Goal: Task Accomplishment & Management: Use online tool/utility

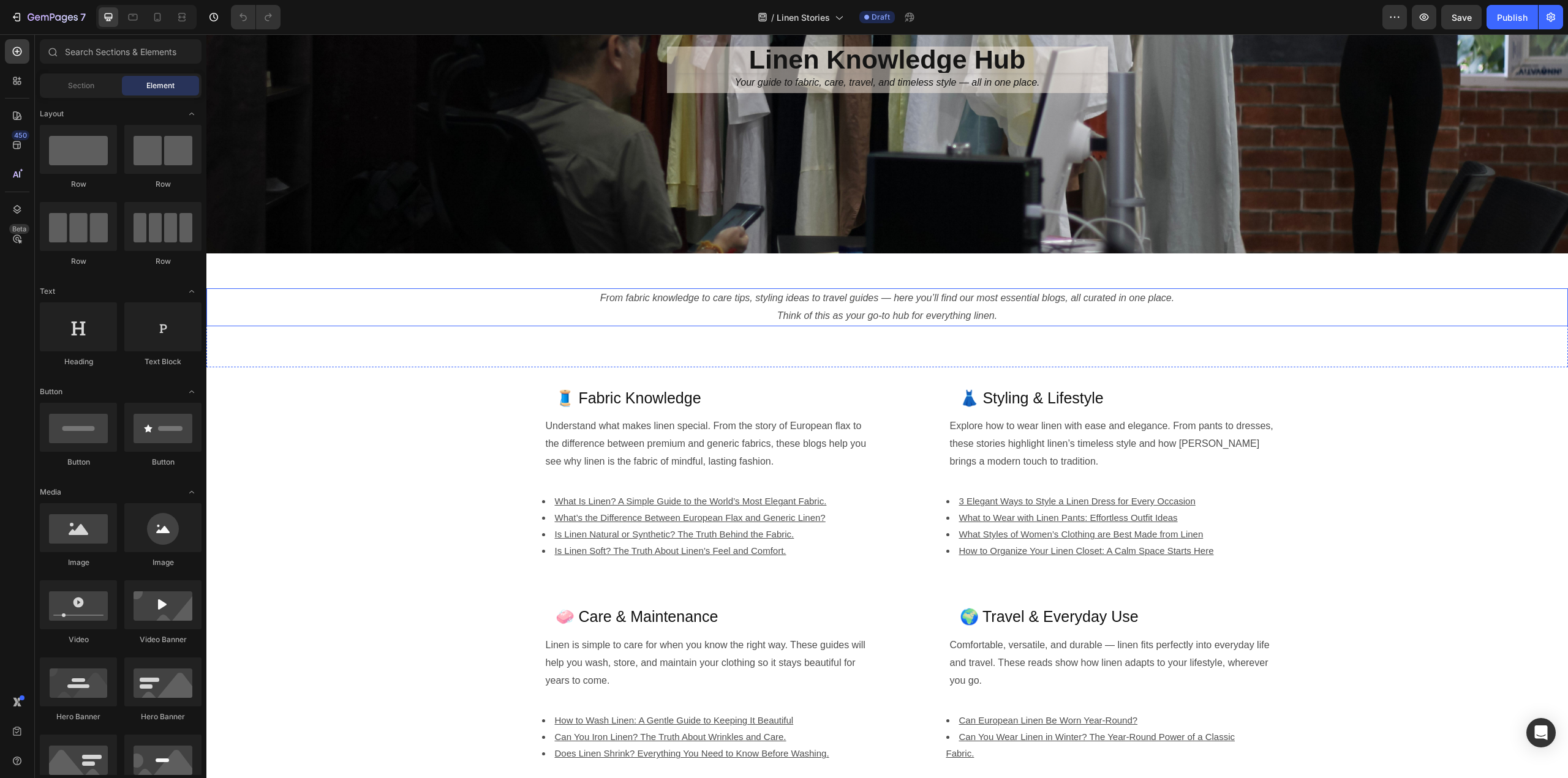
scroll to position [168, 0]
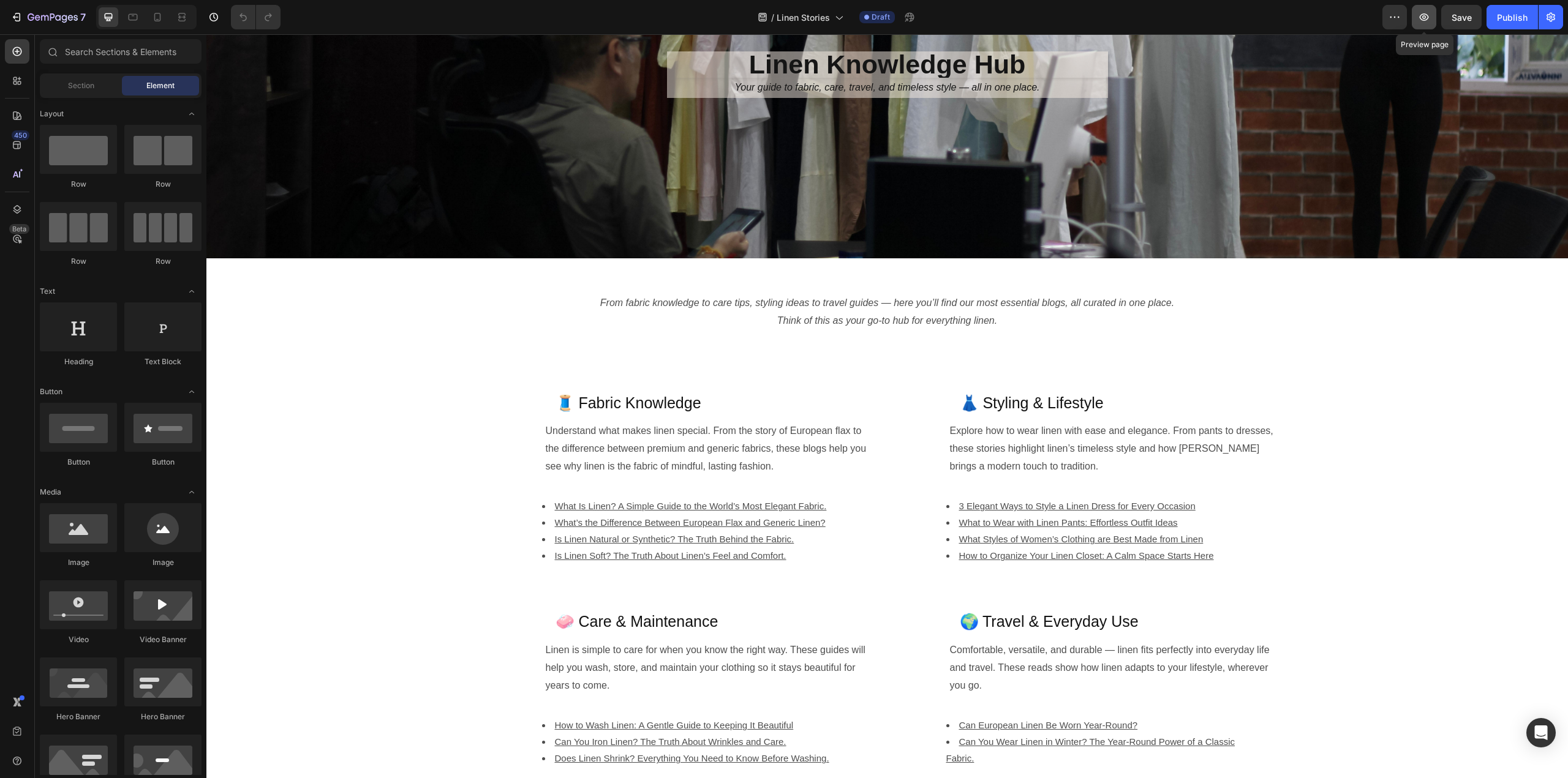
click at [1425, 17] on icon "button" at bounding box center [1424, 17] width 12 height 12
click at [1048, 64] on h2 "Linen Knowledge Hub" at bounding box center [888, 64] width 441 height 27
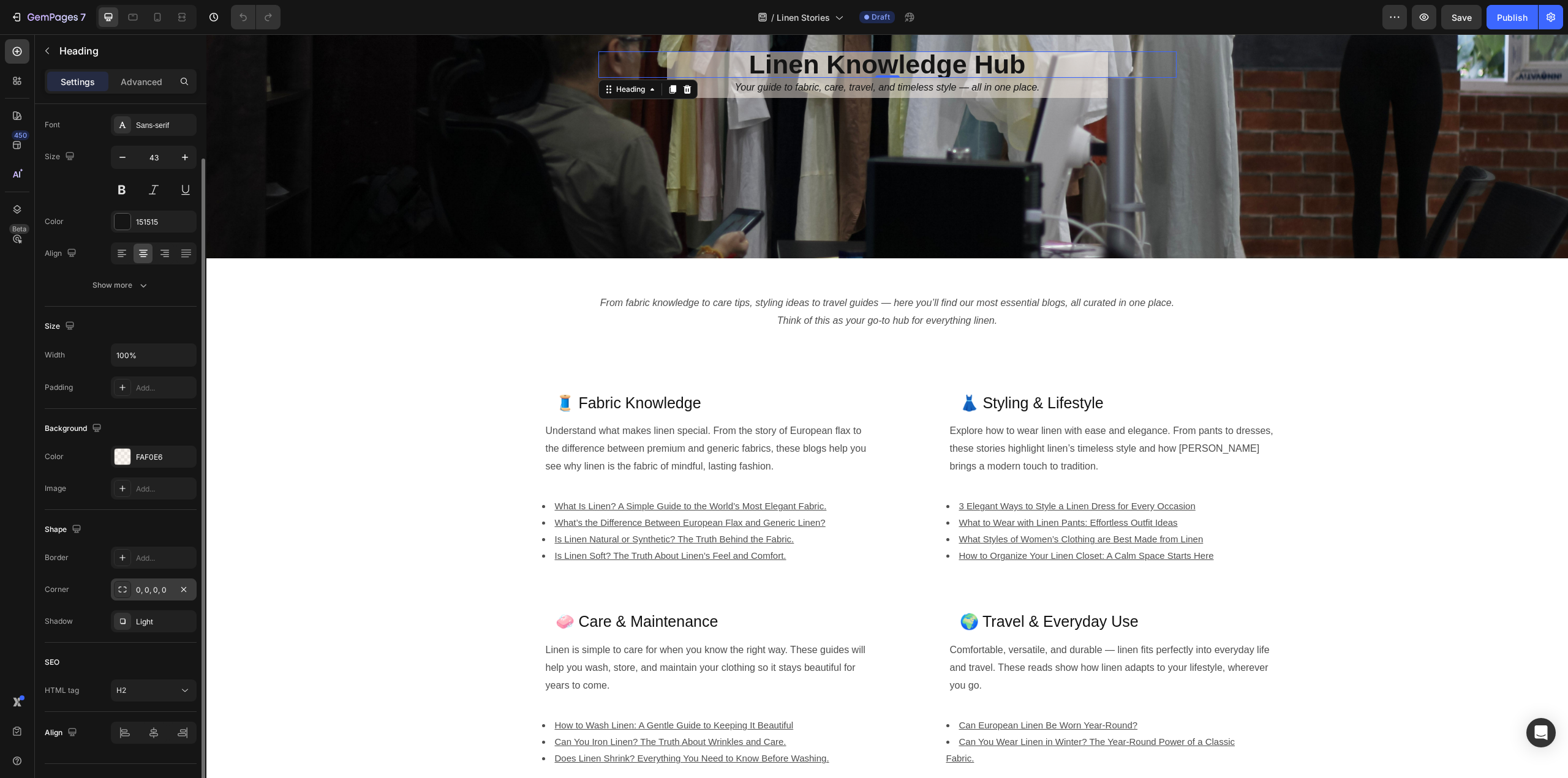
scroll to position [0, 0]
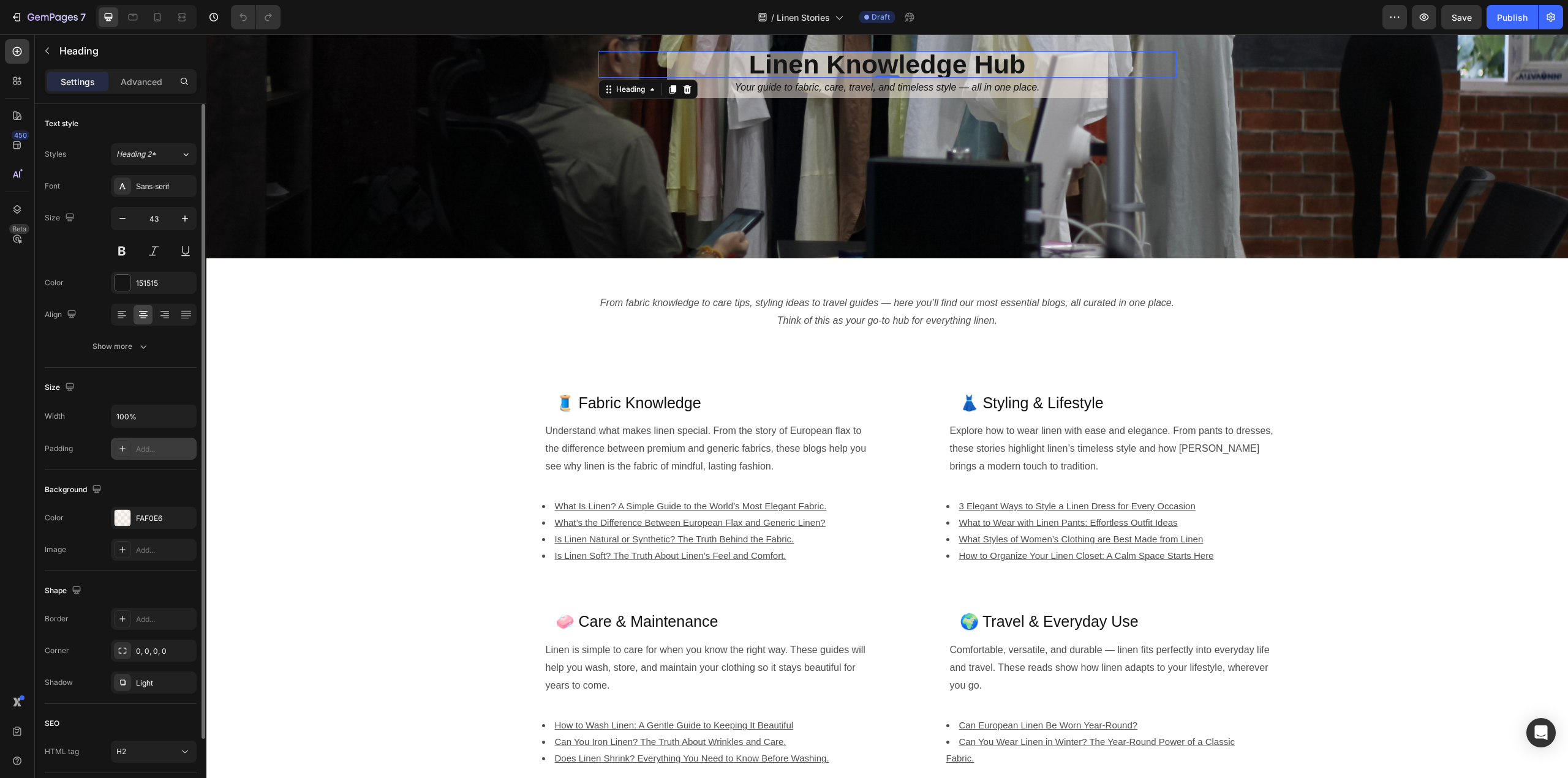
click at [147, 449] on div "Add..." at bounding box center [165, 449] width 58 height 11
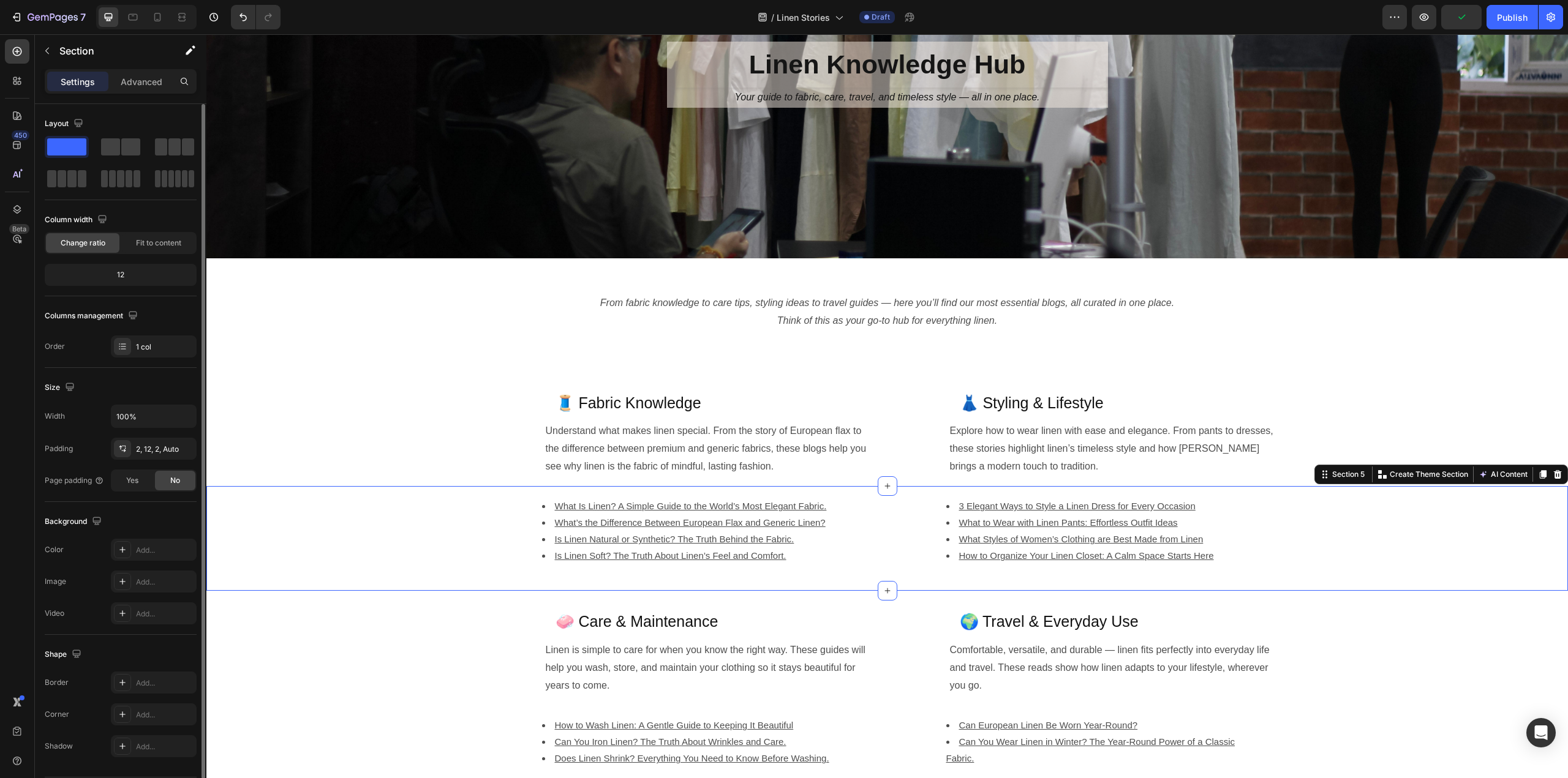
click at [370, 583] on div "What Is Linen? A Simple Guide to the World’s Most Elegant Fabric. What’s the Di…" at bounding box center [884, 538] width 1355 height 102
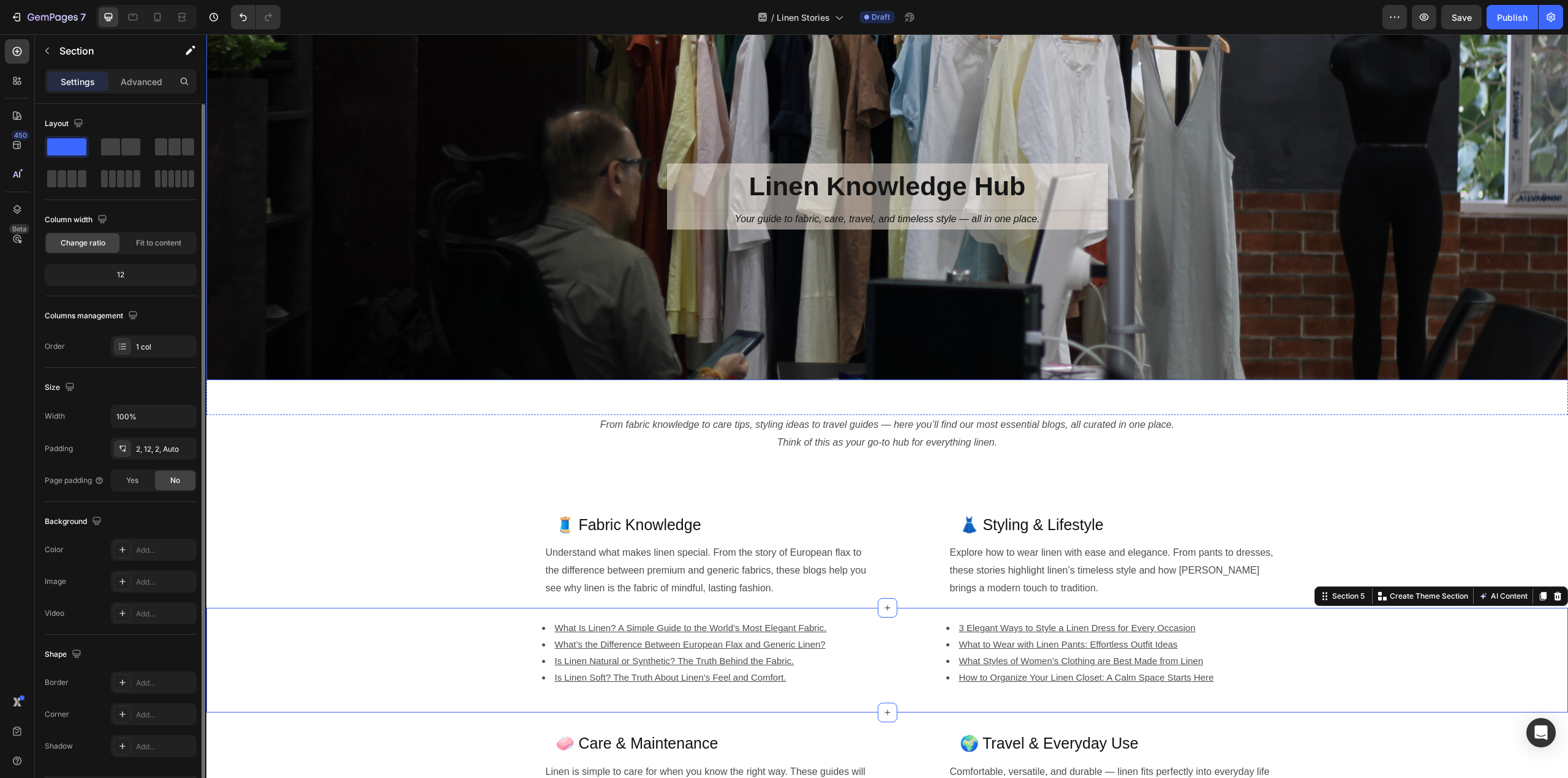
scroll to position [46, 0]
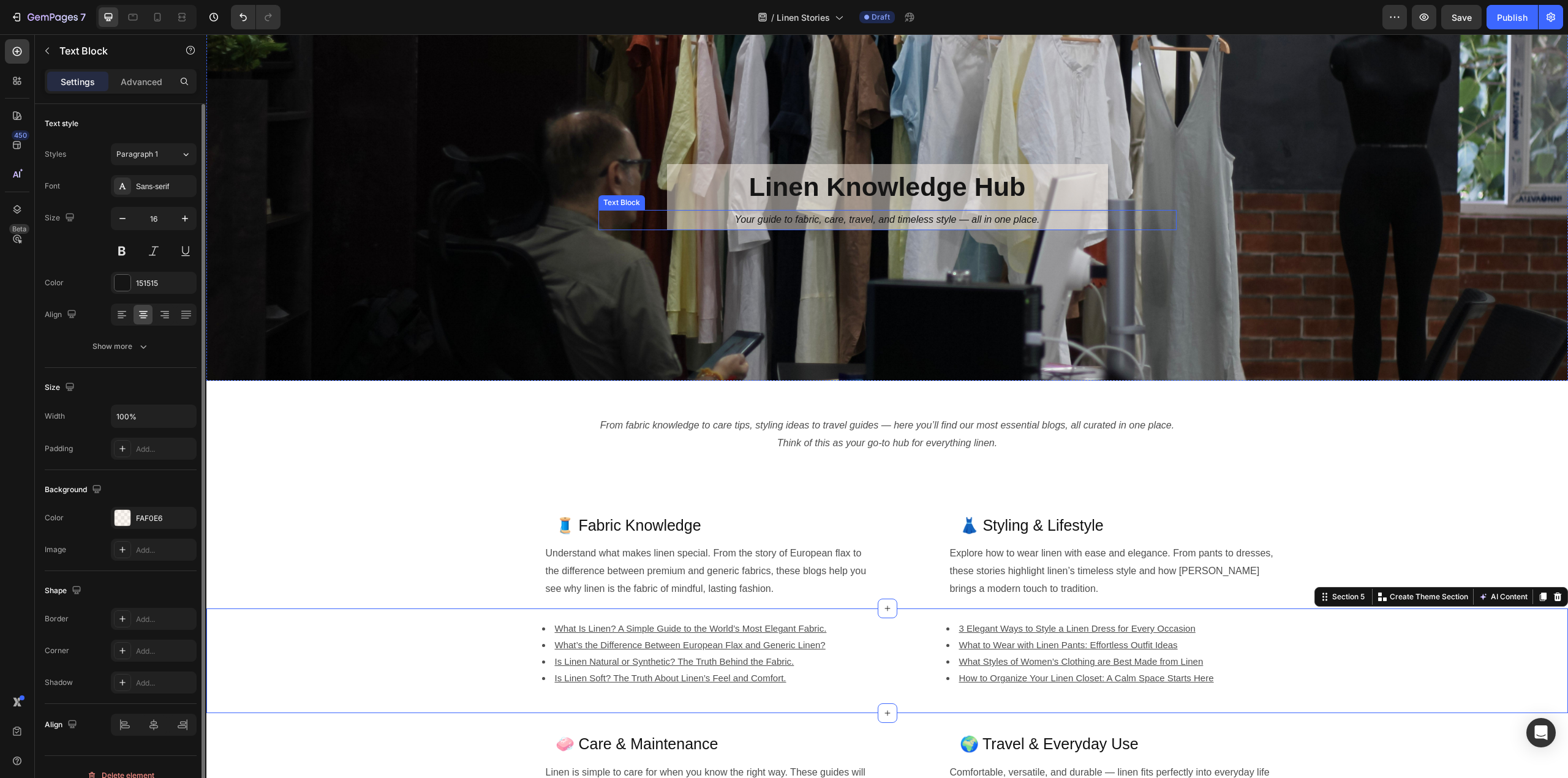
click at [712, 223] on p "Your guide to fabric, care, travel, and timeless style — all in one place." at bounding box center [887, 220] width 438 height 17
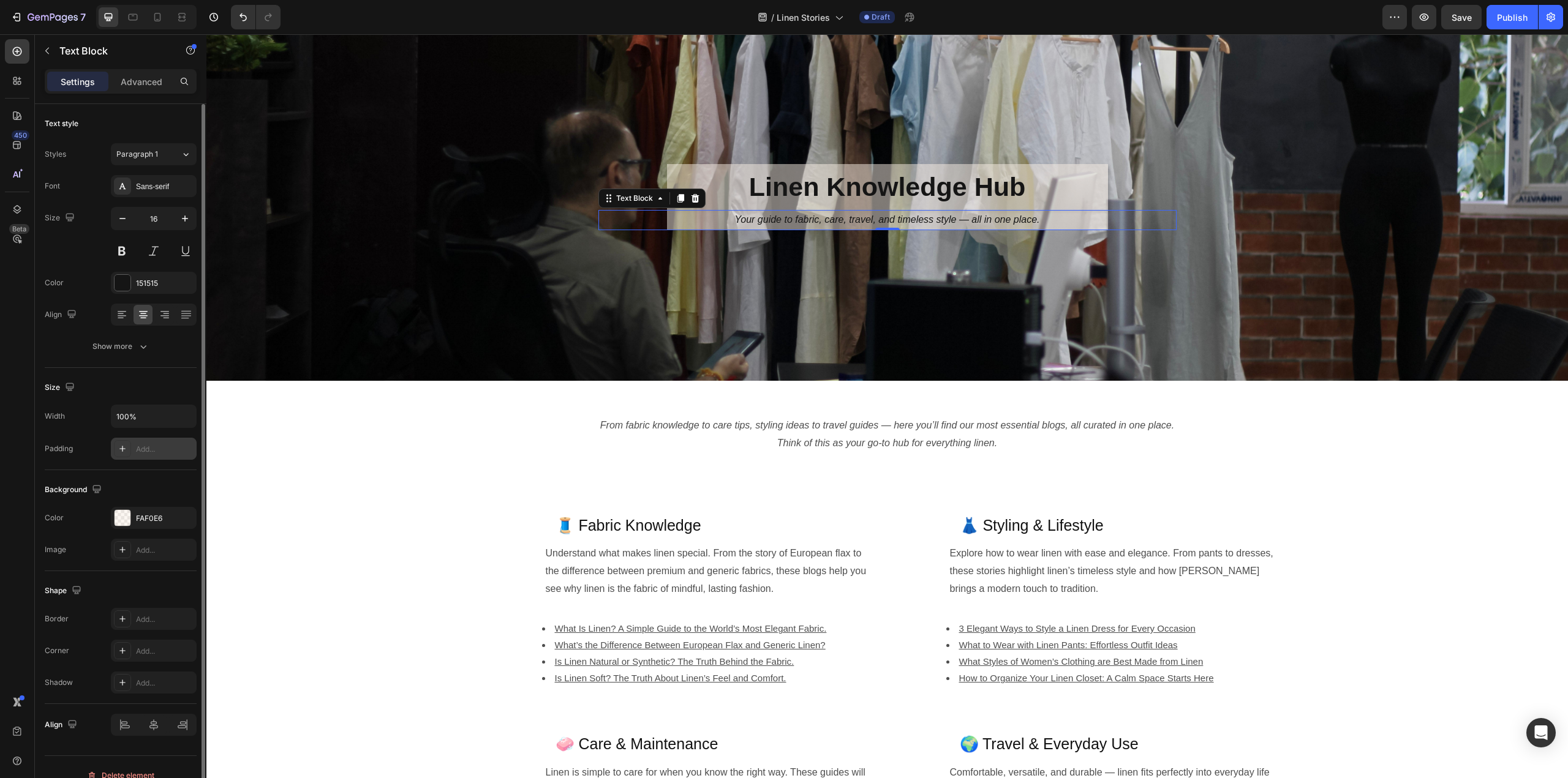
click at [146, 450] on div "Add..." at bounding box center [165, 449] width 58 height 11
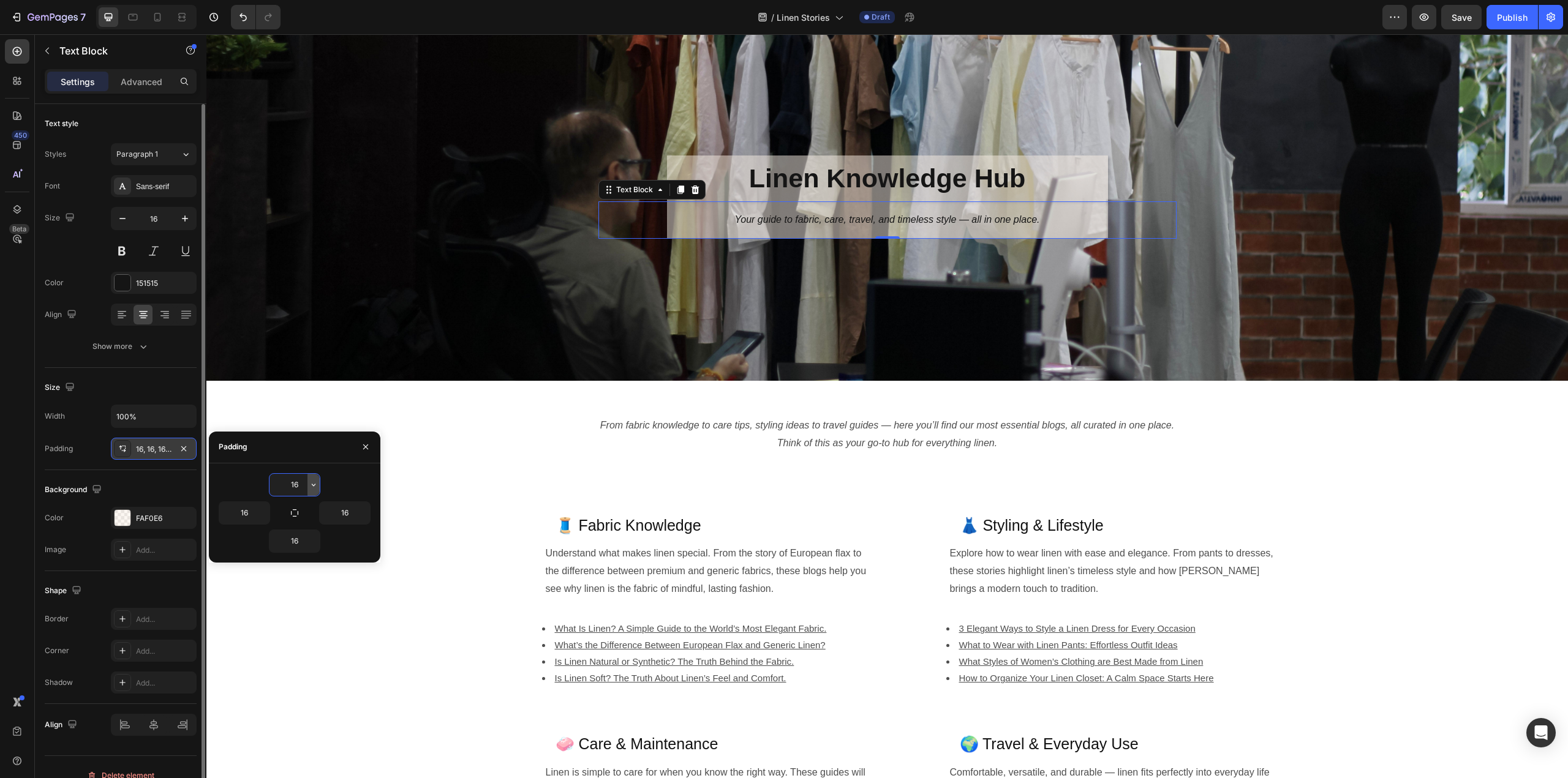
click at [312, 483] on icon "button" at bounding box center [313, 485] width 10 height 10
click at [302, 538] on span "2px" at bounding box center [298, 539] width 13 height 11
type input "2"
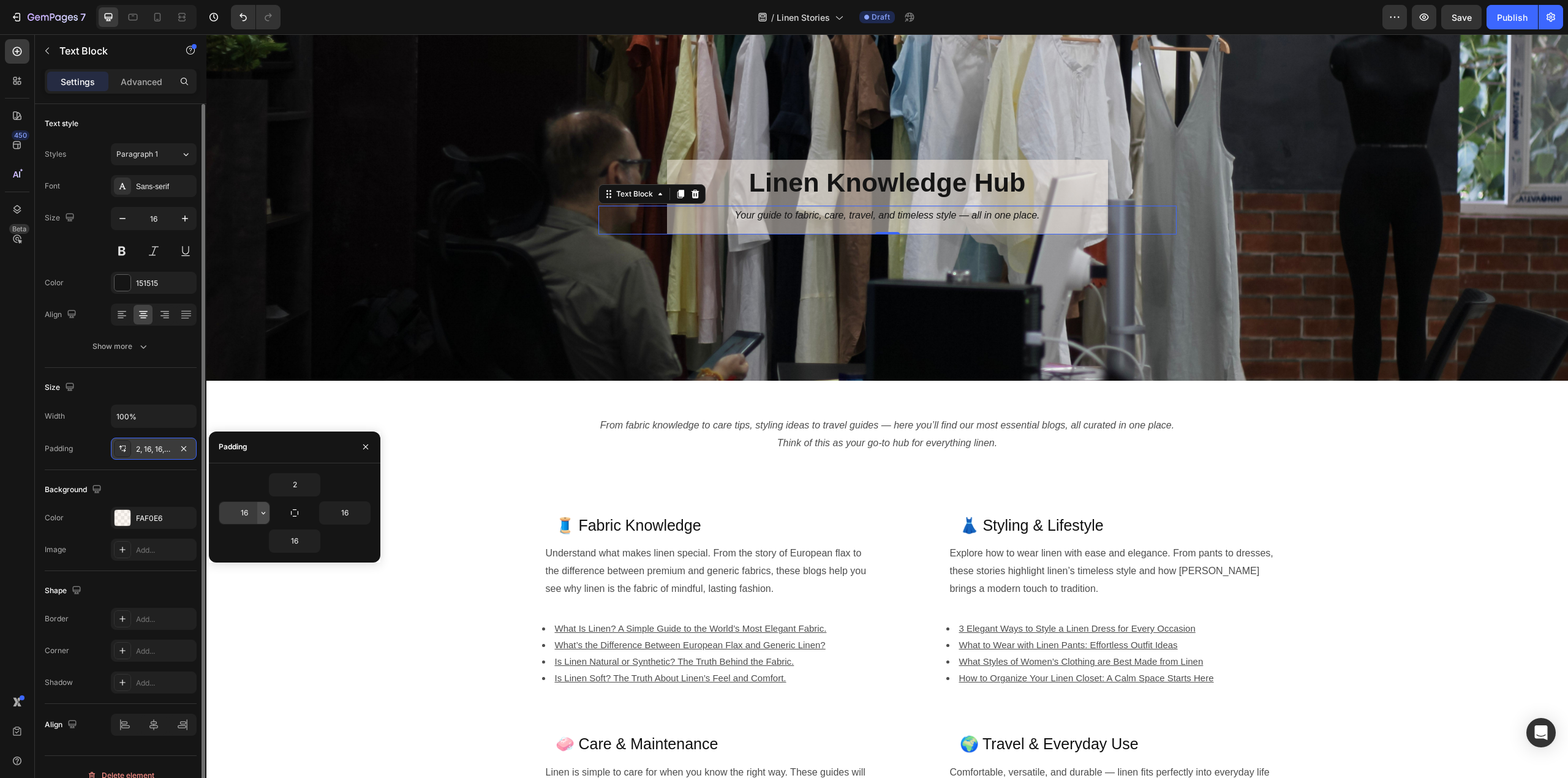
click at [265, 513] on icon "button" at bounding box center [263, 513] width 10 height 10
click at [250, 587] on span "4px" at bounding box center [247, 591] width 14 height 11
type input "4"
click at [363, 513] on icon "button" at bounding box center [364, 513] width 10 height 10
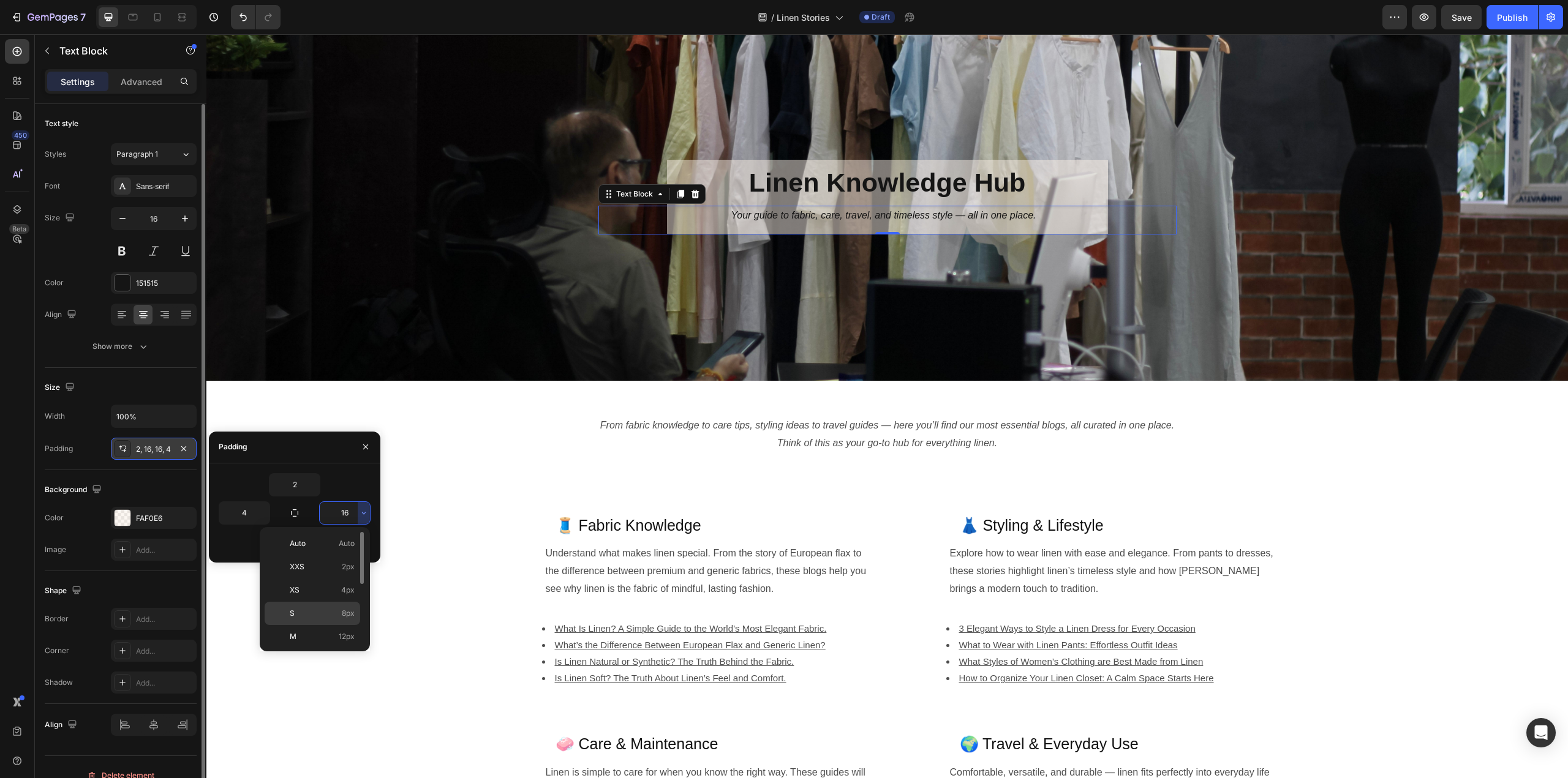
click at [348, 608] on span "8px" at bounding box center [348, 614] width 13 height 11
type input "8"
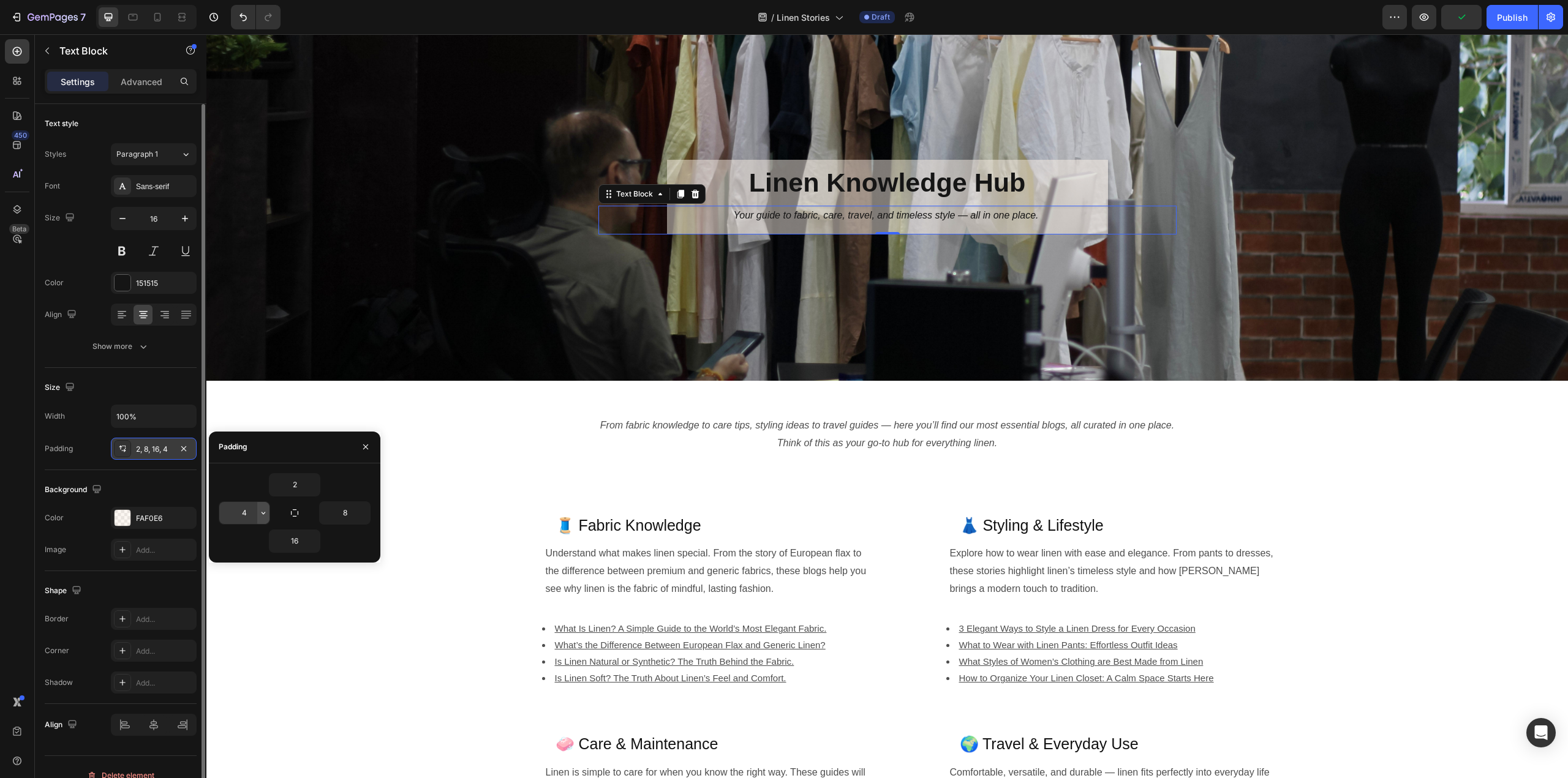
click at [263, 512] on icon "button" at bounding box center [263, 513] width 10 height 10
click at [251, 613] on span "8px" at bounding box center [248, 614] width 13 height 11
type input "8"
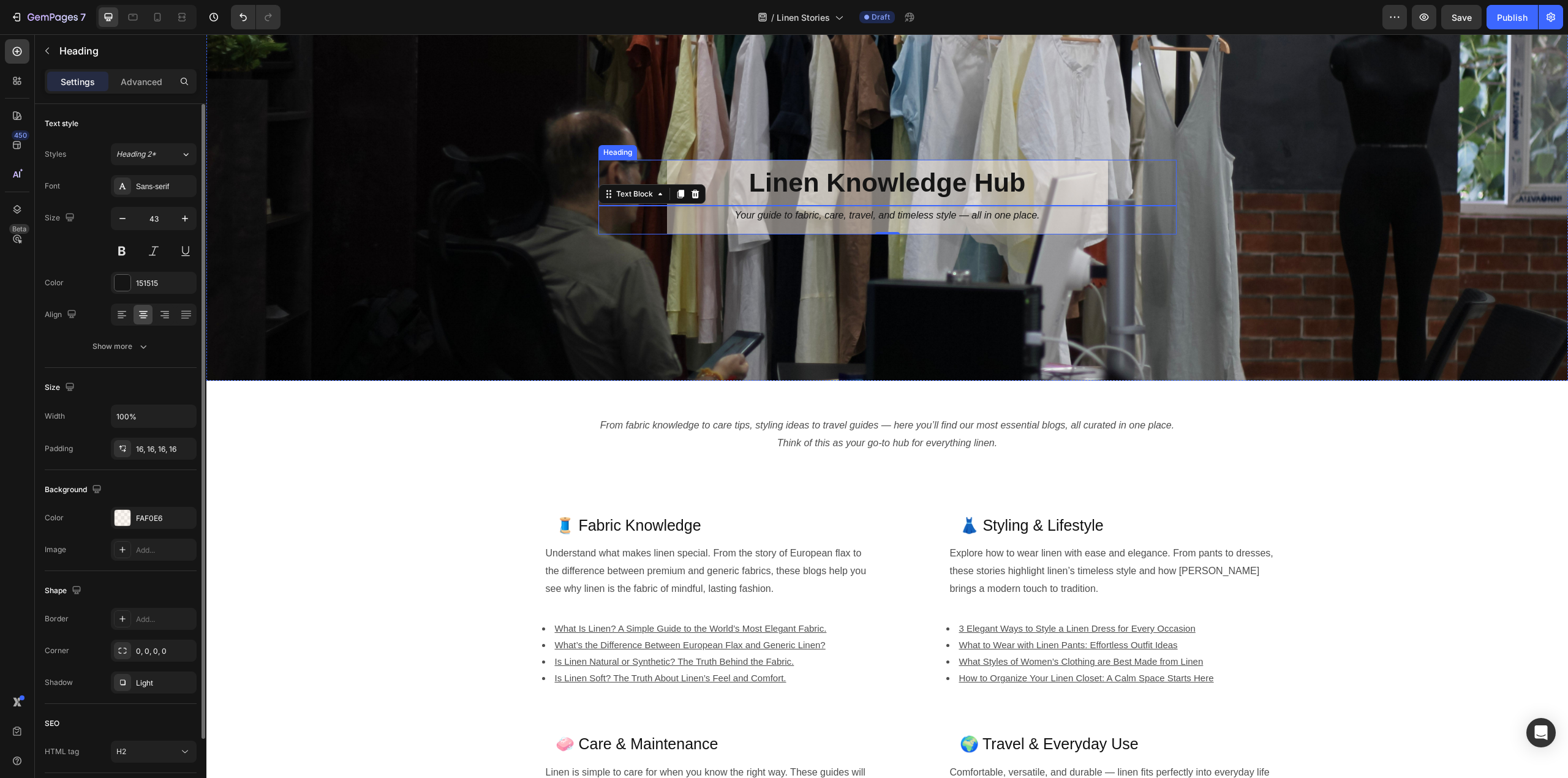
click at [719, 183] on h2 "Linen Knowledge Hub" at bounding box center [888, 183] width 441 height 46
click at [142, 450] on div "16, 16, 16, 16" at bounding box center [153, 449] width 36 height 11
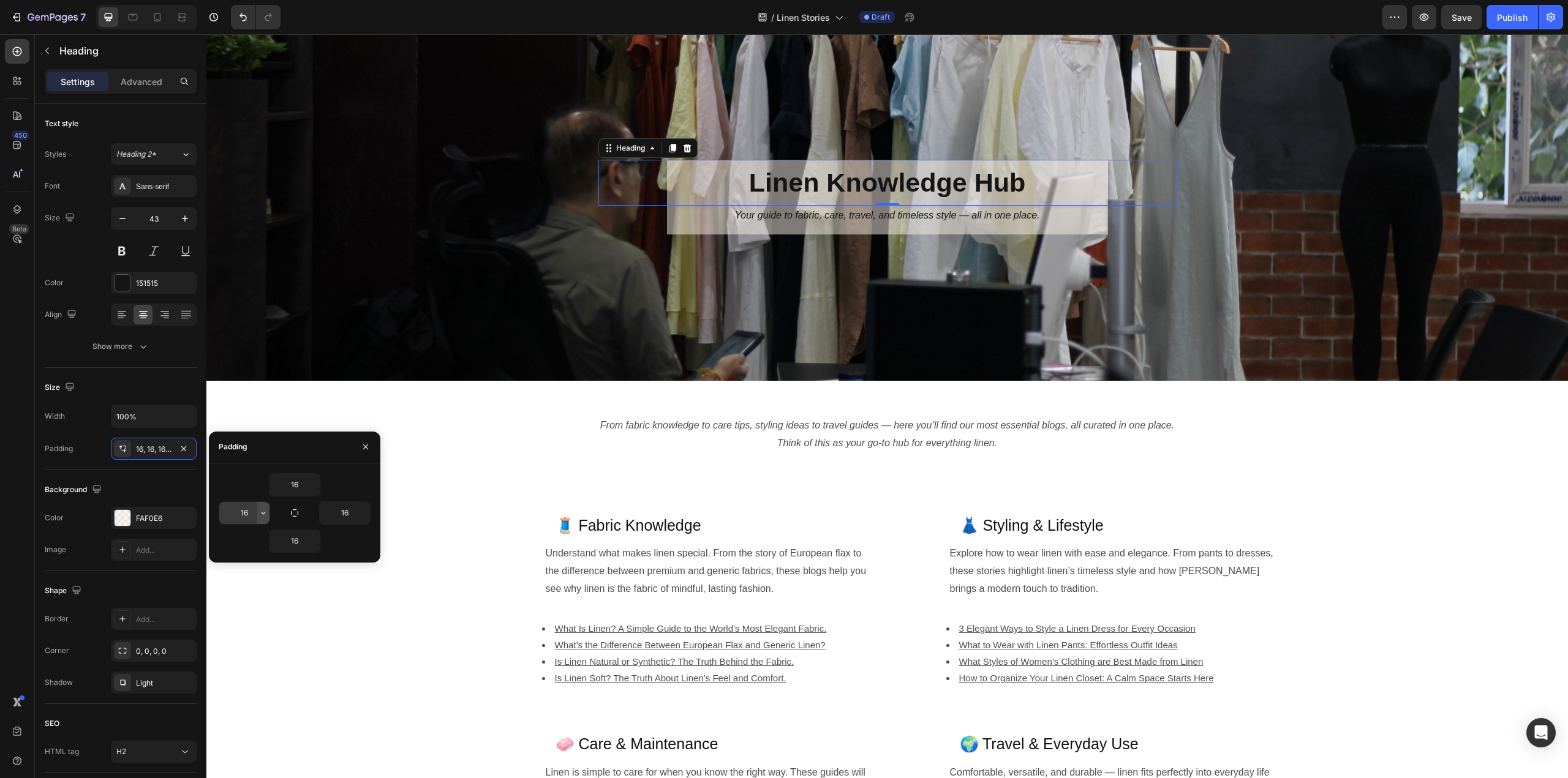
click at [264, 513] on icon "button" at bounding box center [263, 513] width 10 height 10
click at [250, 614] on span "8px" at bounding box center [248, 614] width 13 height 11
type input "8"
click at [348, 515] on input "16" at bounding box center [345, 513] width 51 height 22
click at [361, 510] on icon "button" at bounding box center [364, 513] width 10 height 10
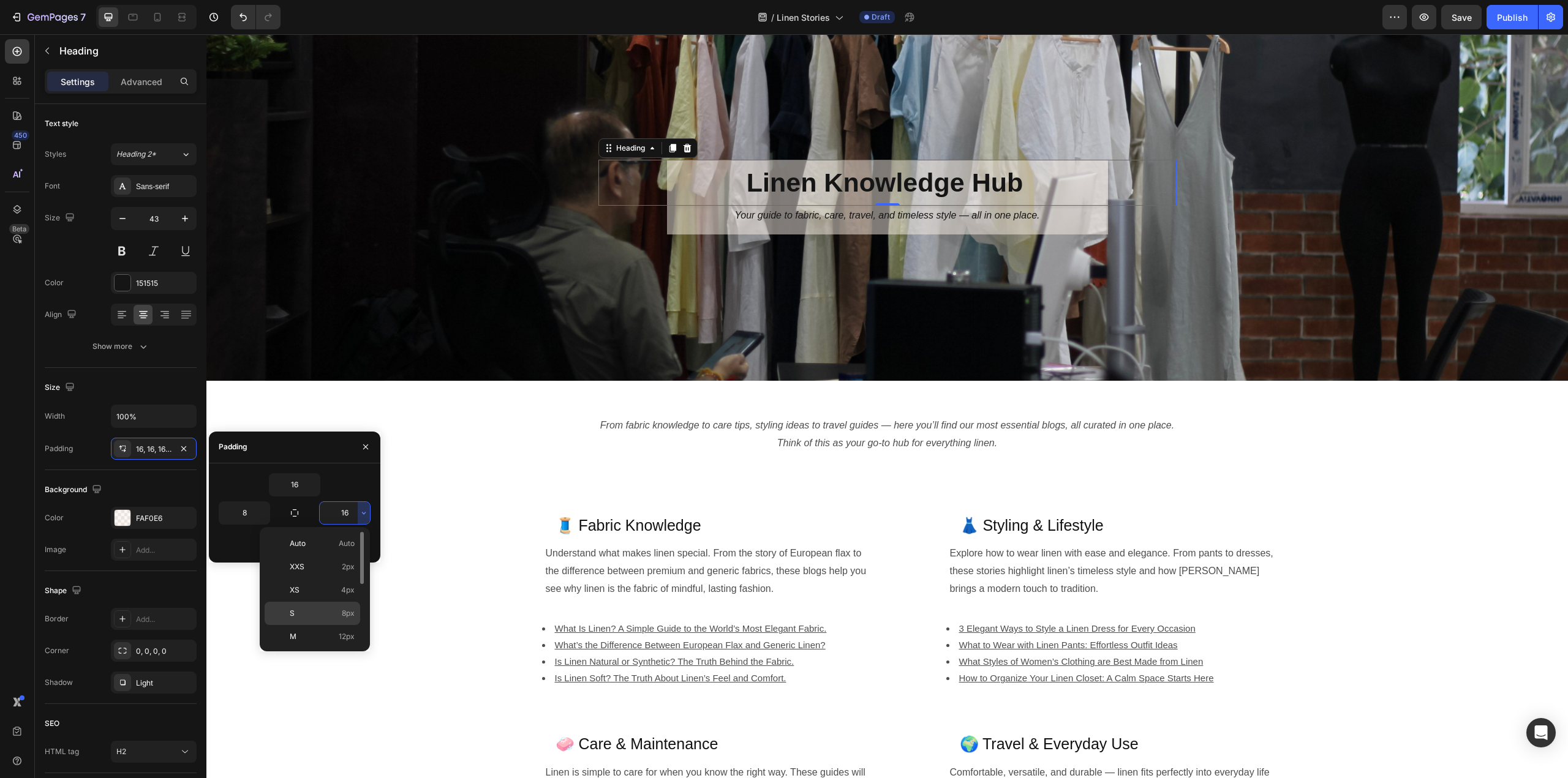
click at [334, 609] on p "S 8px" at bounding box center [322, 614] width 65 height 11
type input "8"
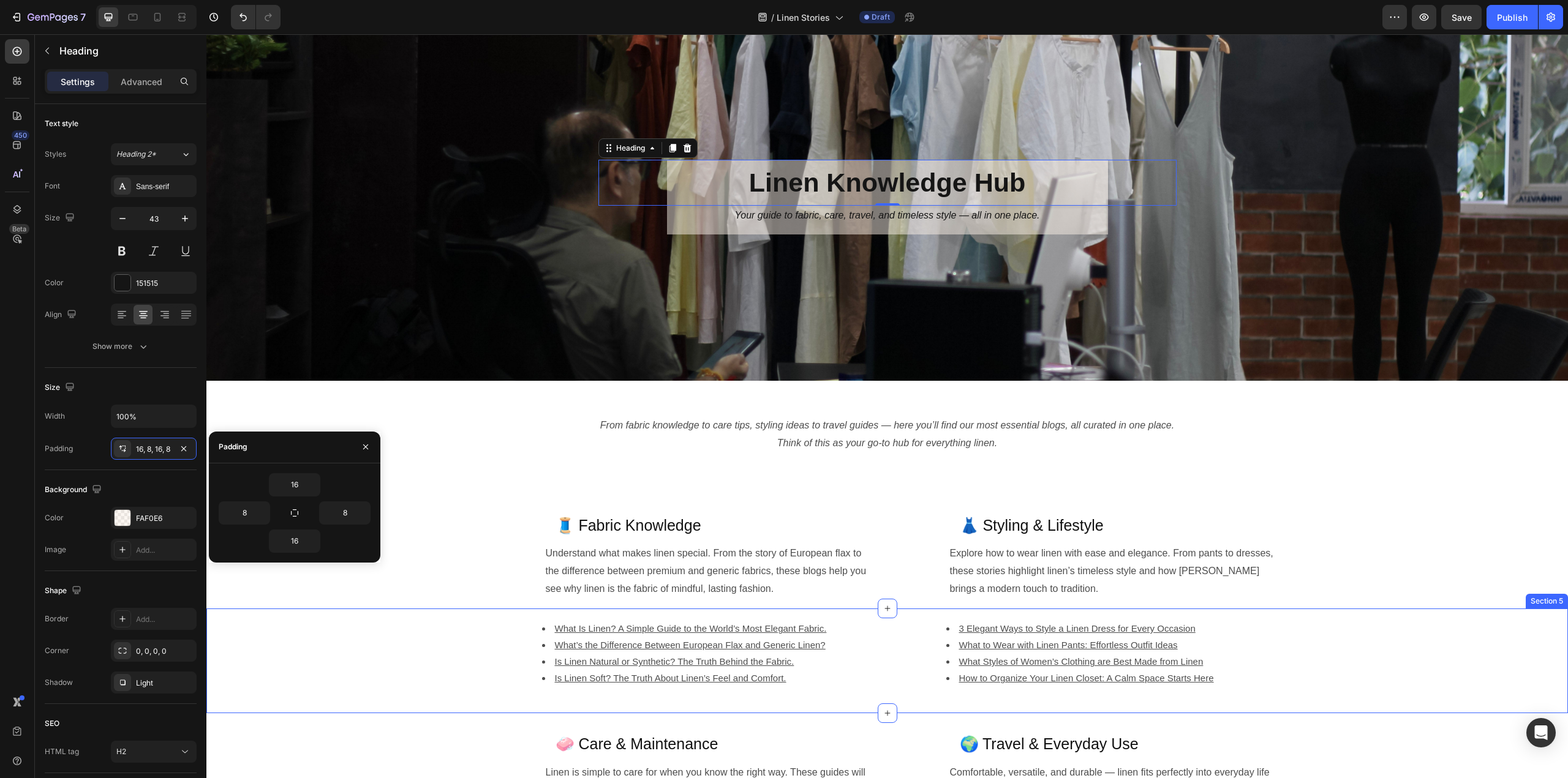
click at [339, 682] on div "What Is Linen? A Simple Guide to the World’s Most Elegant Fabric. What’s the Di…" at bounding box center [884, 660] width 1355 height 102
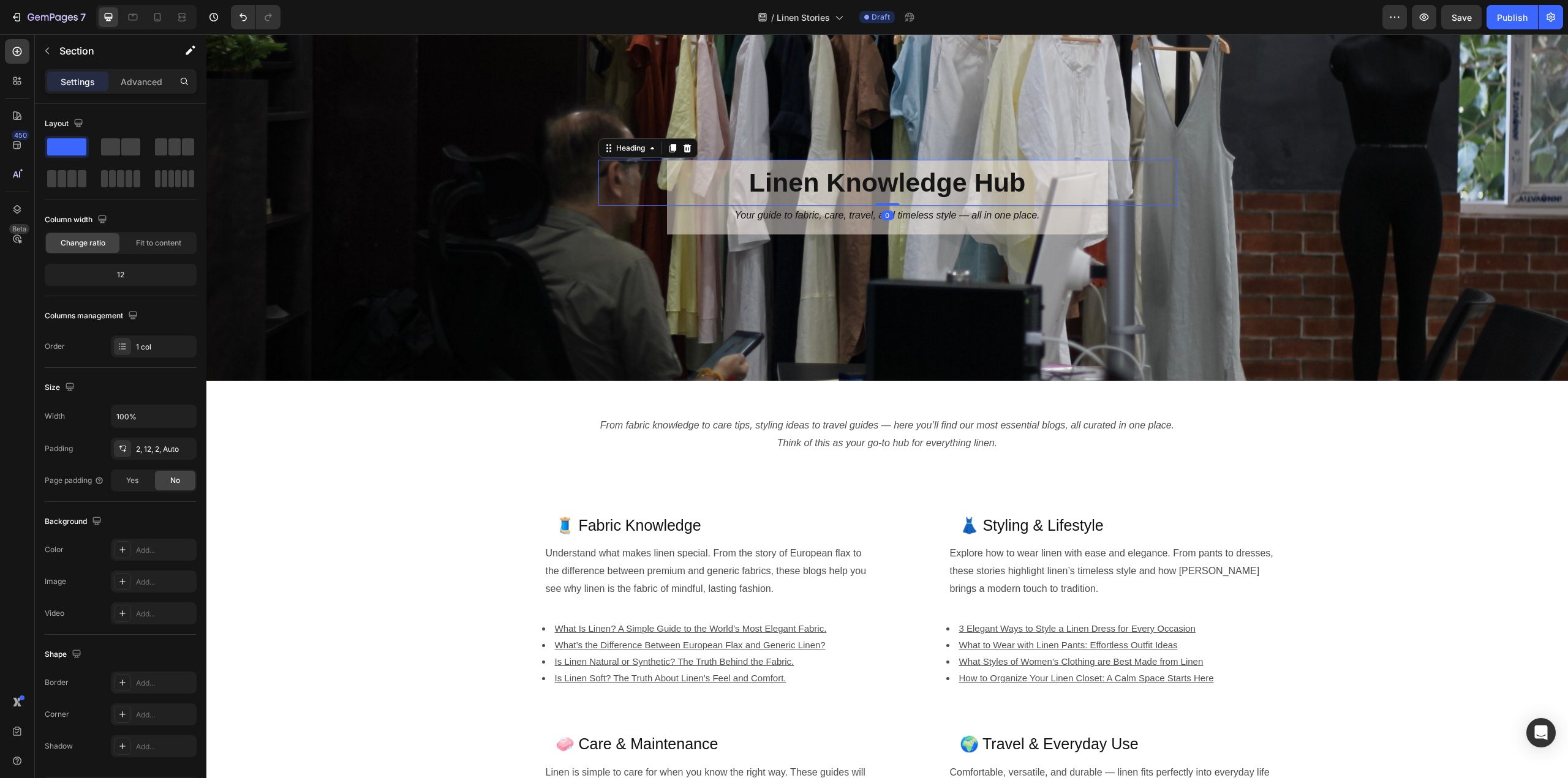
click at [1056, 200] on h2 "Linen Knowledge Hub" at bounding box center [888, 183] width 441 height 46
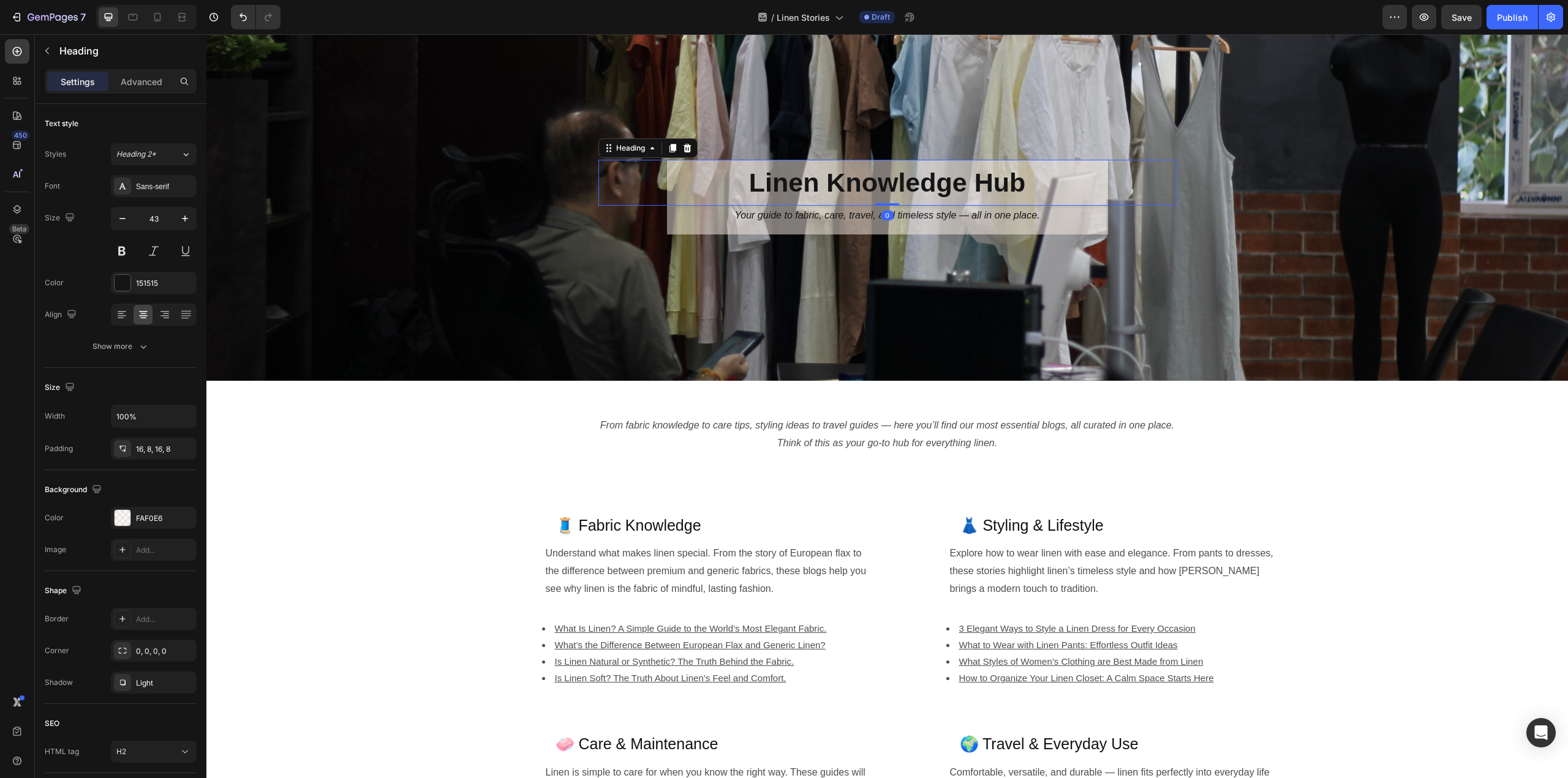
click at [1033, 188] on h2 "Linen Knowledge Hub" at bounding box center [888, 183] width 441 height 46
click at [1033, 188] on p "Linen Knowledge Hub" at bounding box center [887, 183] width 431 height 27
click at [1037, 223] on p "Your guide to fabric, care, travel, and timeless style — all in one place." at bounding box center [887, 215] width 431 height 17
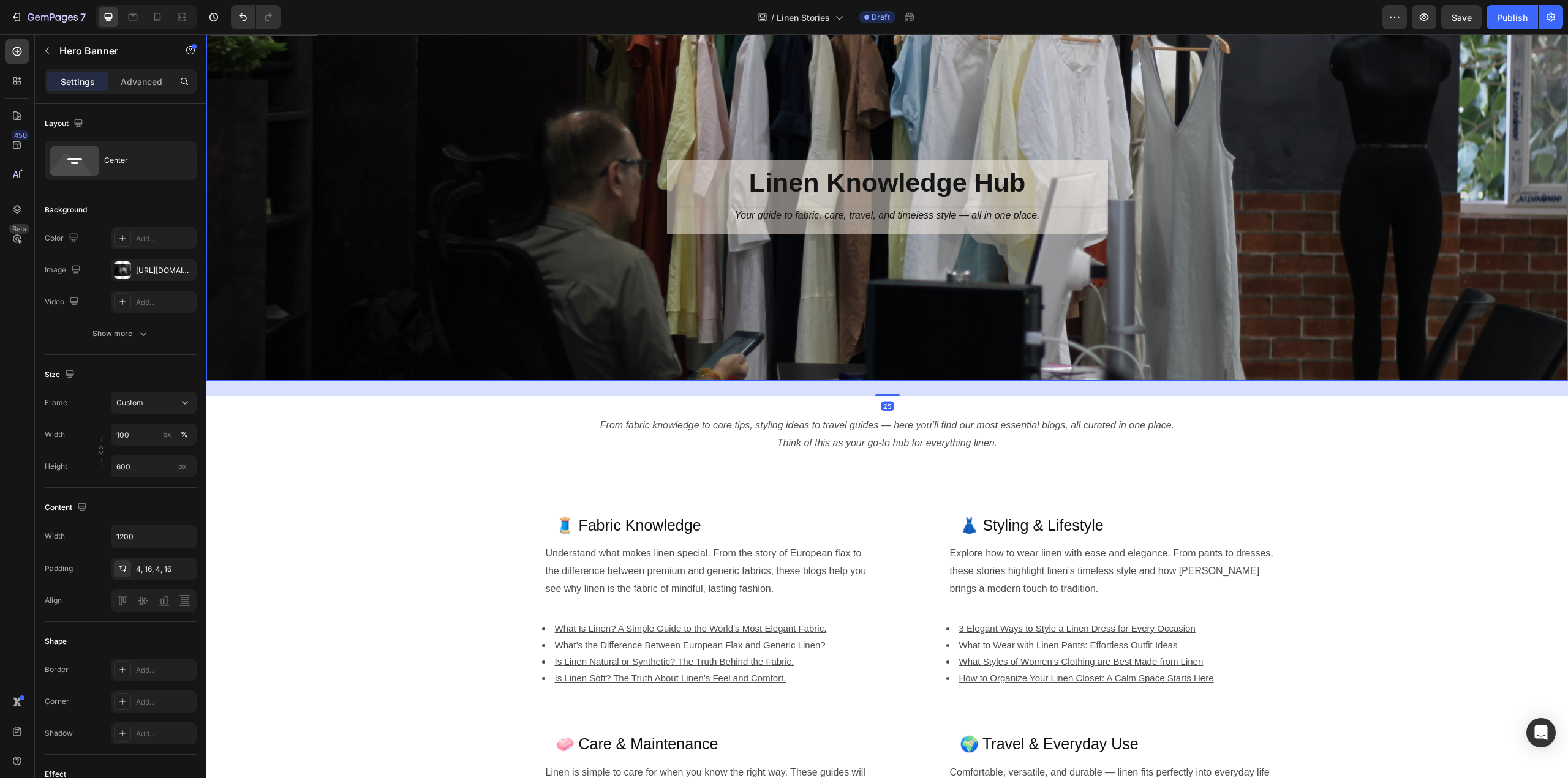
click at [1187, 293] on div "Background Image" at bounding box center [888, 197] width 1362 height 367
click at [1459, 17] on span "Save" at bounding box center [1462, 17] width 20 height 10
click at [1425, 20] on icon "button" at bounding box center [1425, 17] width 9 height 7
click at [936, 214] on icon "Your guide to fabric, care, travel, and timeless style — all in one place." at bounding box center [887, 215] width 305 height 10
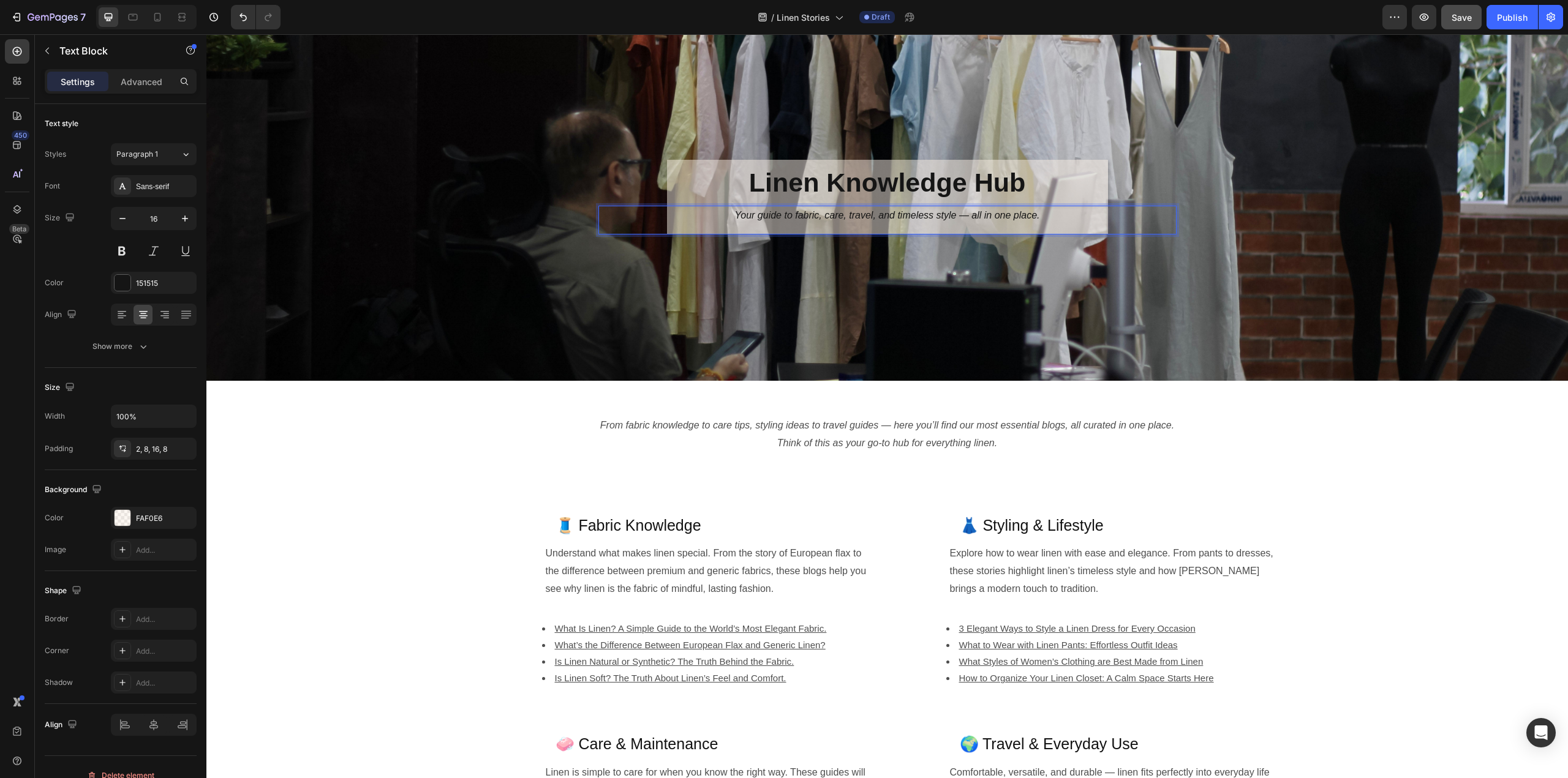
click at [950, 218] on icon "Your guide to fabric, care, travel, and timeless style — all in one place." at bounding box center [887, 215] width 305 height 10
click at [1158, 288] on div "Background Image" at bounding box center [888, 197] width 1362 height 367
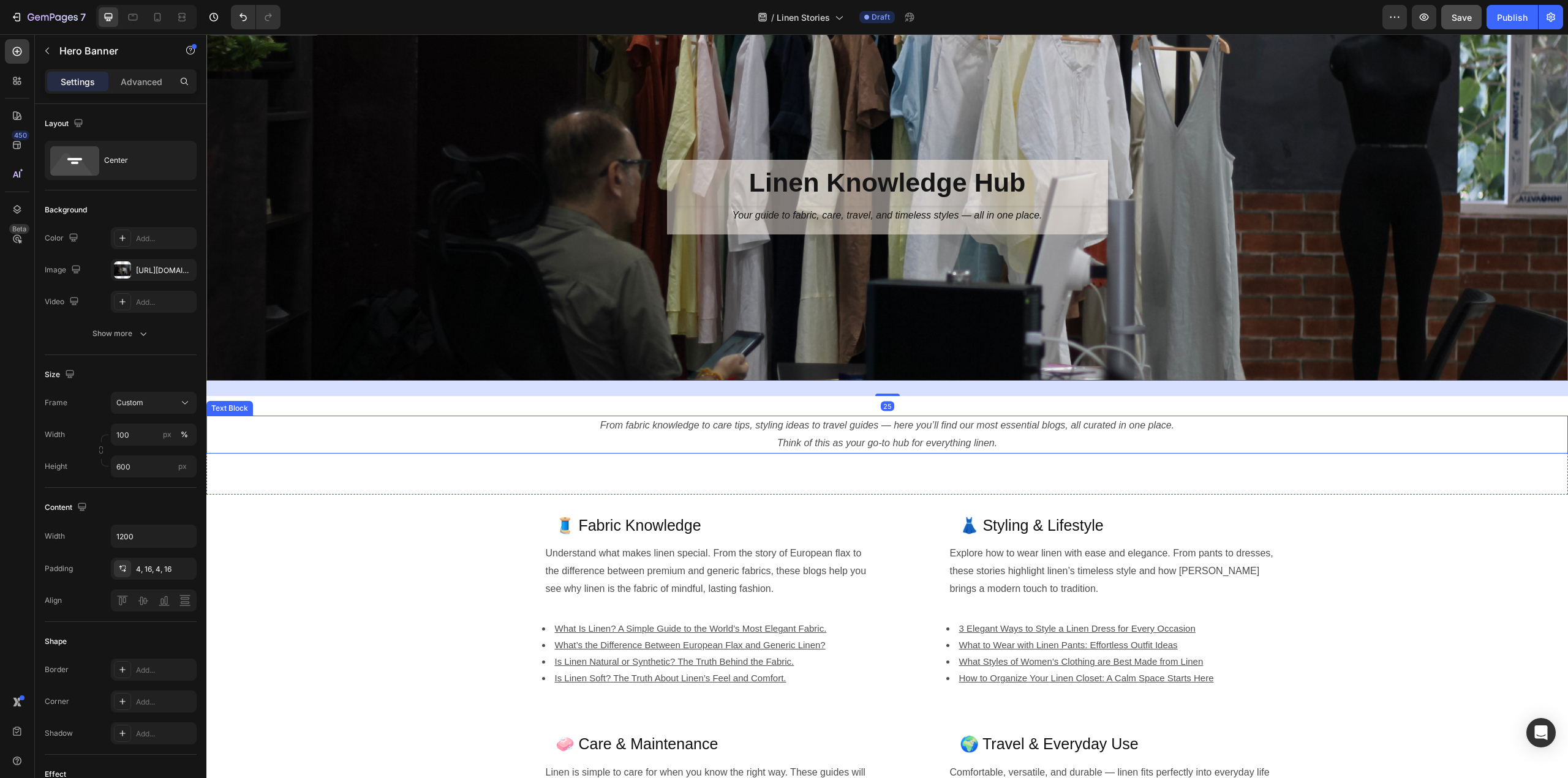
scroll to position [107, 0]
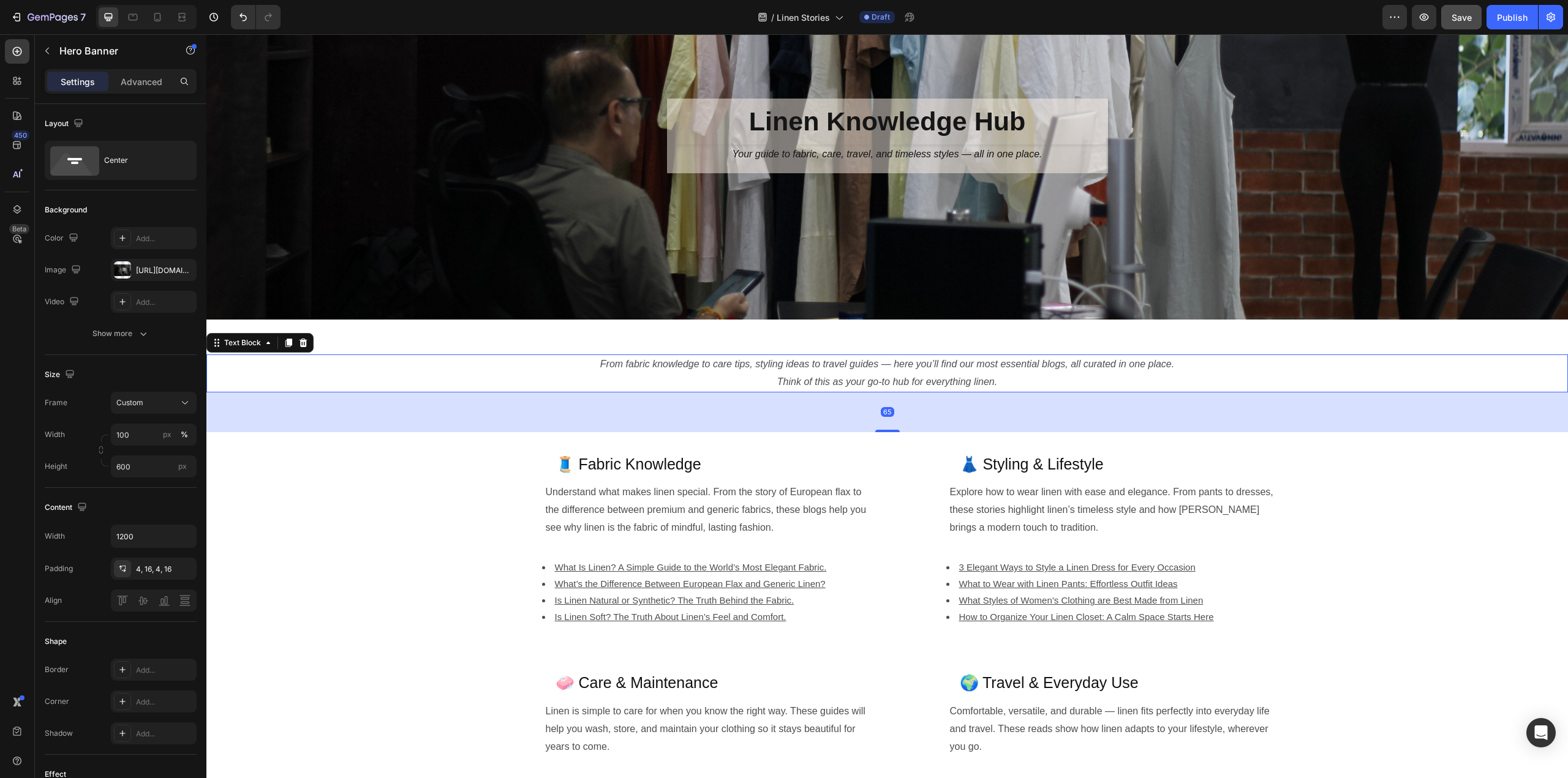
click at [793, 367] on icon "From fabric knowledge to care tips, styling ideas to travel guides — here you’l…" at bounding box center [887, 364] width 574 height 10
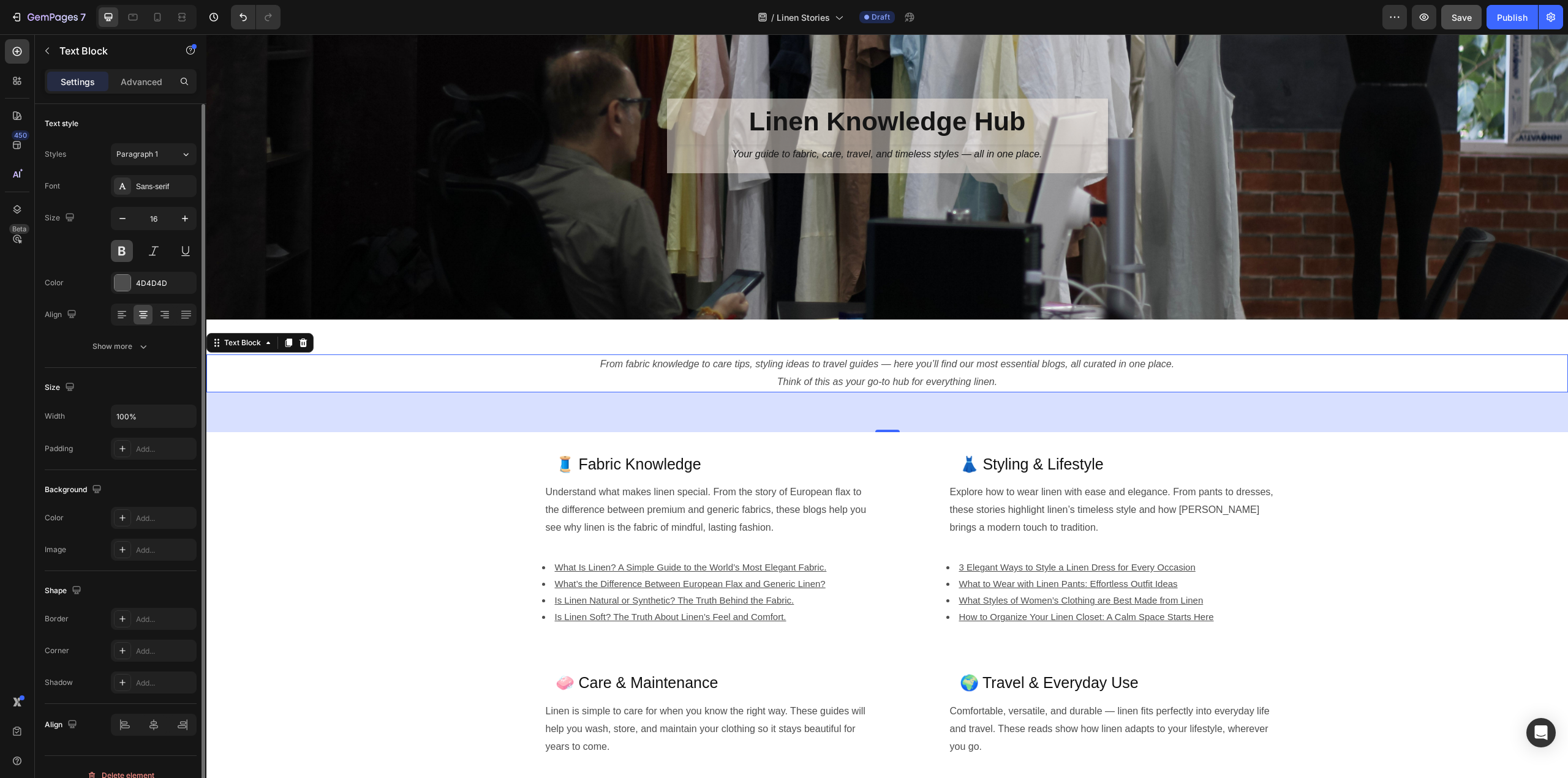
click at [123, 249] on button at bounding box center [122, 251] width 22 height 22
click at [120, 217] on icon "button" at bounding box center [122, 218] width 12 height 12
click at [184, 218] on icon "button" at bounding box center [185, 219] width 6 height 6
type input "16"
click at [122, 254] on button at bounding box center [122, 251] width 22 height 22
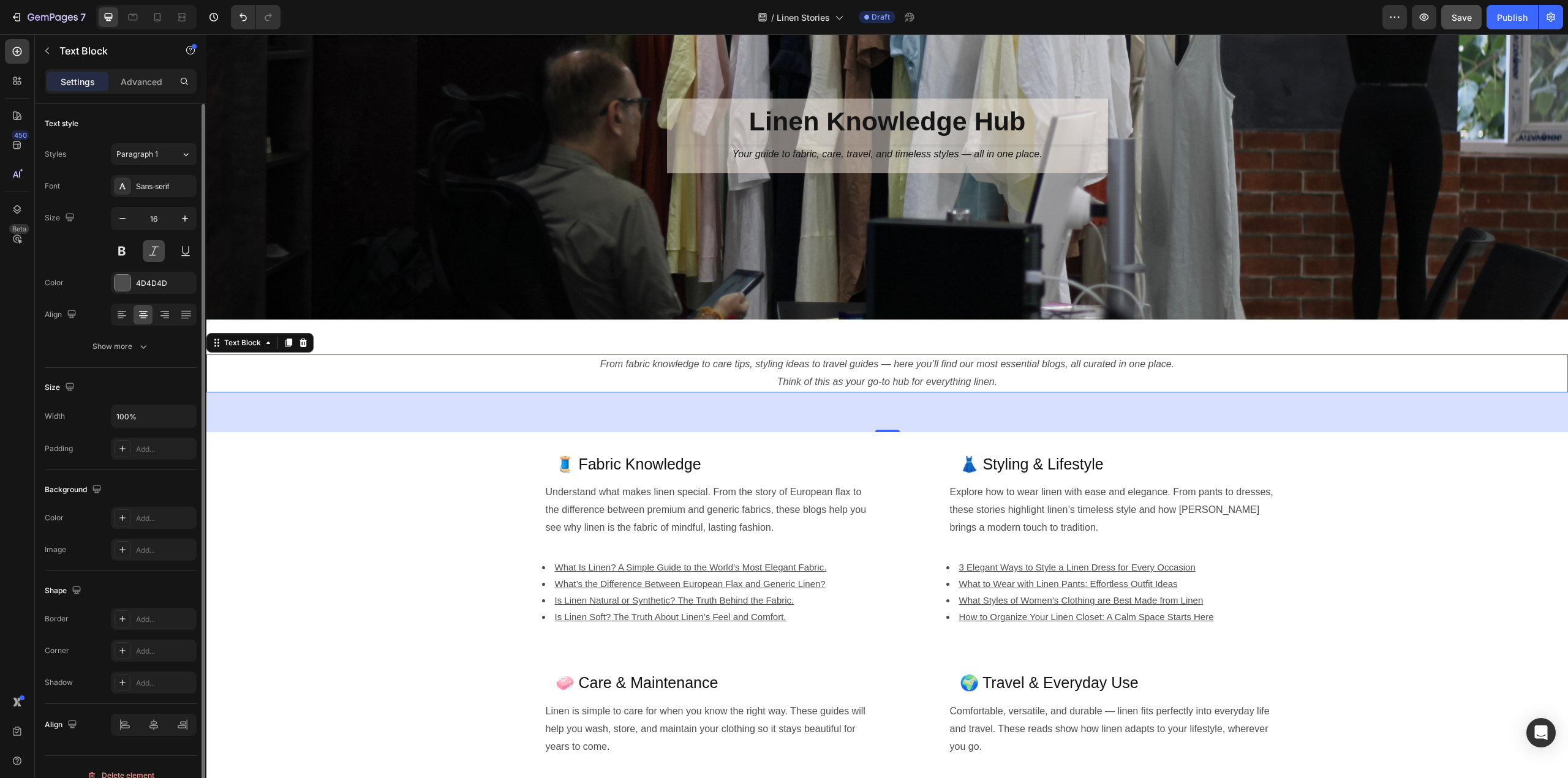
click at [152, 245] on button at bounding box center [153, 251] width 22 height 22
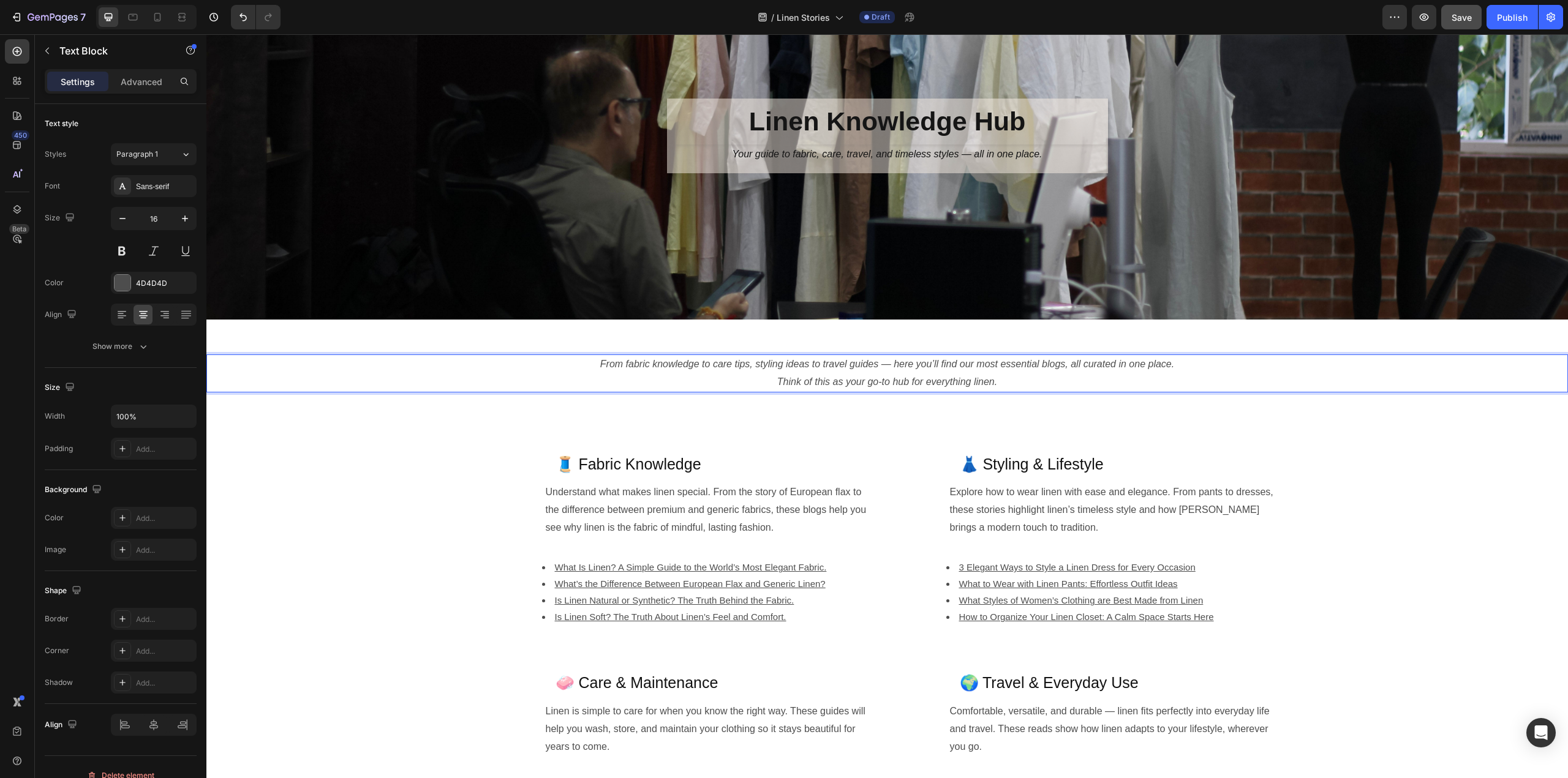
click at [622, 360] on icon "From fabric knowledge to care tips, styling ideas to travel guides — here you’l…" at bounding box center [887, 364] width 574 height 10
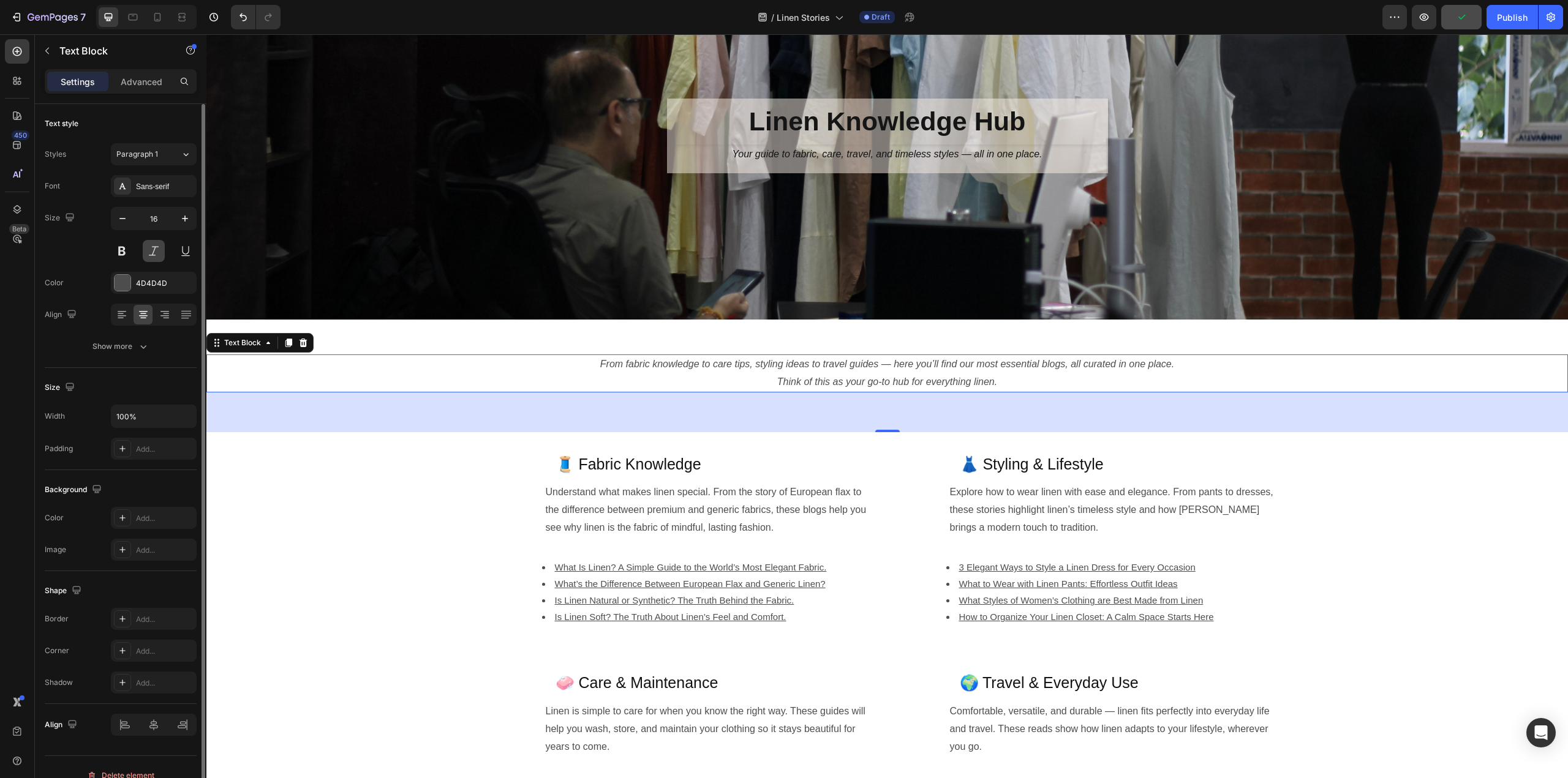
click at [150, 253] on button at bounding box center [153, 251] width 22 height 22
click at [721, 363] on icon "From fabric knowledge to care tips, styling ideas to travel guides — here you’l…" at bounding box center [887, 364] width 574 height 10
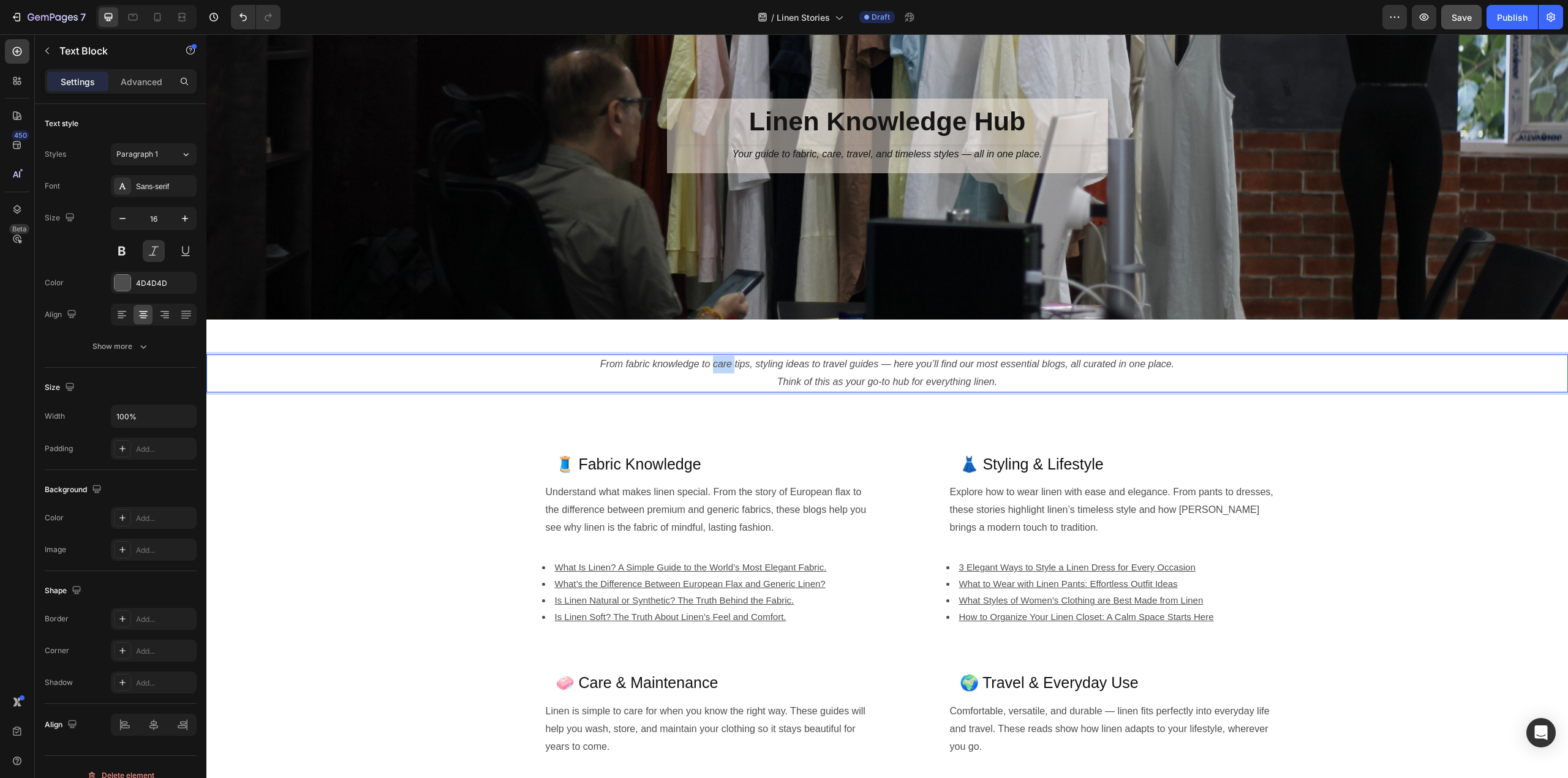
click at [721, 363] on icon "From fabric knowledge to care tips, styling ideas to travel guides — here you’l…" at bounding box center [887, 364] width 574 height 10
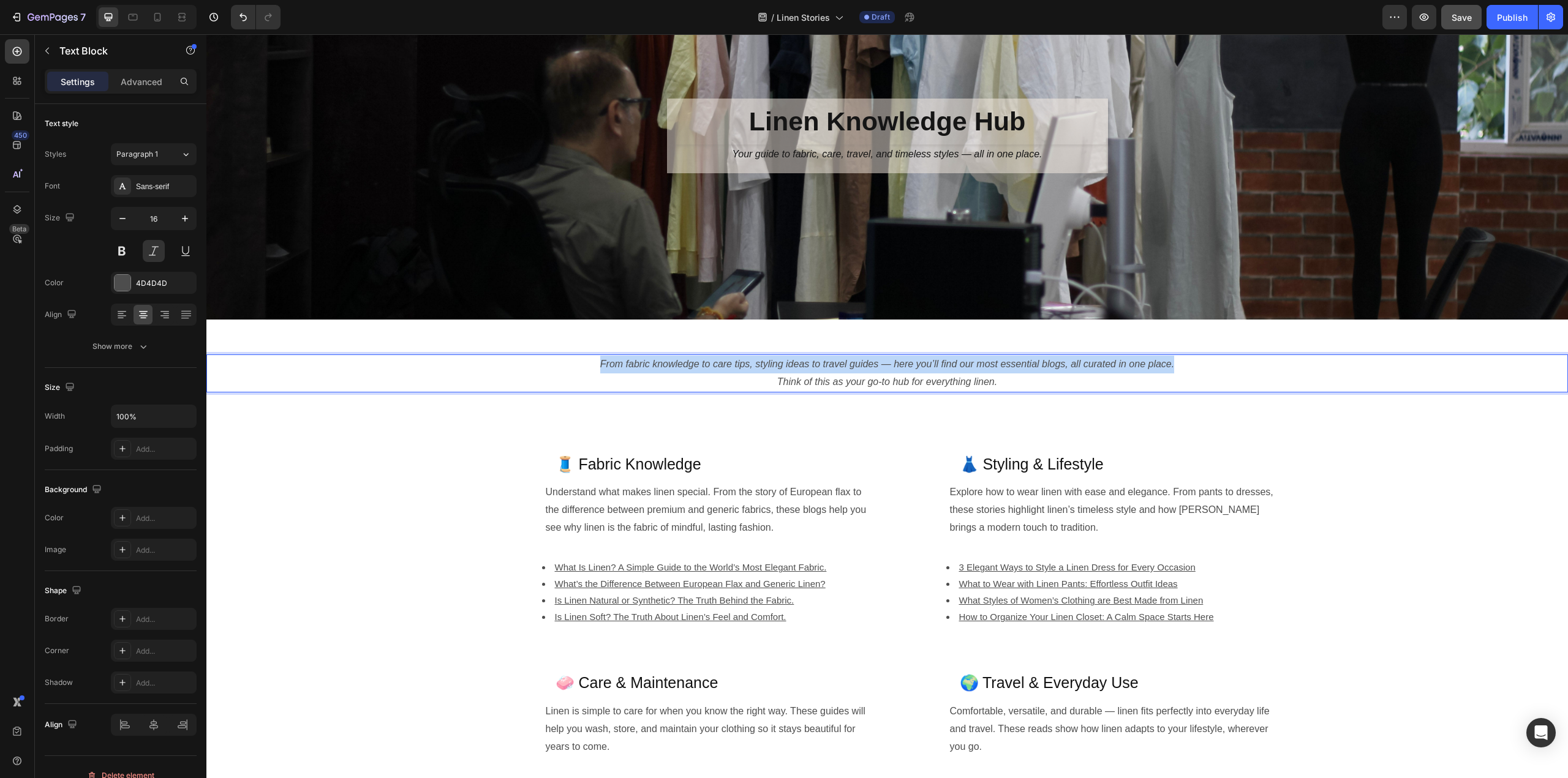
click at [721, 363] on icon "From fabric knowledge to care tips, styling ideas to travel guides — here you’l…" at bounding box center [887, 364] width 574 height 10
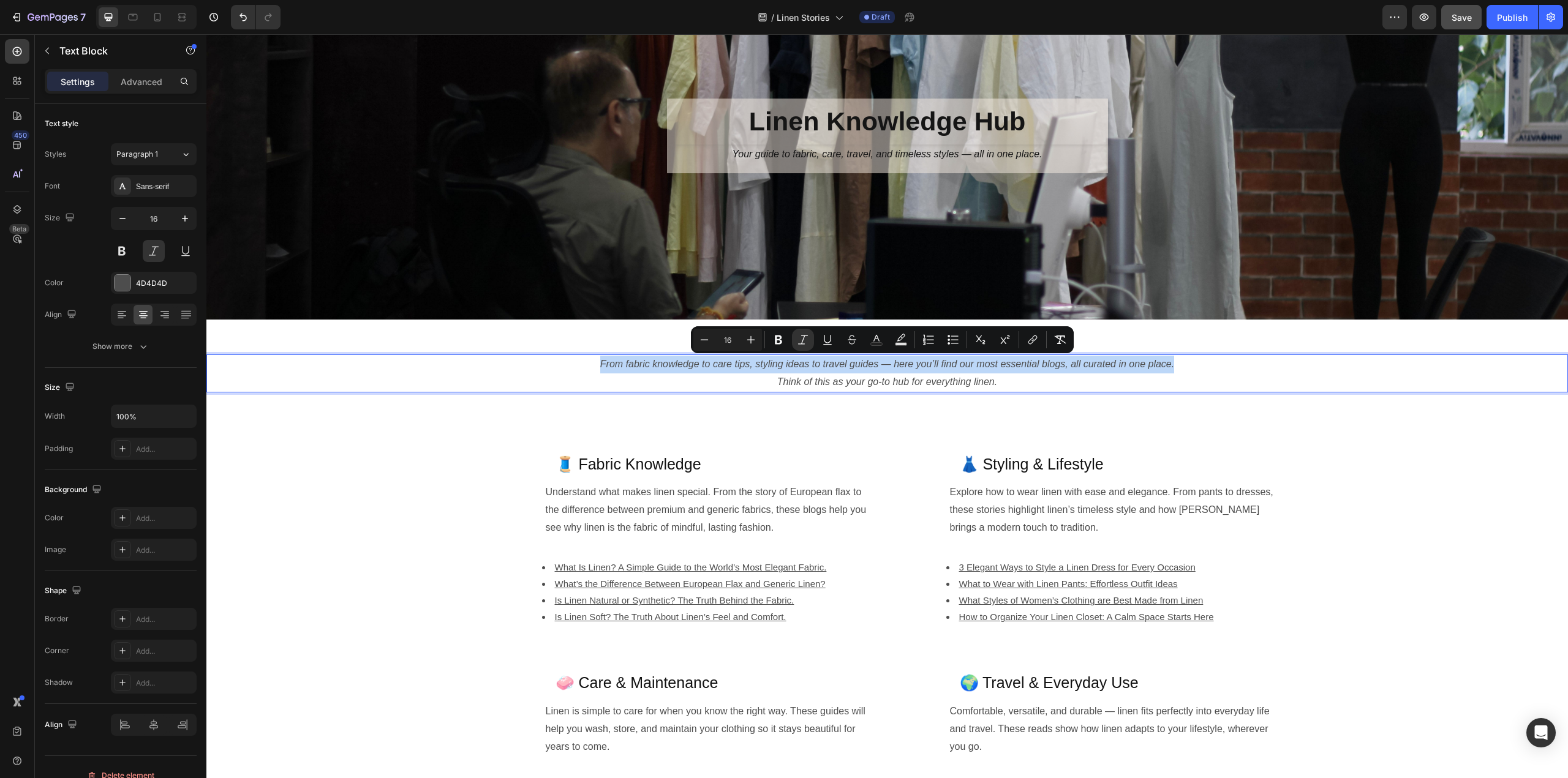
click at [721, 363] on icon "From fabric knowledge to care tips, styling ideas to travel guides — here you’l…" at bounding box center [887, 364] width 574 height 10
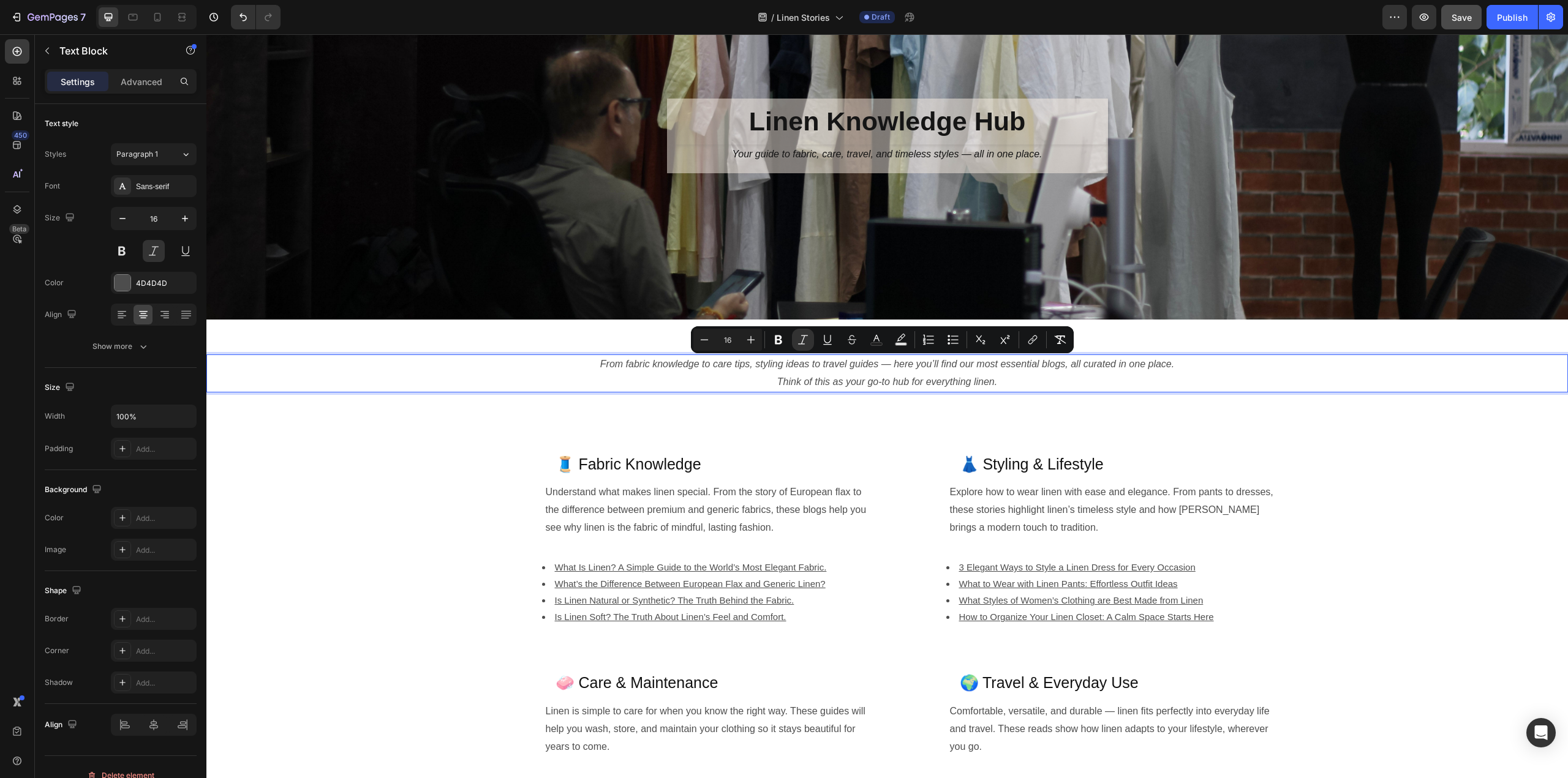
click at [887, 382] on icon "Think of this as your go-to hub for everything linen." at bounding box center [887, 381] width 220 height 10
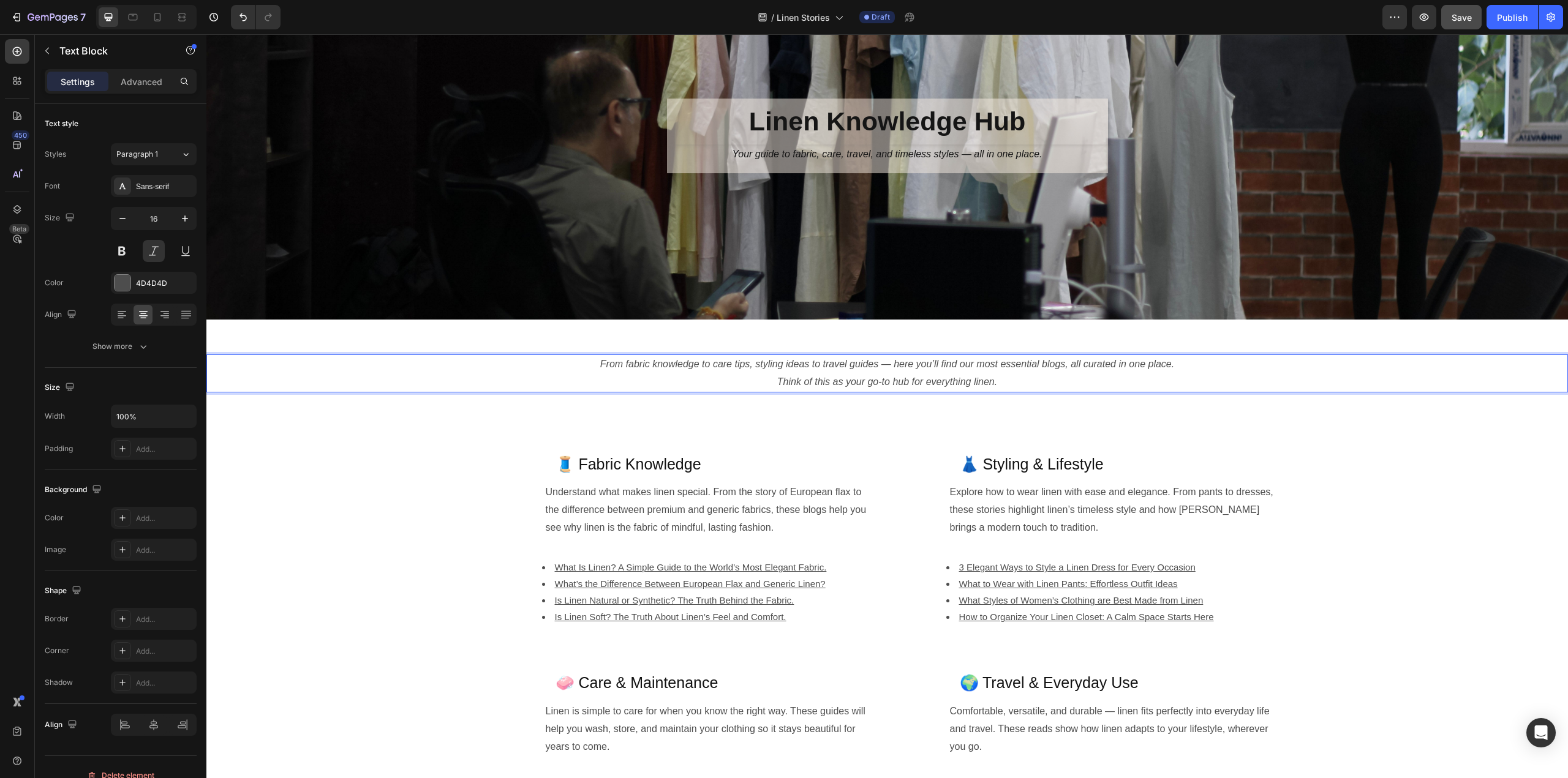
click at [990, 379] on icon "Think of this as your go-to hub for everything linen." at bounding box center [887, 381] width 220 height 10
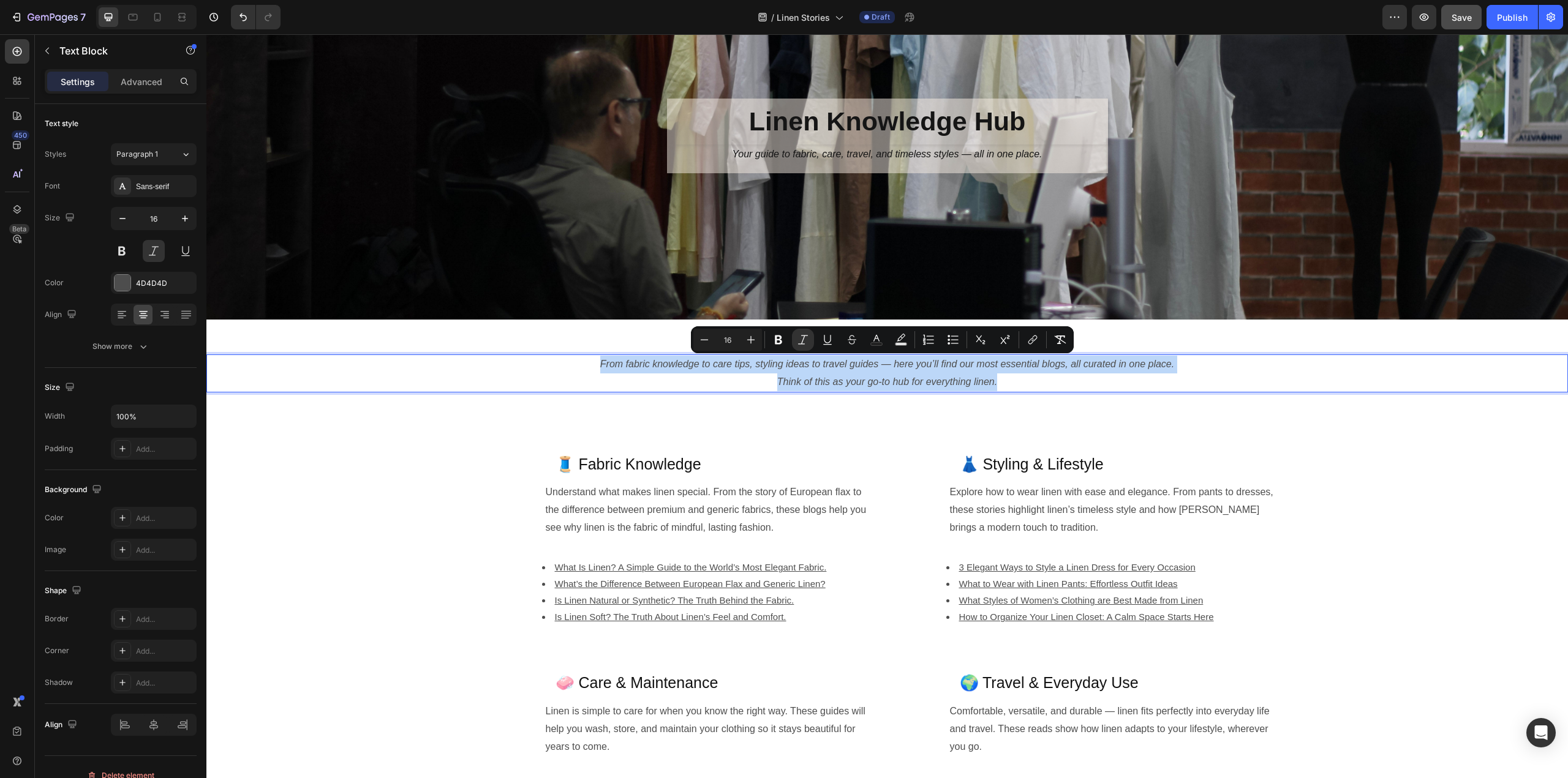
drag, startPoint x: 1002, startPoint y: 382, endPoint x: 591, endPoint y: 360, distance: 411.6
click at [591, 360] on div "From fabric knowledge to care tips, styling ideas to travel guides — here you’l…" at bounding box center [888, 373] width 1362 height 38
click at [802, 343] on icon "Editor contextual toolbar" at bounding box center [803, 340] width 10 height 9
click at [801, 344] on icon "Editor contextual toolbar" at bounding box center [802, 339] width 12 height 12
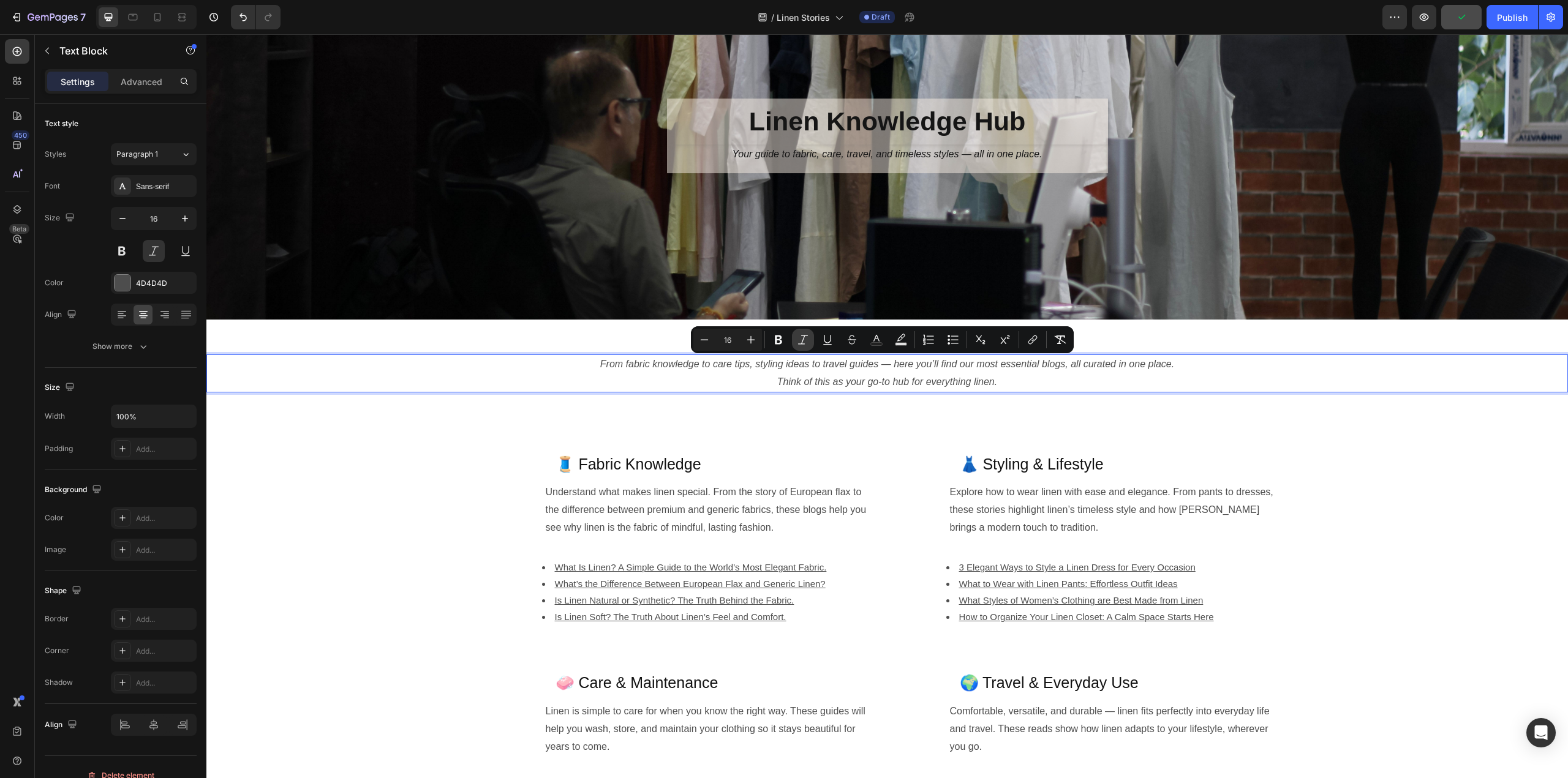
click at [803, 341] on icon "Editor contextual toolbar" at bounding box center [802, 339] width 12 height 12
click at [805, 341] on icon "Editor contextual toolbar" at bounding box center [802, 339] width 12 height 12
click at [159, 253] on button at bounding box center [153, 251] width 22 height 22
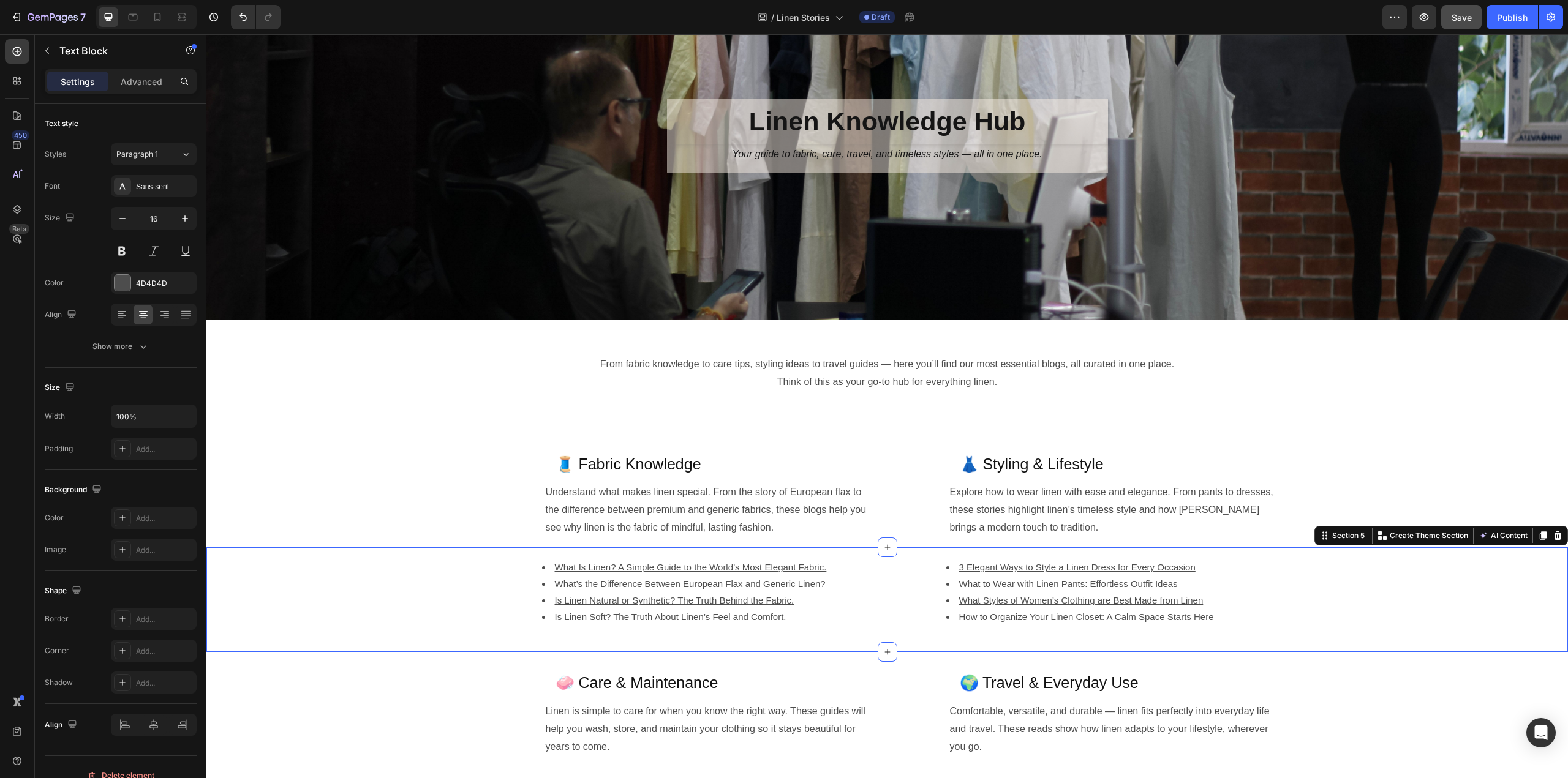
click at [342, 574] on div "What Is Linen? A Simple Guide to the World’s Most Elegant Fabric. What’s the Di…" at bounding box center [884, 599] width 1355 height 102
click at [1001, 366] on p "From fabric knowledge to care tips, styling ideas to travel guides — here you’l…" at bounding box center [887, 364] width 1359 height 17
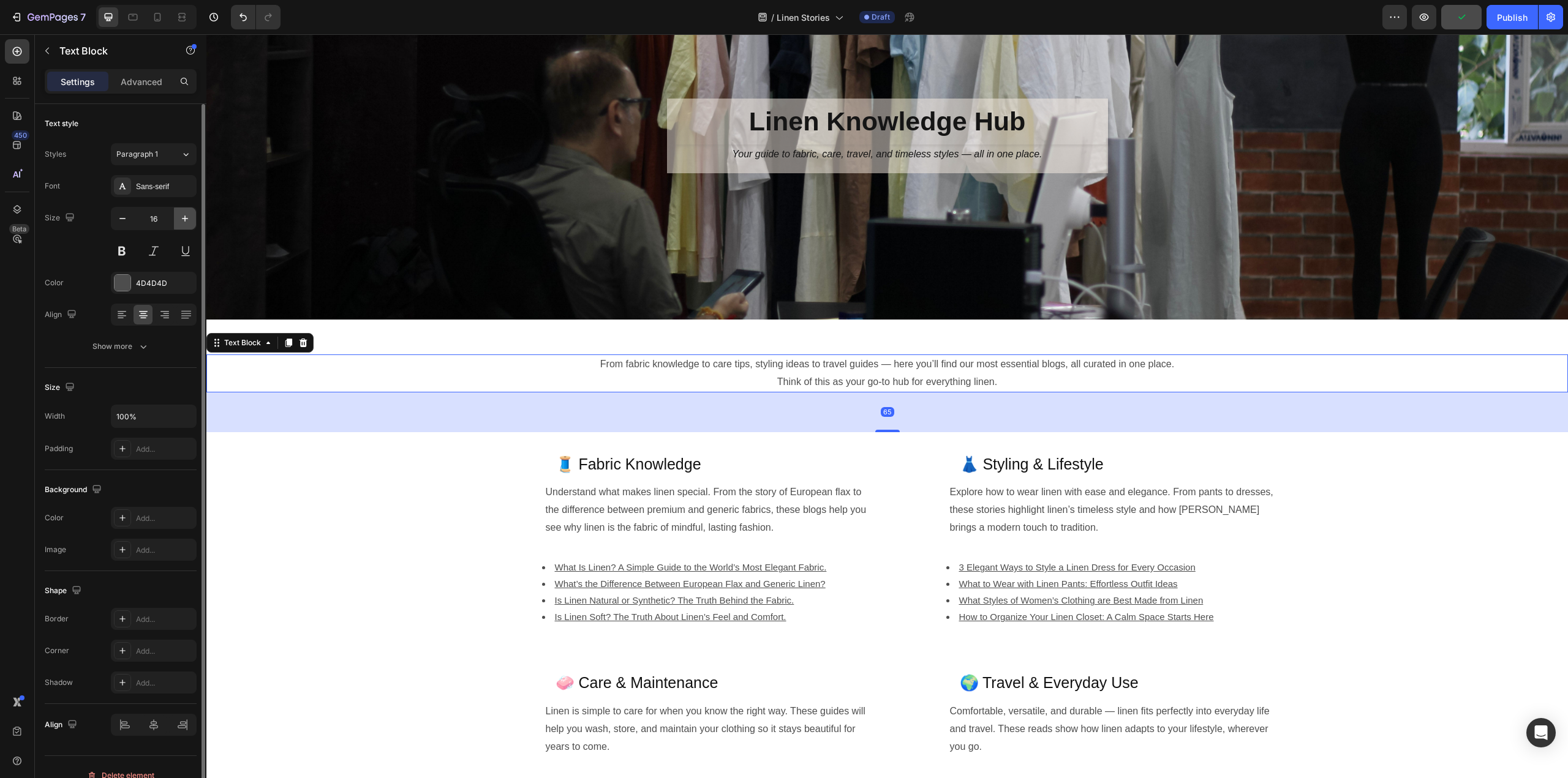
click at [185, 216] on icon "button" at bounding box center [185, 219] width 6 height 6
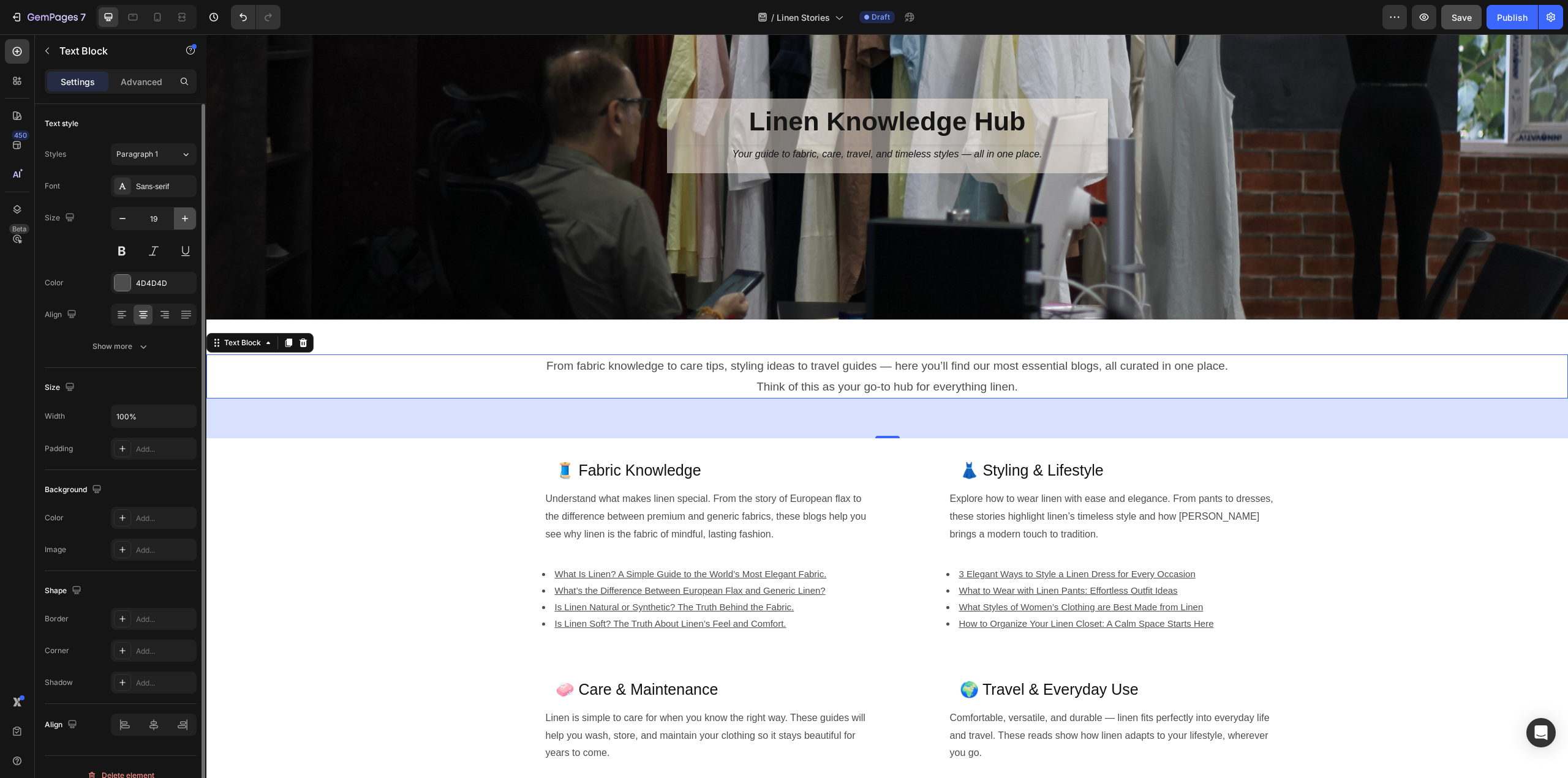
click at [185, 216] on icon "button" at bounding box center [185, 219] width 6 height 6
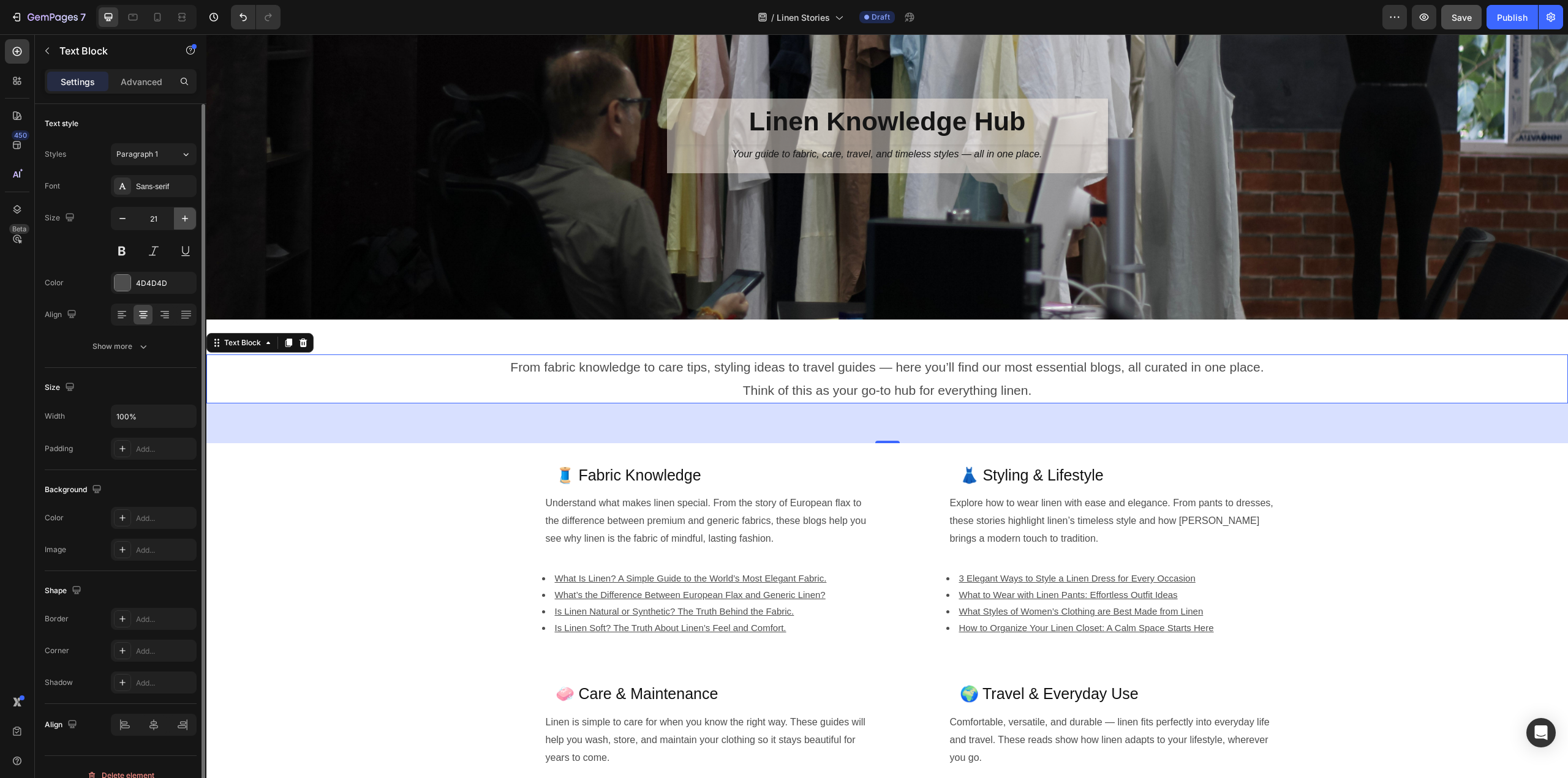
click at [185, 216] on icon "button" at bounding box center [185, 219] width 6 height 6
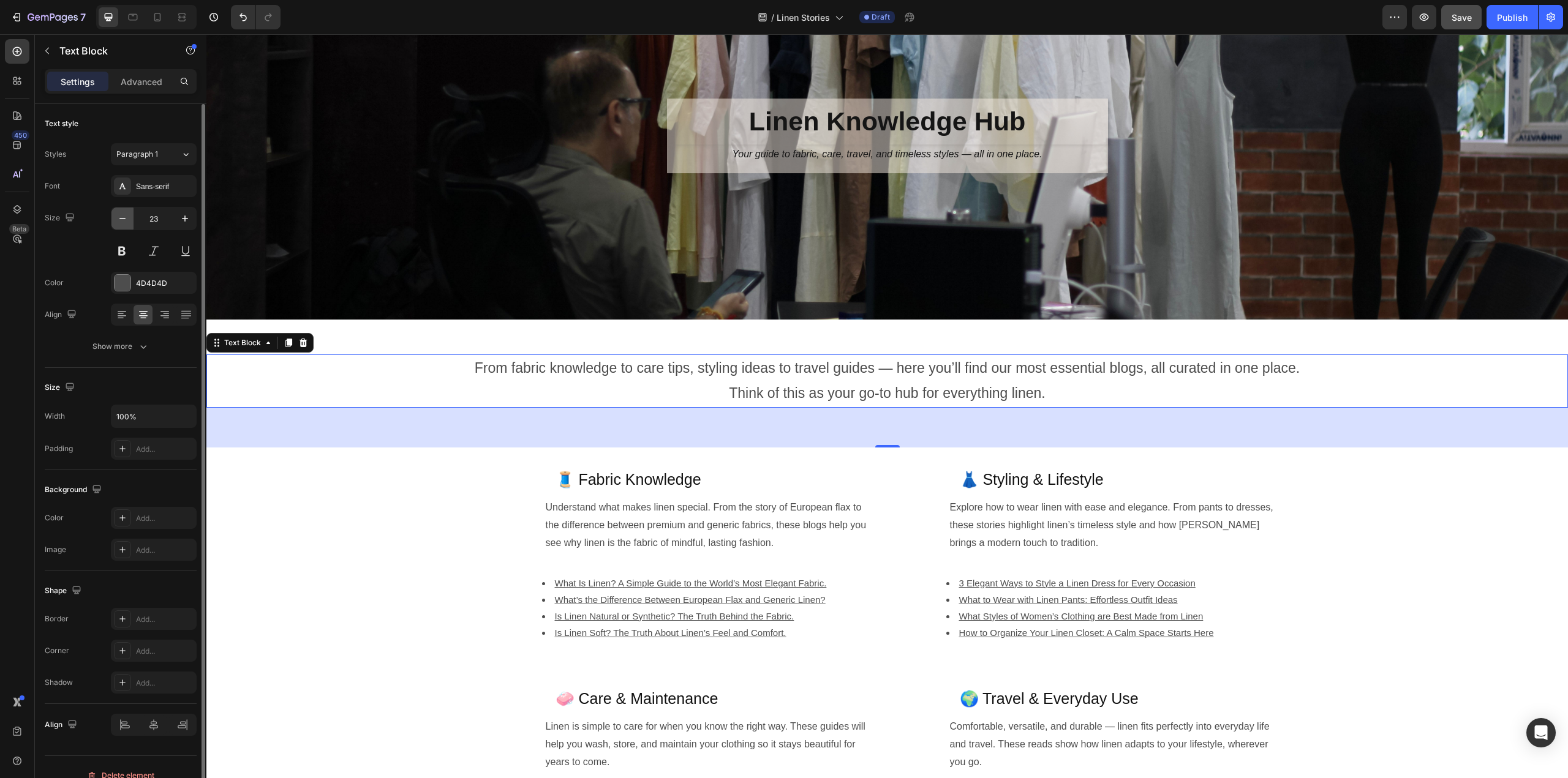
click at [122, 220] on icon "button" at bounding box center [122, 218] width 12 height 12
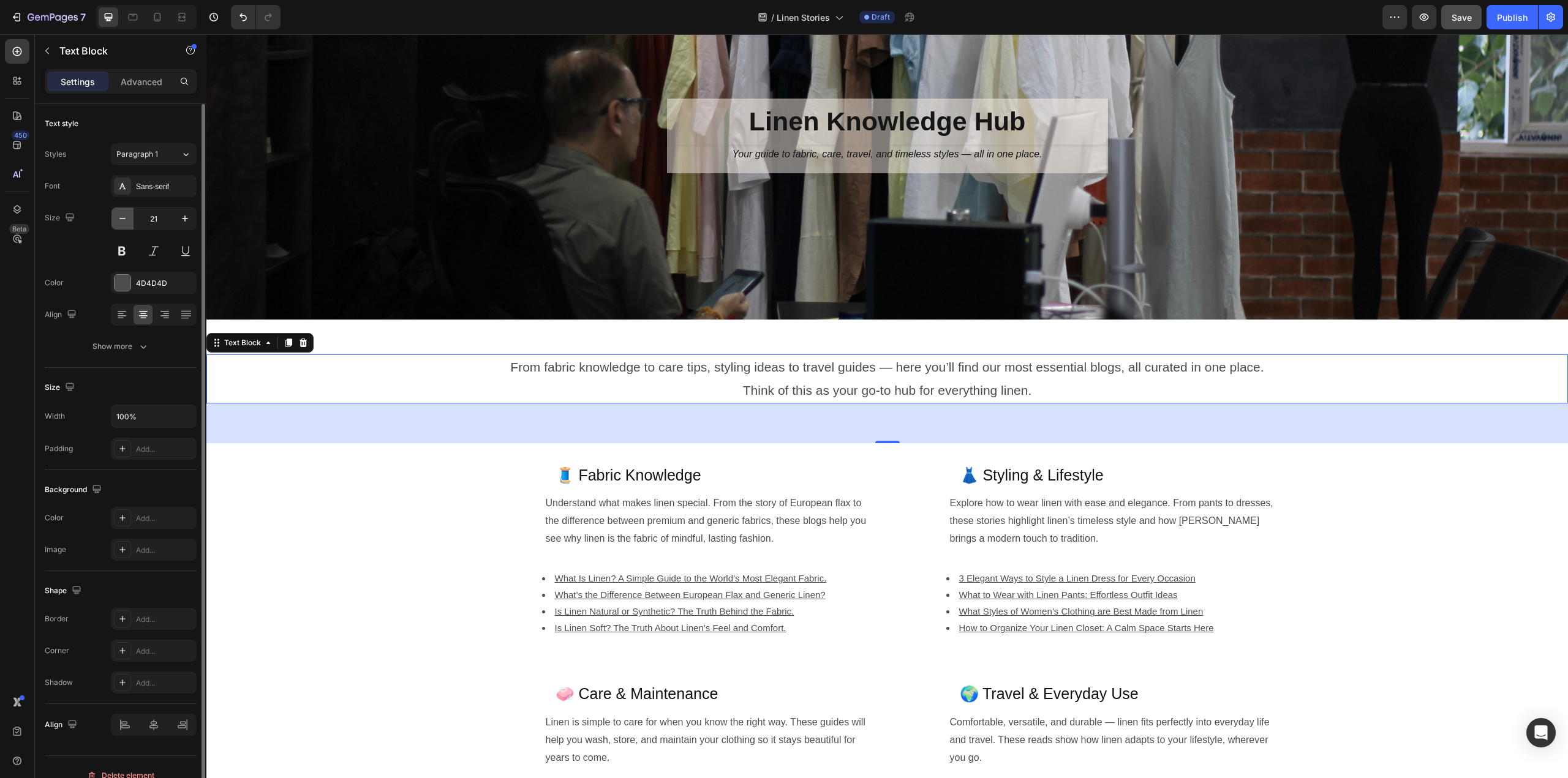
click at [122, 220] on icon "button" at bounding box center [122, 218] width 12 height 12
type input "20"
click at [146, 447] on div "Add..." at bounding box center [165, 449] width 58 height 11
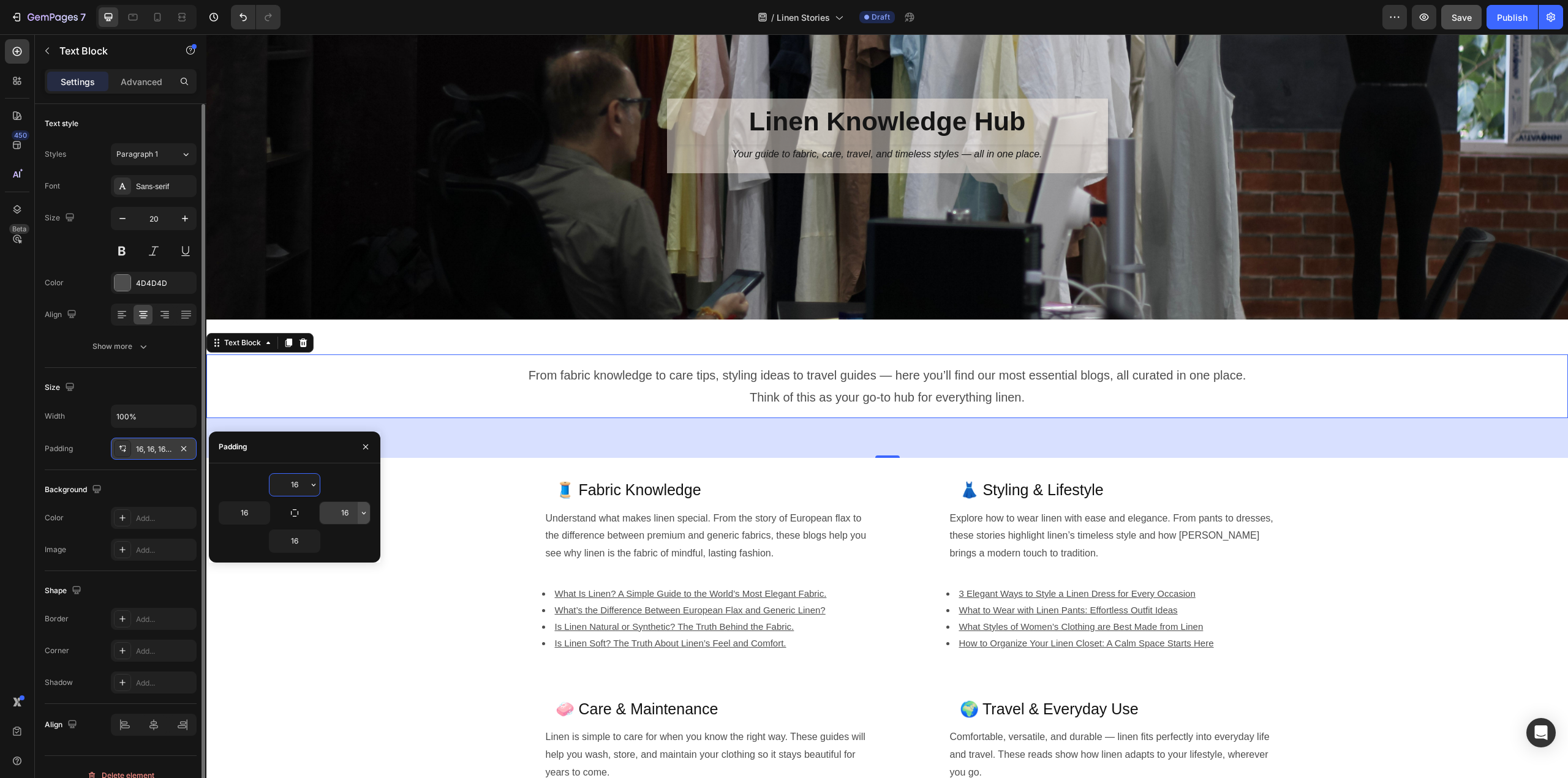
click at [367, 515] on icon "button" at bounding box center [364, 513] width 10 height 10
click at [350, 515] on input "16" at bounding box center [345, 513] width 51 height 22
type input "25"
click at [250, 513] on input "16" at bounding box center [244, 513] width 51 height 22
drag, startPoint x: 242, startPoint y: 510, endPoint x: 234, endPoint y: 510, distance: 8.0
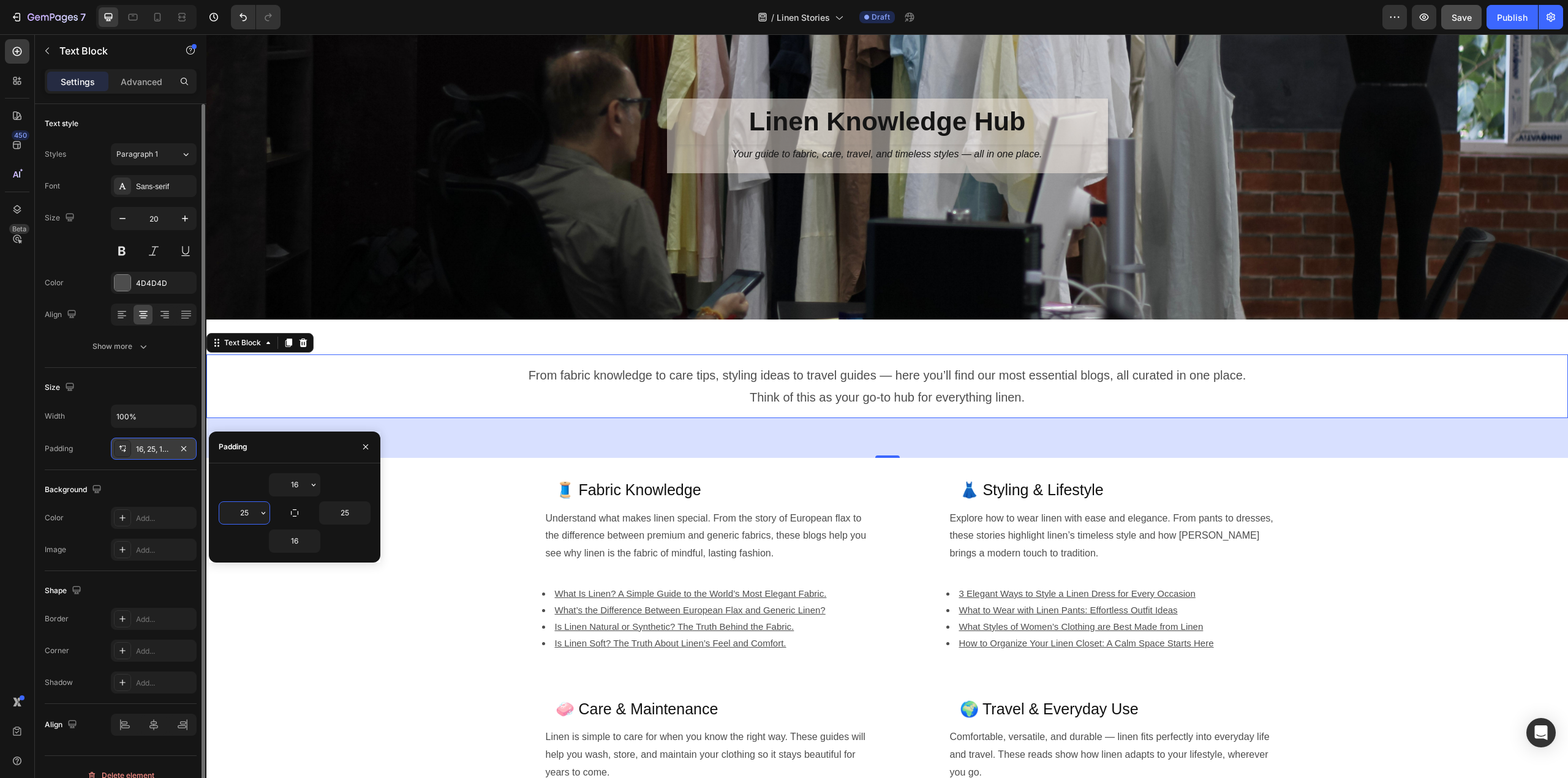
click at [234, 510] on input "25" at bounding box center [244, 513] width 51 height 22
type input "100"
click at [341, 517] on input "25" at bounding box center [345, 513] width 51 height 22
click at [358, 539] on div "16" at bounding box center [294, 541] width 152 height 23
click at [345, 513] on input "100" at bounding box center [345, 513] width 51 height 22
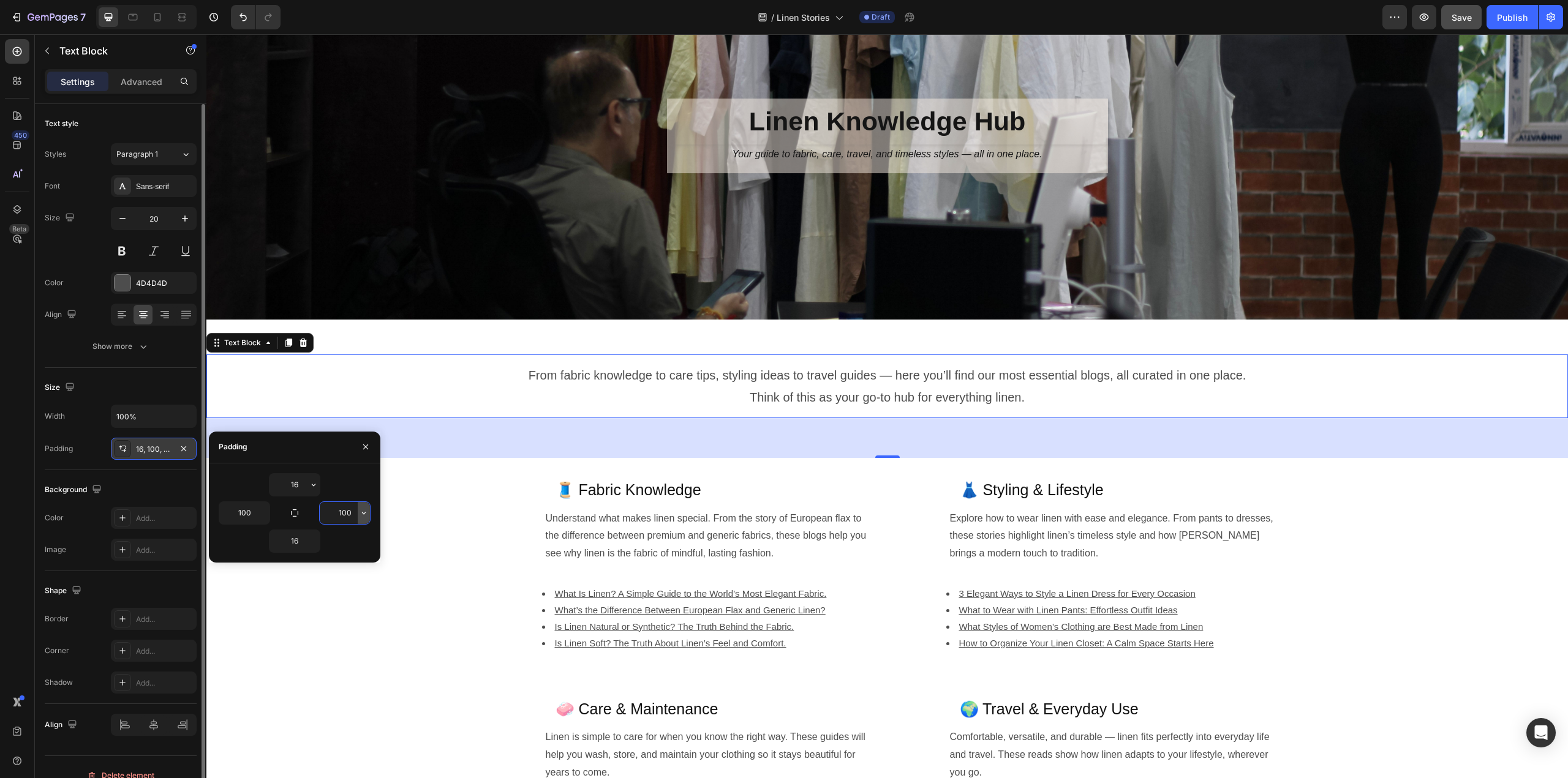
click at [361, 513] on icon "button" at bounding box center [364, 513] width 10 height 10
click at [350, 631] on span "12px" at bounding box center [347, 637] width 16 height 11
type input "12"
click at [262, 512] on icon "button" at bounding box center [263, 513] width 10 height 10
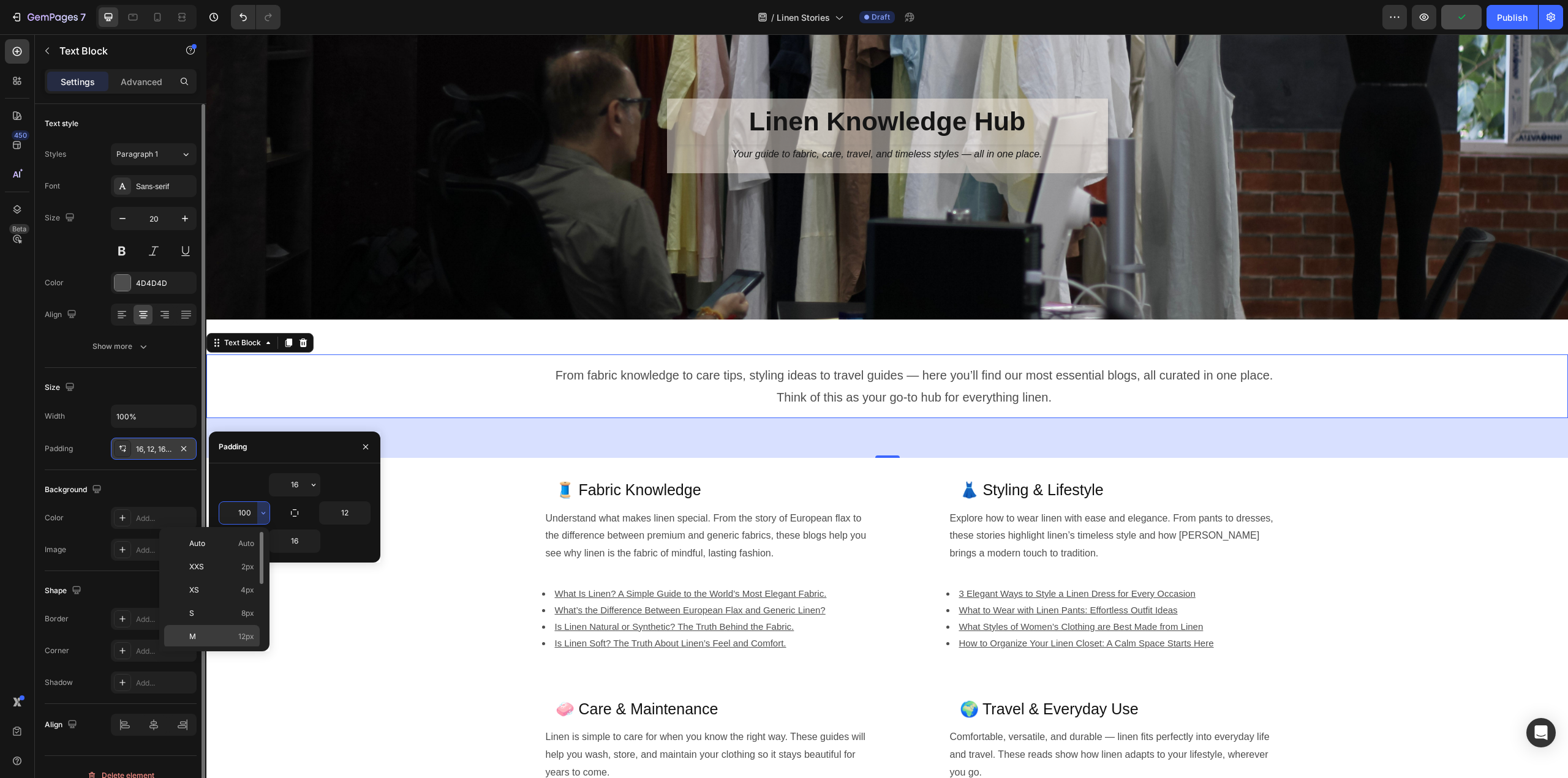
click at [246, 631] on span "12px" at bounding box center [245, 637] width 16 height 11
type input "12"
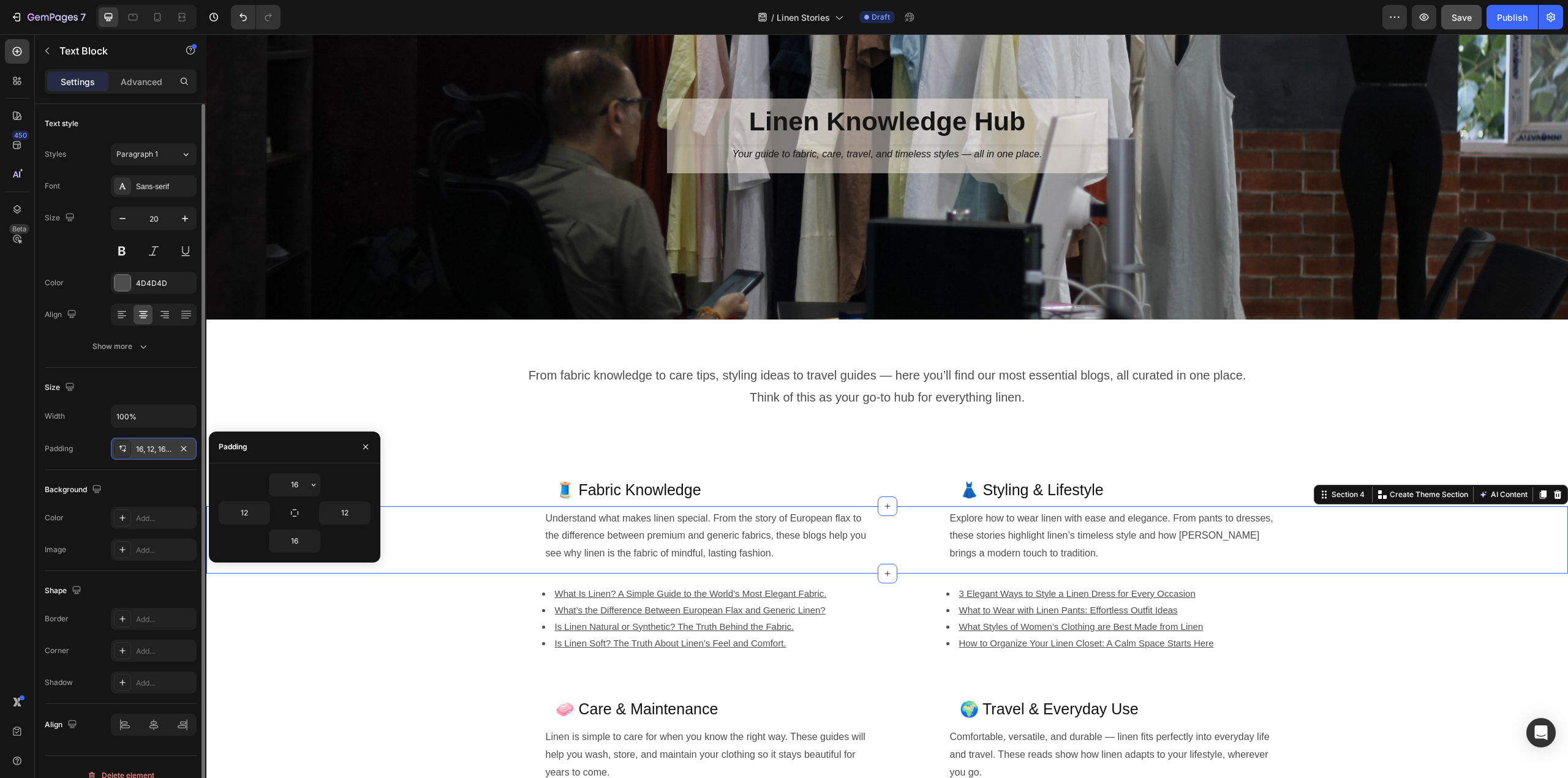
click at [427, 553] on div "Understand what makes linen special. From the story of European flax to the dif…" at bounding box center [912, 536] width 1312 height 55
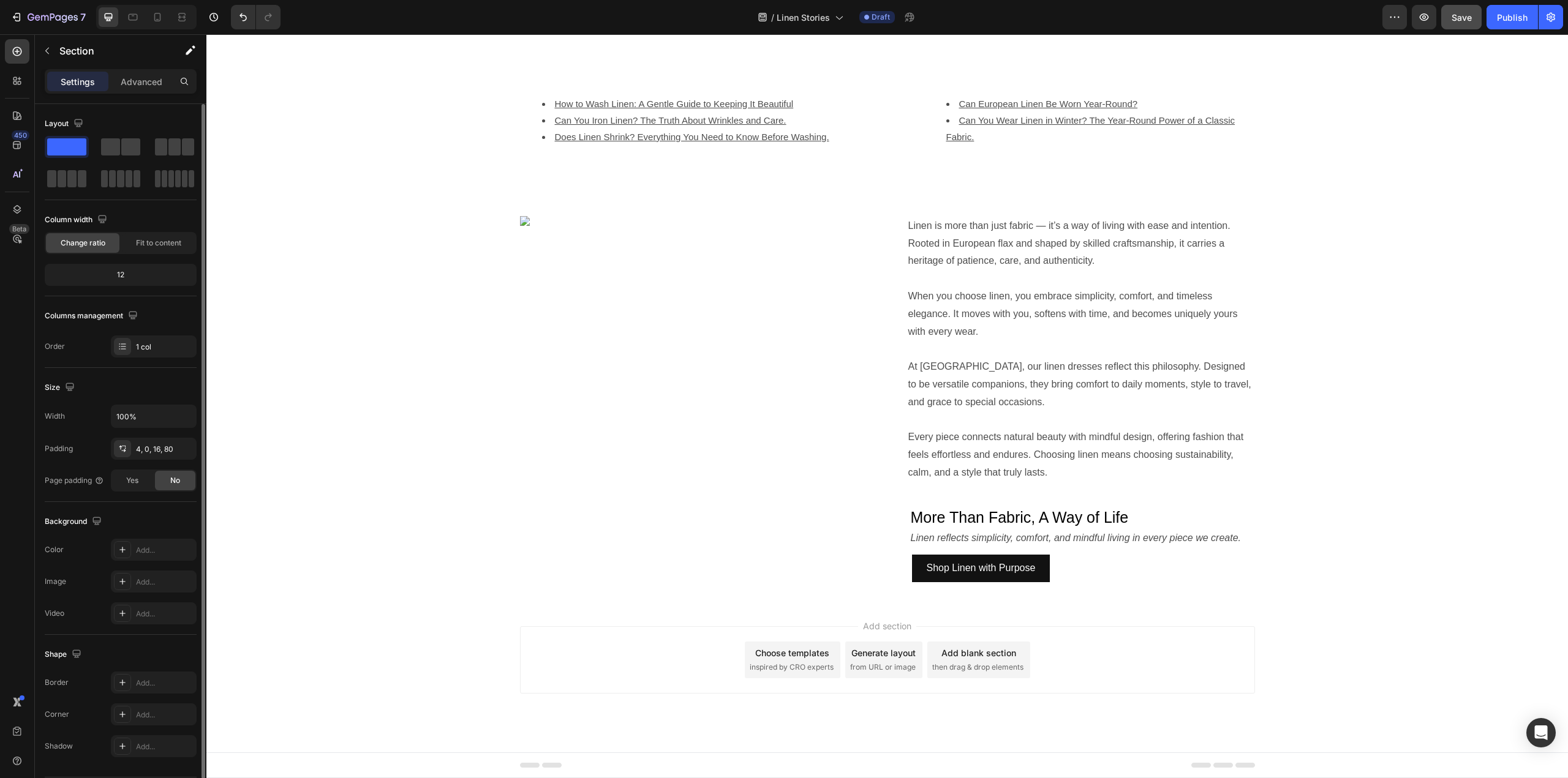
scroll to position [990, 0]
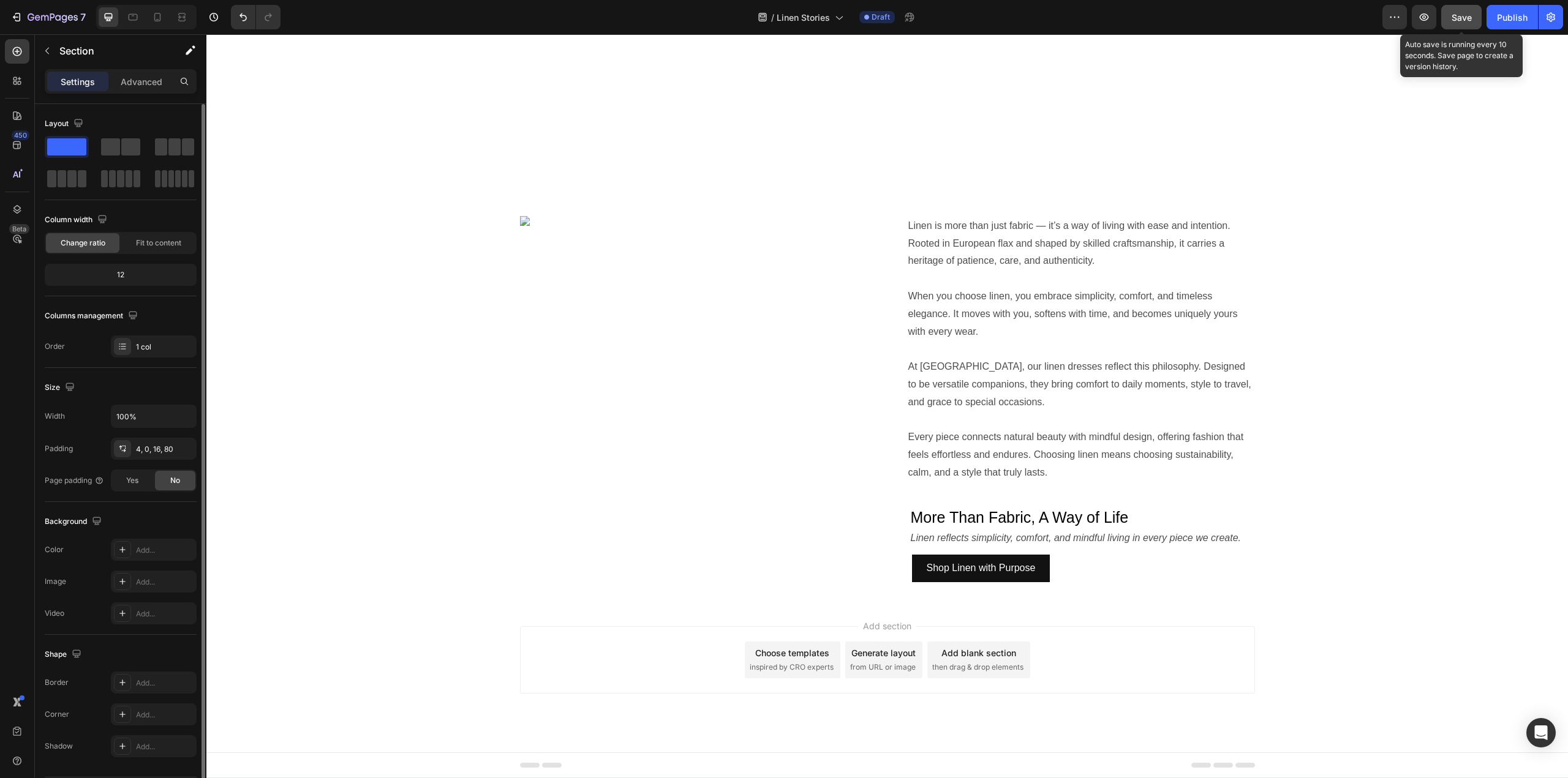
click at [1460, 18] on span "Save" at bounding box center [1462, 17] width 20 height 10
click at [1424, 21] on icon "button" at bounding box center [1424, 17] width 12 height 12
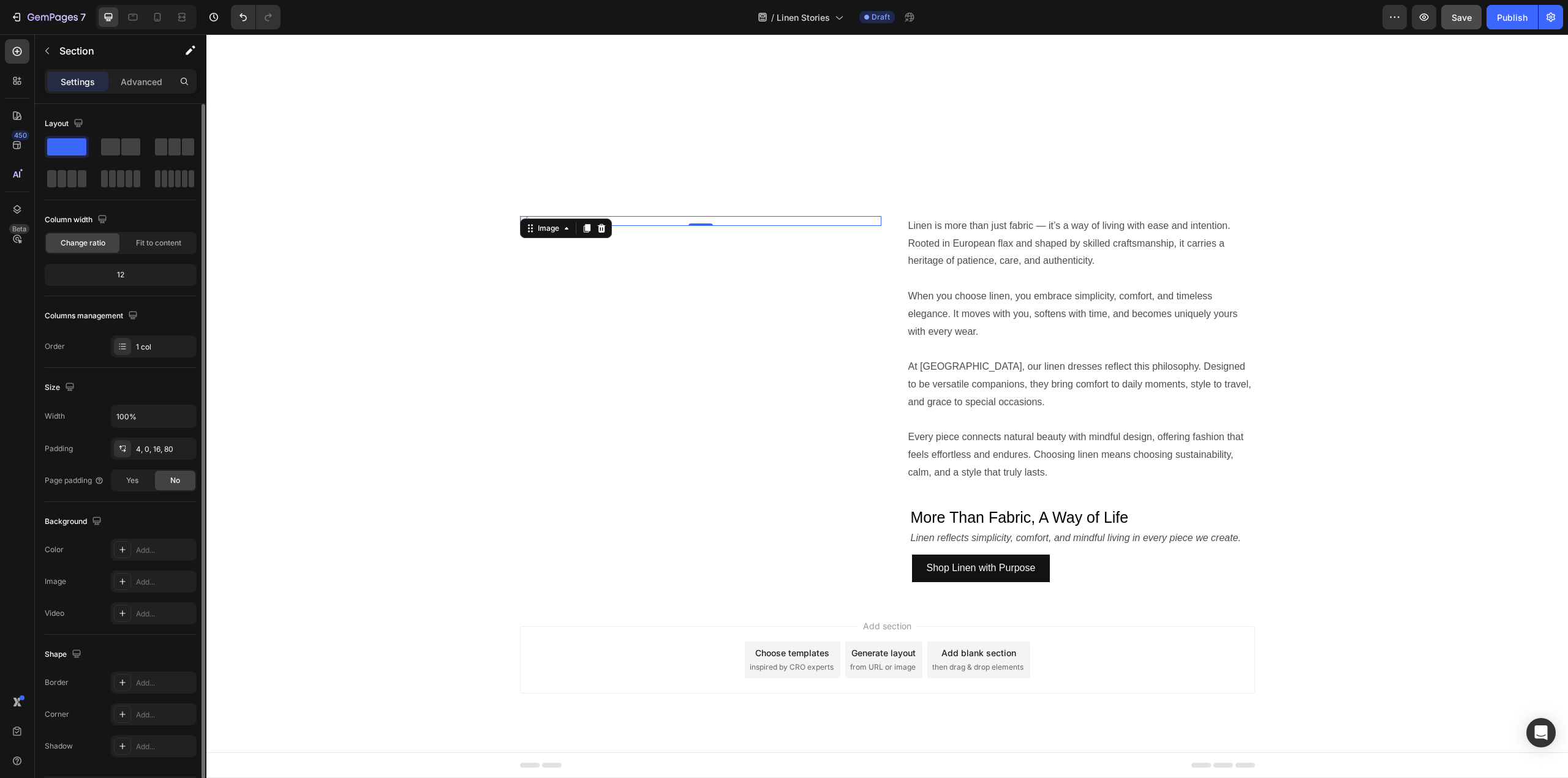
click at [807, 226] on img at bounding box center [700, 220] width 361 height 10
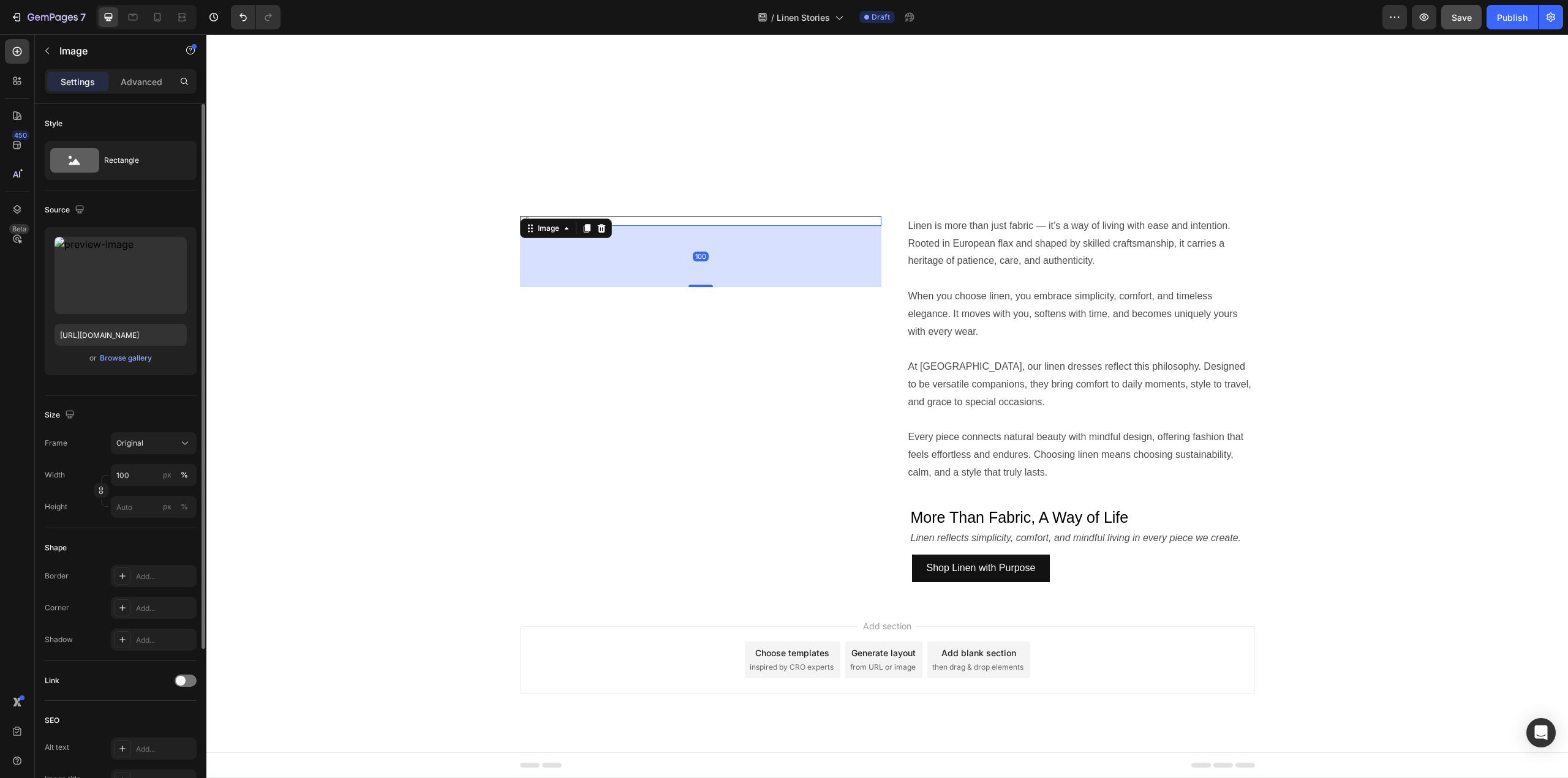
drag, startPoint x: 690, startPoint y: 583, endPoint x: 683, endPoint y: 644, distance: 61.4
click at [683, 226] on div "100" at bounding box center [700, 226] width 361 height 0
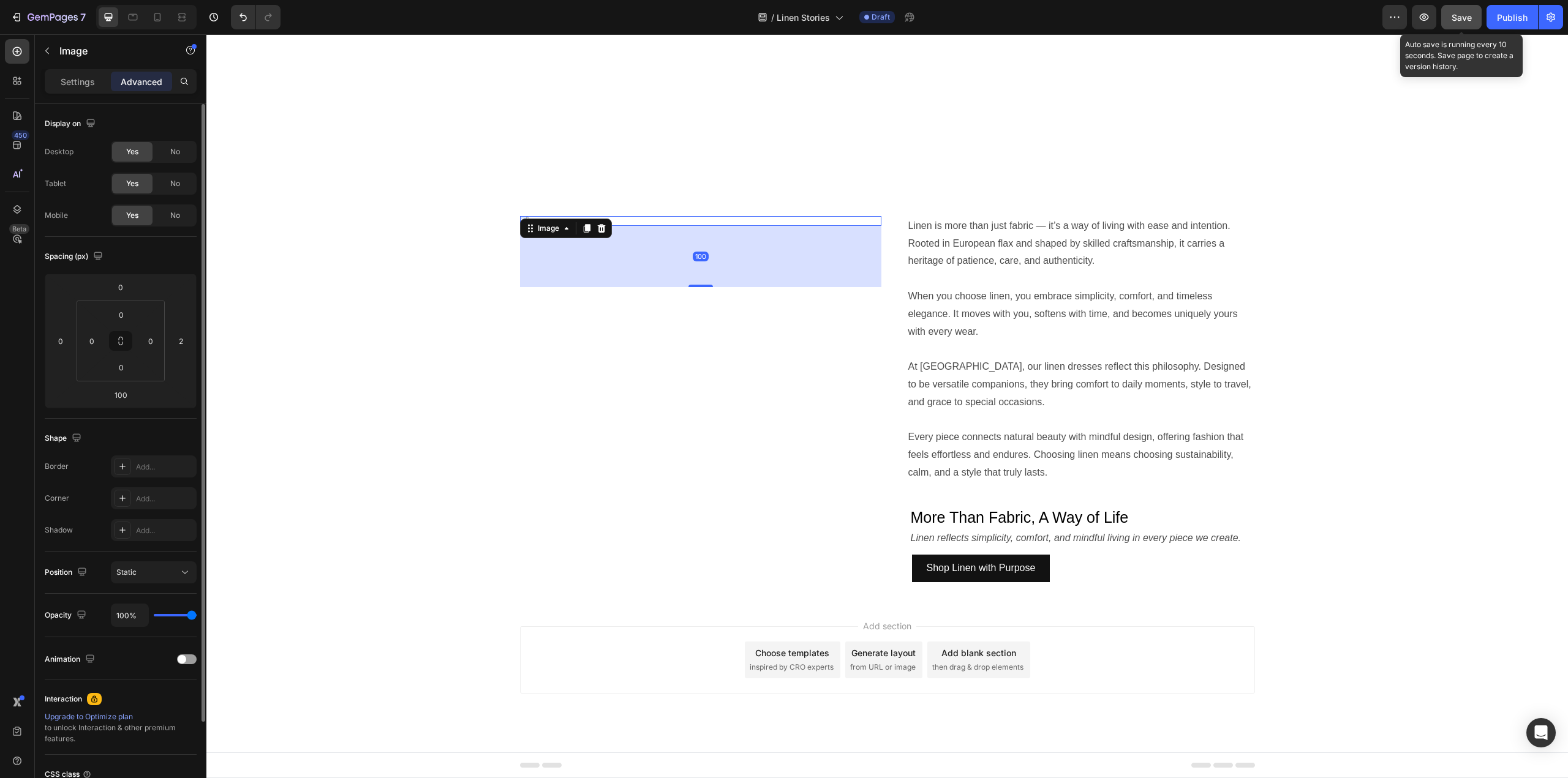
click at [1462, 20] on span "Save" at bounding box center [1462, 17] width 20 height 10
click at [1425, 20] on icon "button" at bounding box center [1425, 17] width 9 height 7
click at [1462, 19] on span "Save" at bounding box center [1462, 17] width 20 height 10
drag, startPoint x: 1462, startPoint y: 14, endPoint x: 1458, endPoint y: 28, distance: 14.6
click at [1461, 16] on icon "button" at bounding box center [1461, 17] width 12 height 12
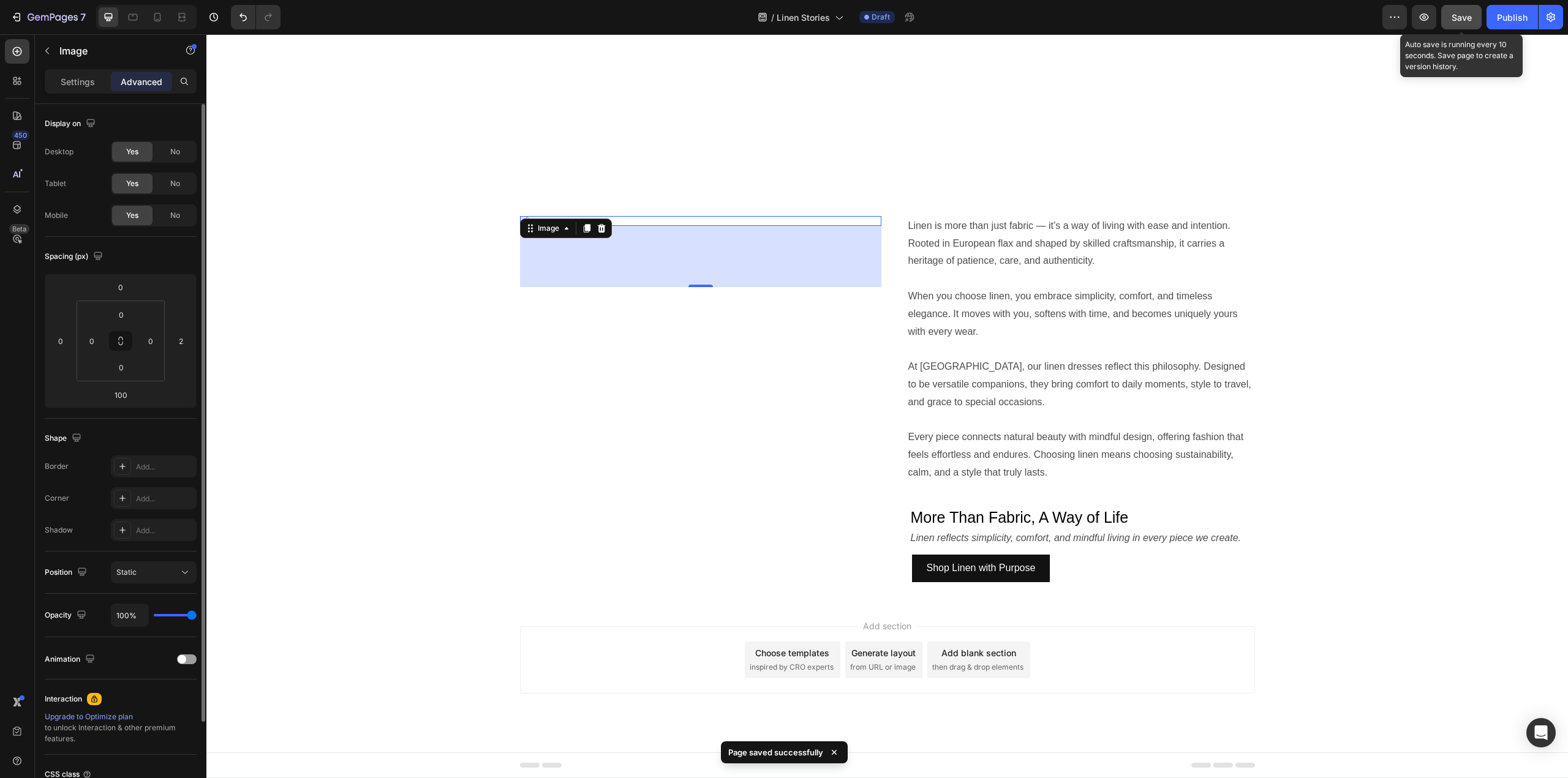
click at [1462, 16] on span "Save" at bounding box center [1462, 17] width 20 height 10
click at [694, 226] on img at bounding box center [700, 220] width 361 height 10
click at [695, 226] on img at bounding box center [700, 220] width 361 height 10
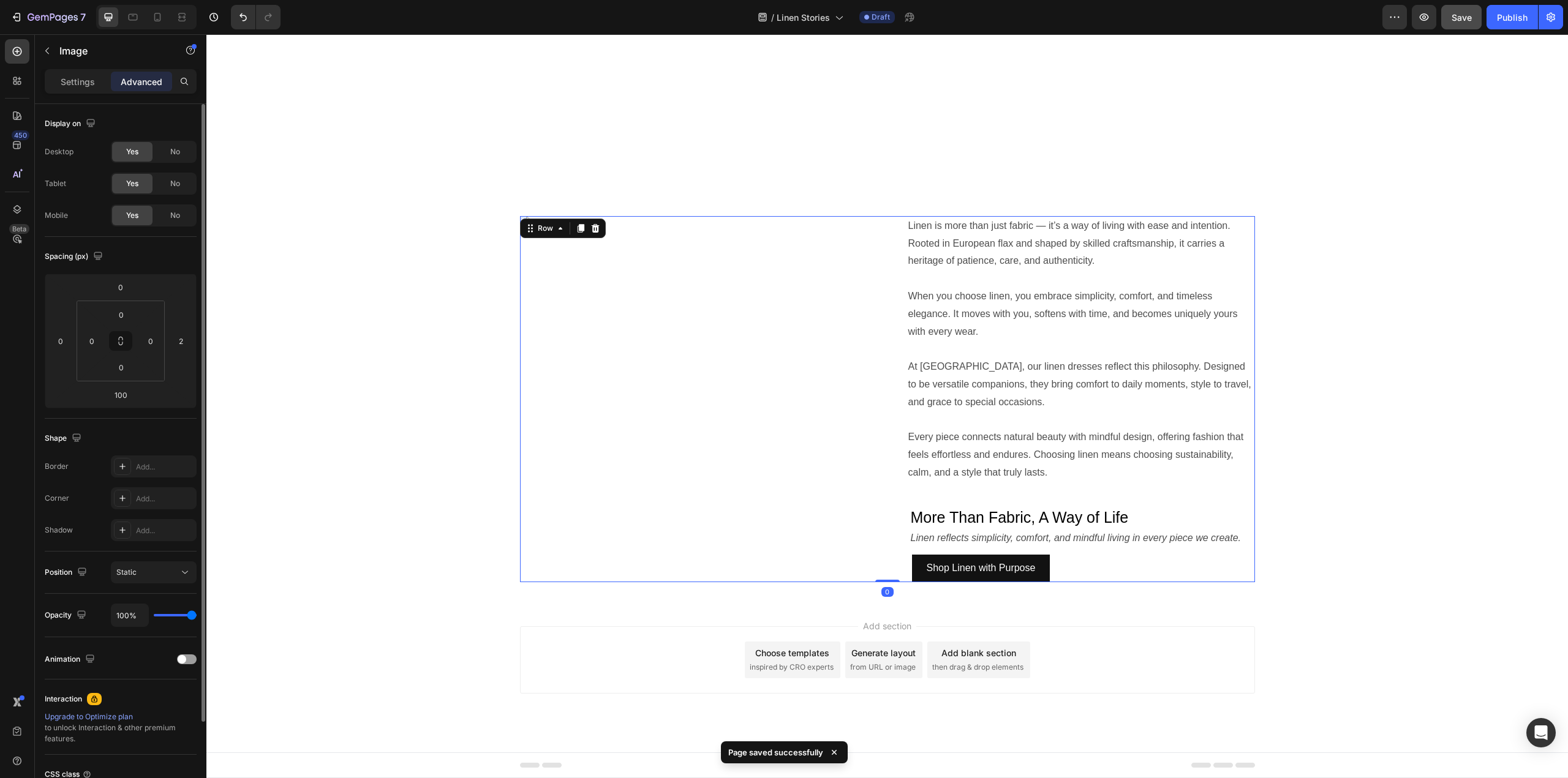
click at [1014, 545] on div "Linen is more than just fabric — it’s a way of living with ease and intention. …" at bounding box center [1074, 399] width 363 height 366
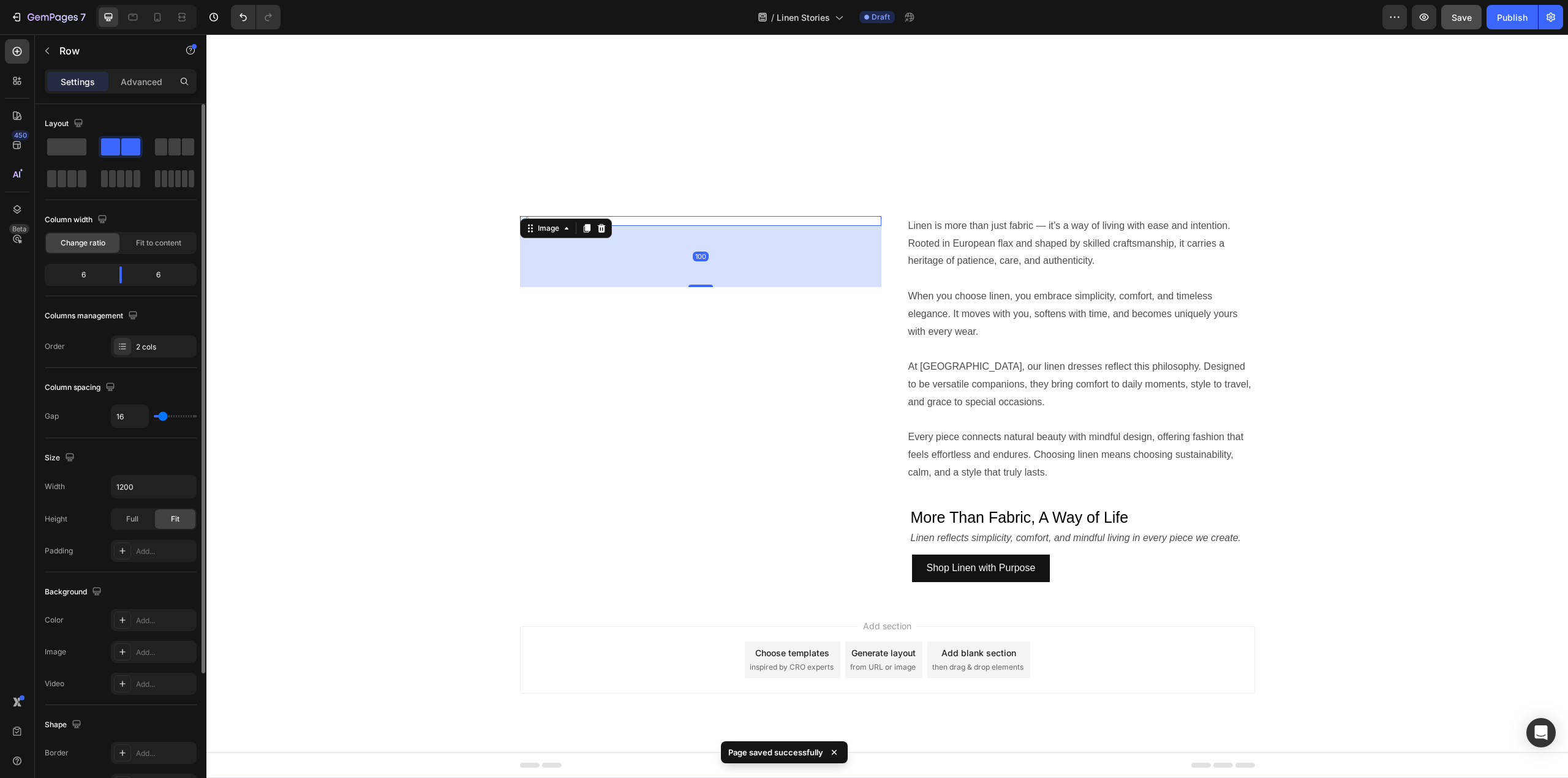
click at [783, 226] on img at bounding box center [700, 220] width 361 height 10
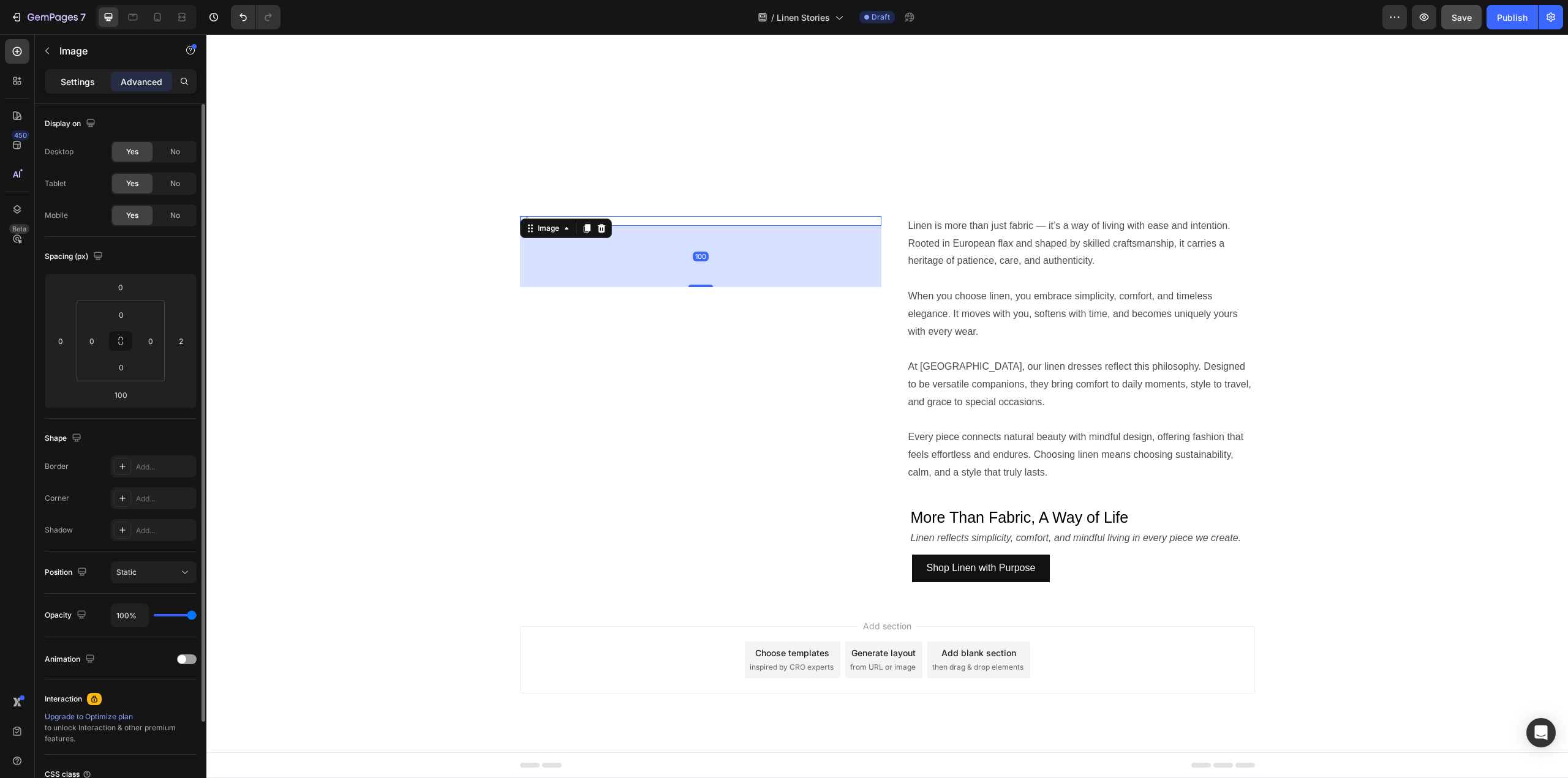
click at [80, 86] on p "Settings" at bounding box center [77, 82] width 34 height 13
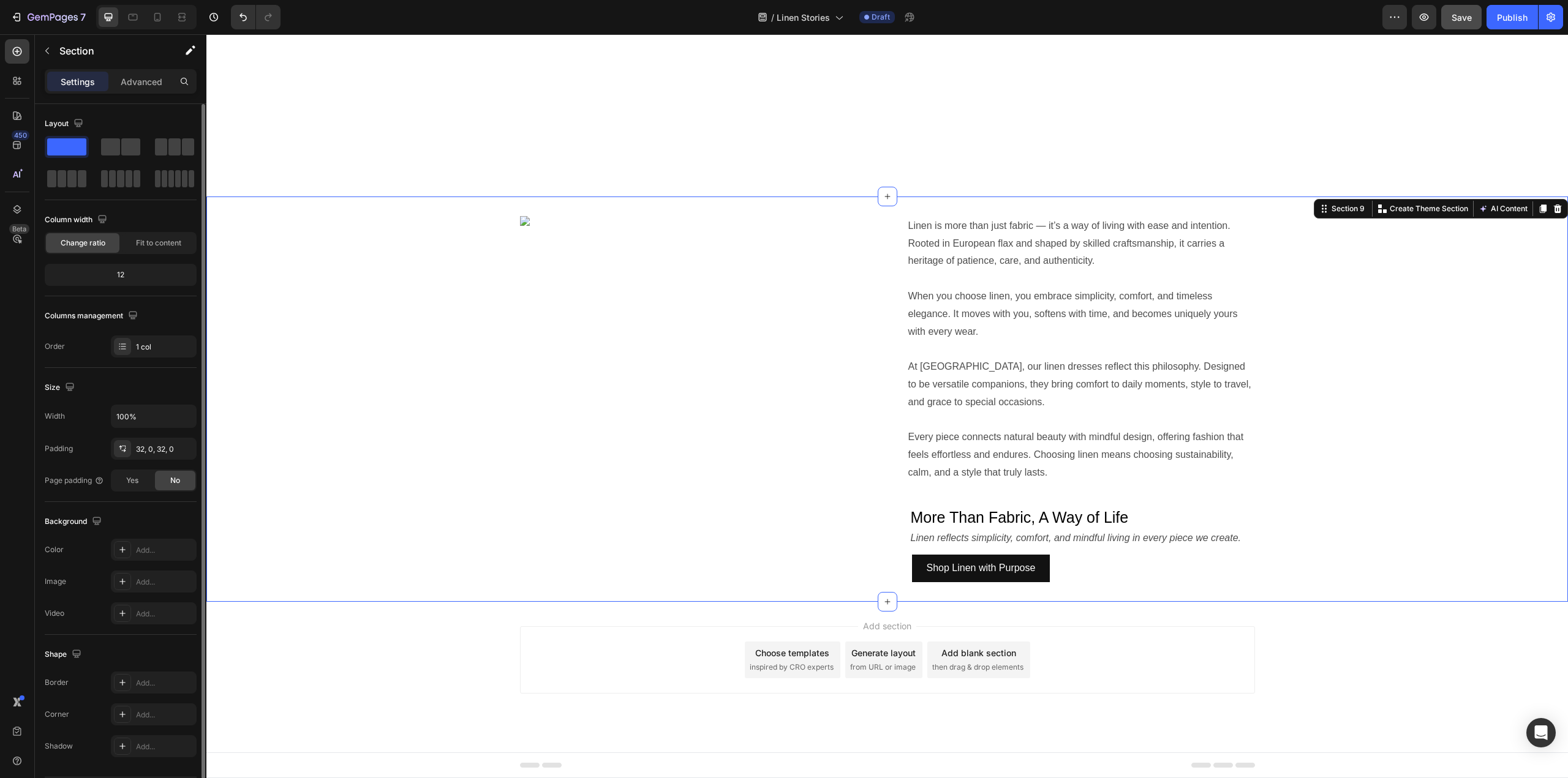
click at [1404, 216] on div "Image Linen is more than just fabric — it’s a way of living with ease and inten…" at bounding box center [888, 399] width 1362 height 366
click at [1512, 17] on div "Publish" at bounding box center [1512, 17] width 30 height 13
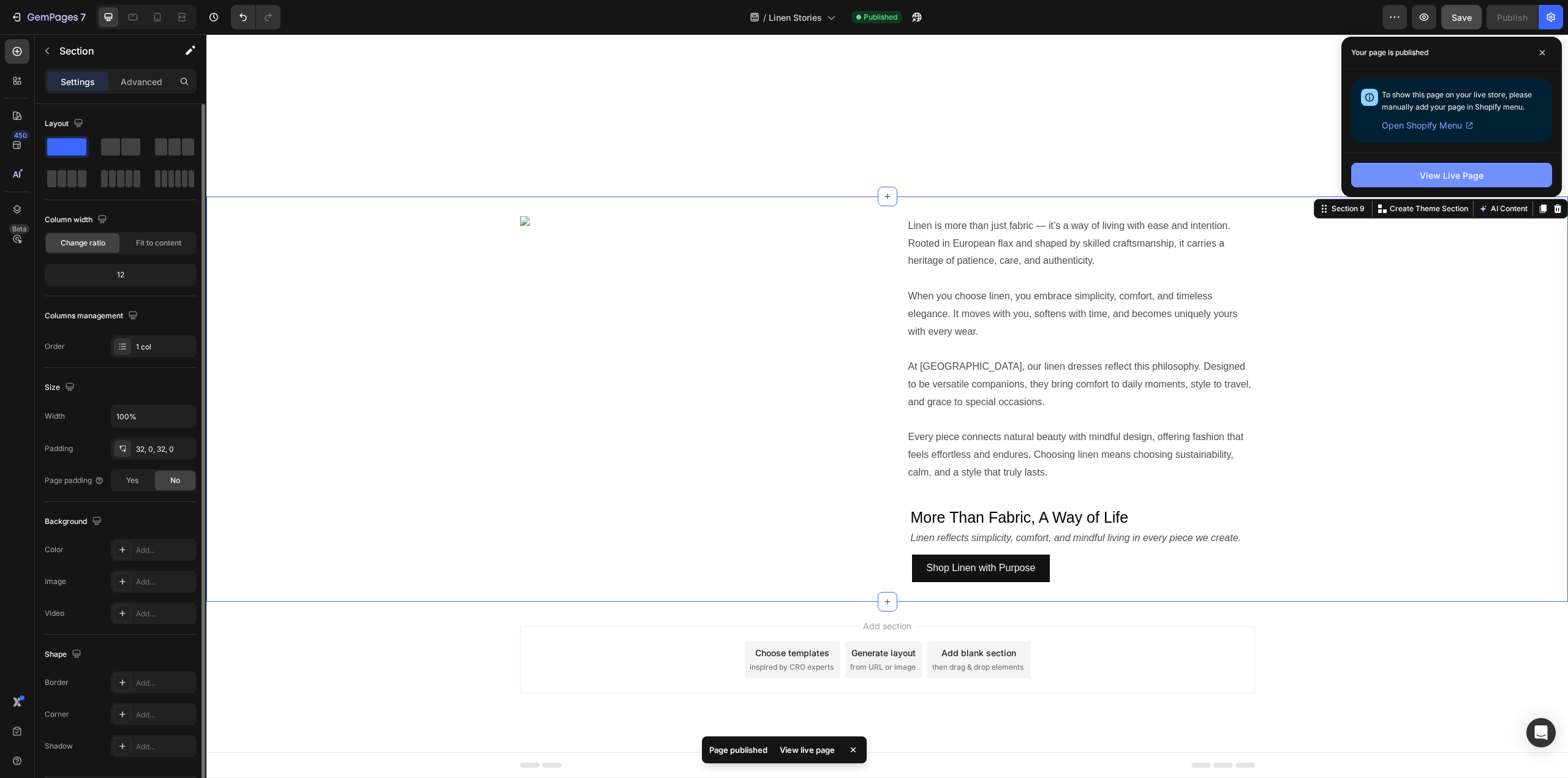
click at [1443, 179] on div "View Live Page" at bounding box center [1451, 175] width 63 height 13
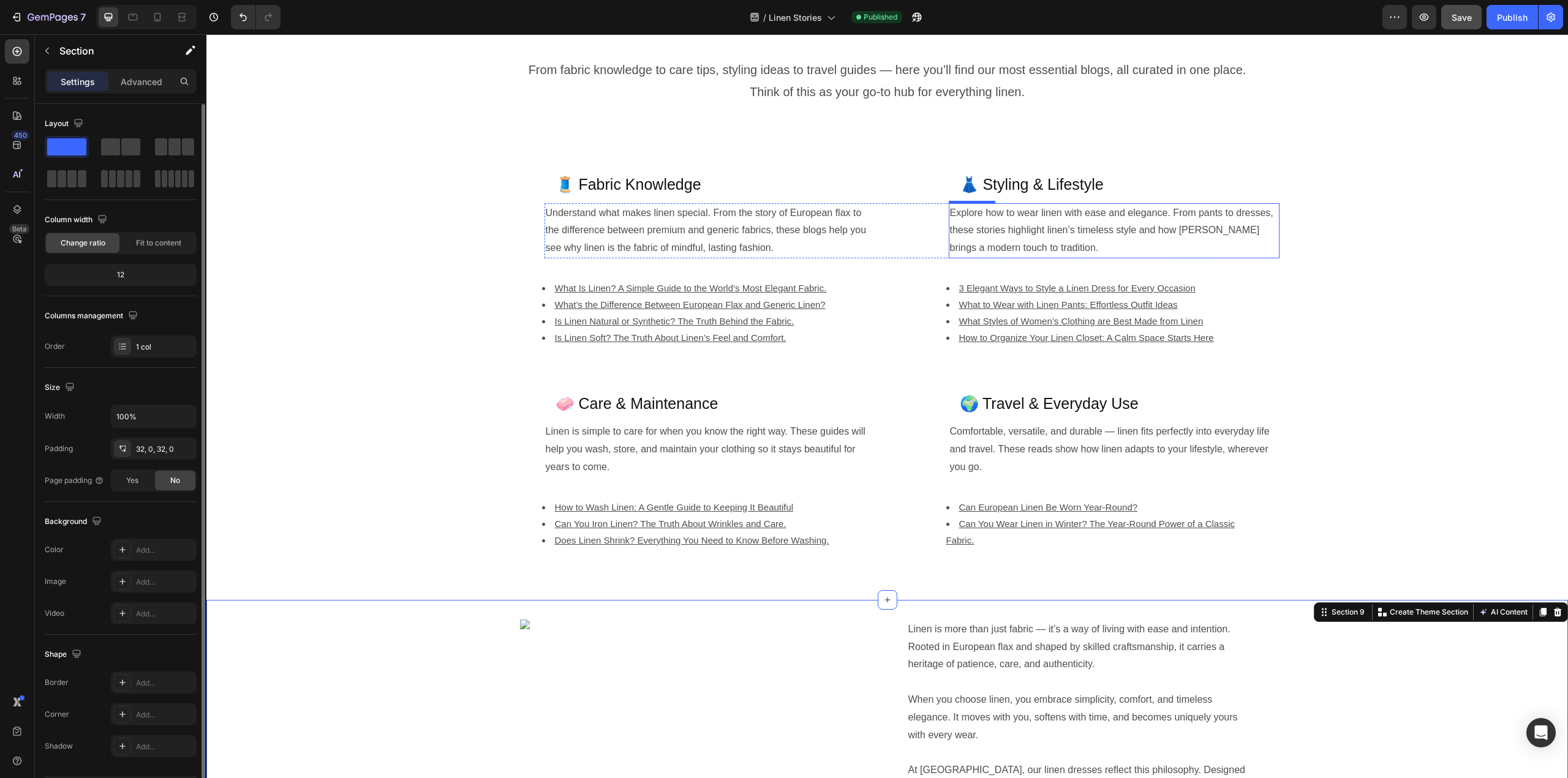
scroll to position [378, 0]
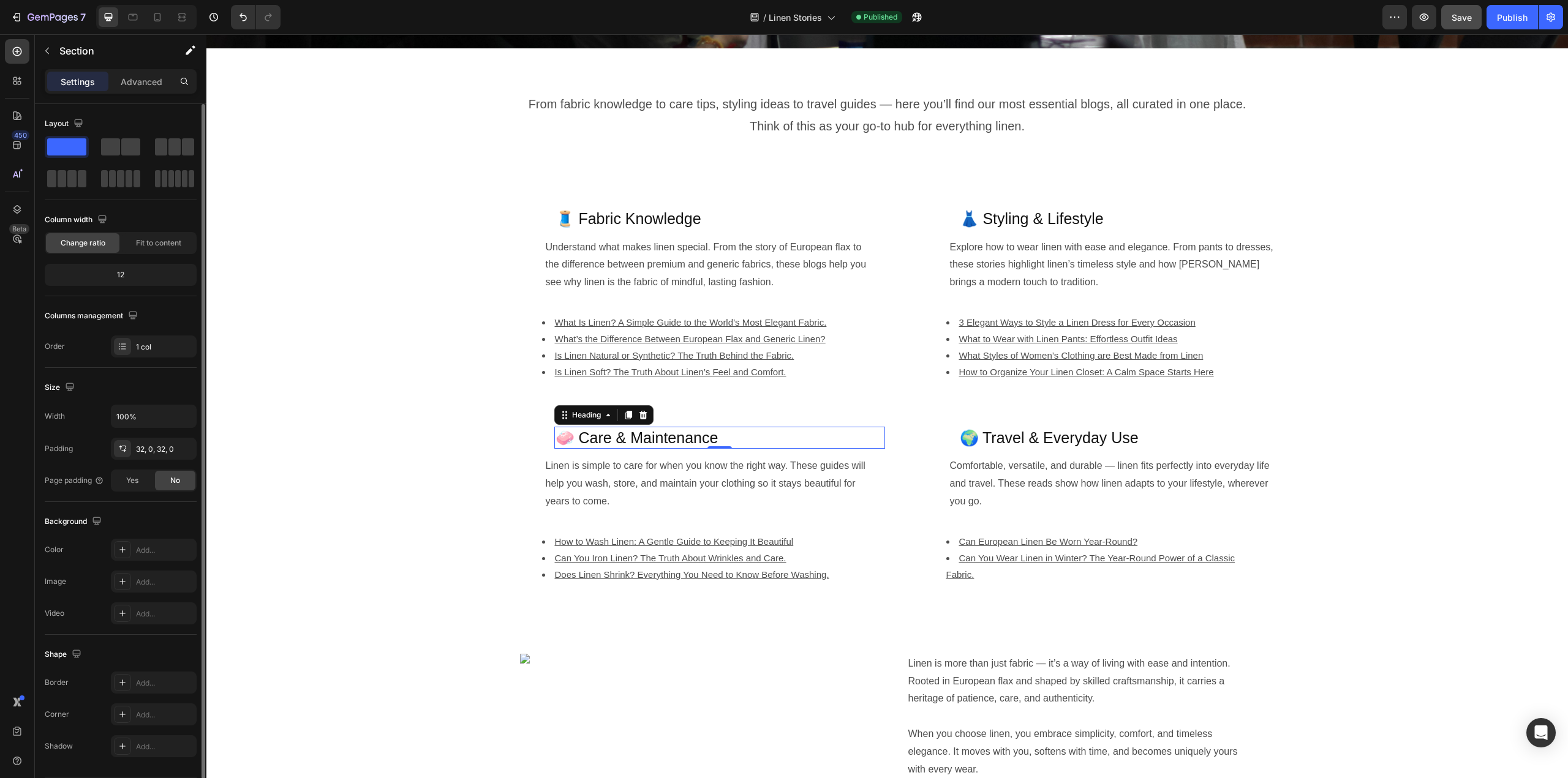
click at [699, 442] on h2 "🧼 Care & Maintenance" at bounding box center [720, 438] width 331 height 23
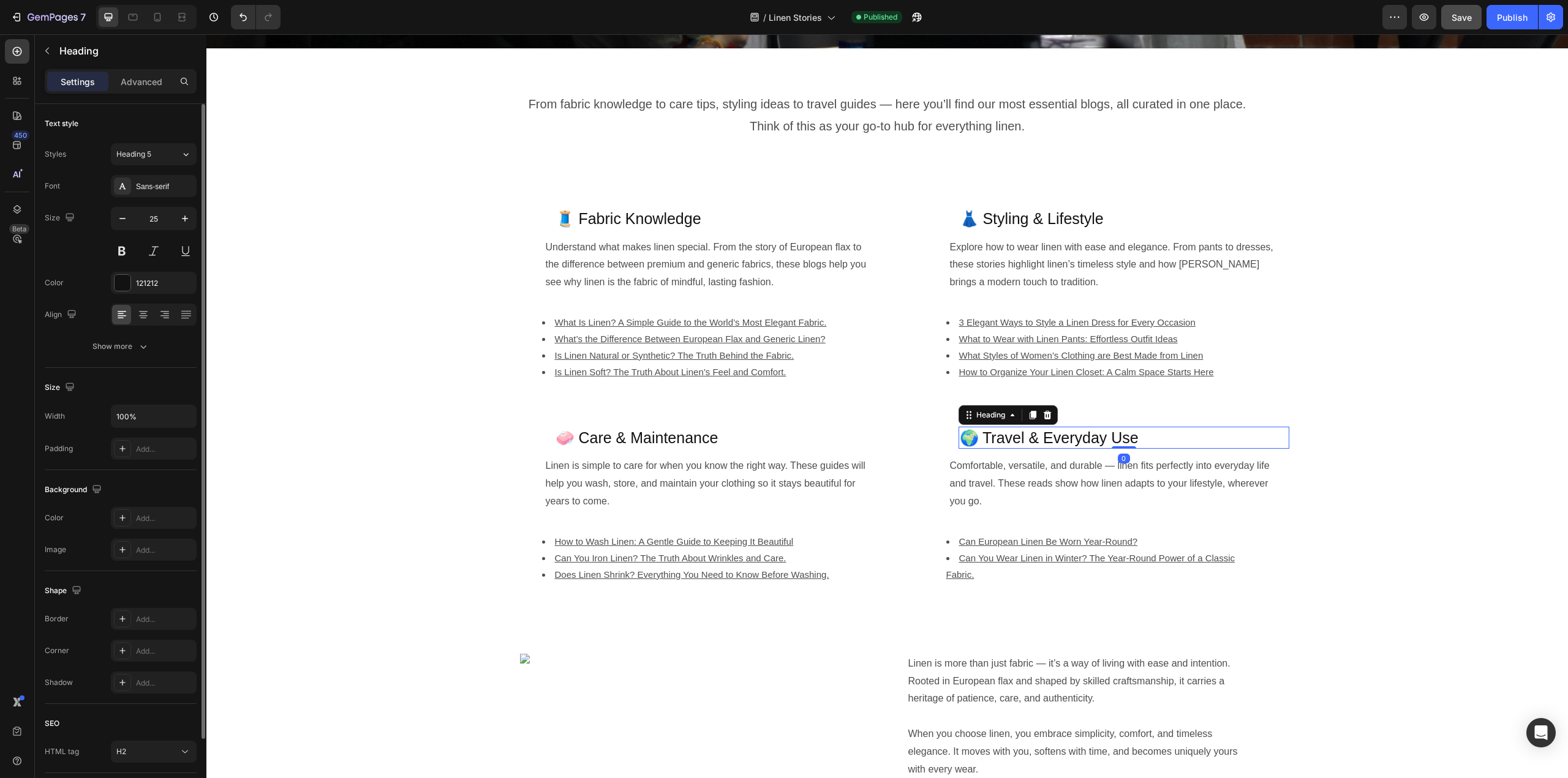
click at [1013, 443] on h2 "🌍 Travel & Everyday Use" at bounding box center [1124, 438] width 331 height 23
click at [1004, 221] on h2 "👗 Styling & Lifestyle" at bounding box center [1124, 219] width 331 height 23
click at [694, 220] on h2 "🧵 Fabric Knowledge" at bounding box center [720, 219] width 331 height 23
click at [698, 443] on h2 "🧼 Care & Maintenance" at bounding box center [720, 438] width 331 height 23
click at [1028, 436] on h2 "🌍 Travel & Everyday Use" at bounding box center [1124, 438] width 331 height 23
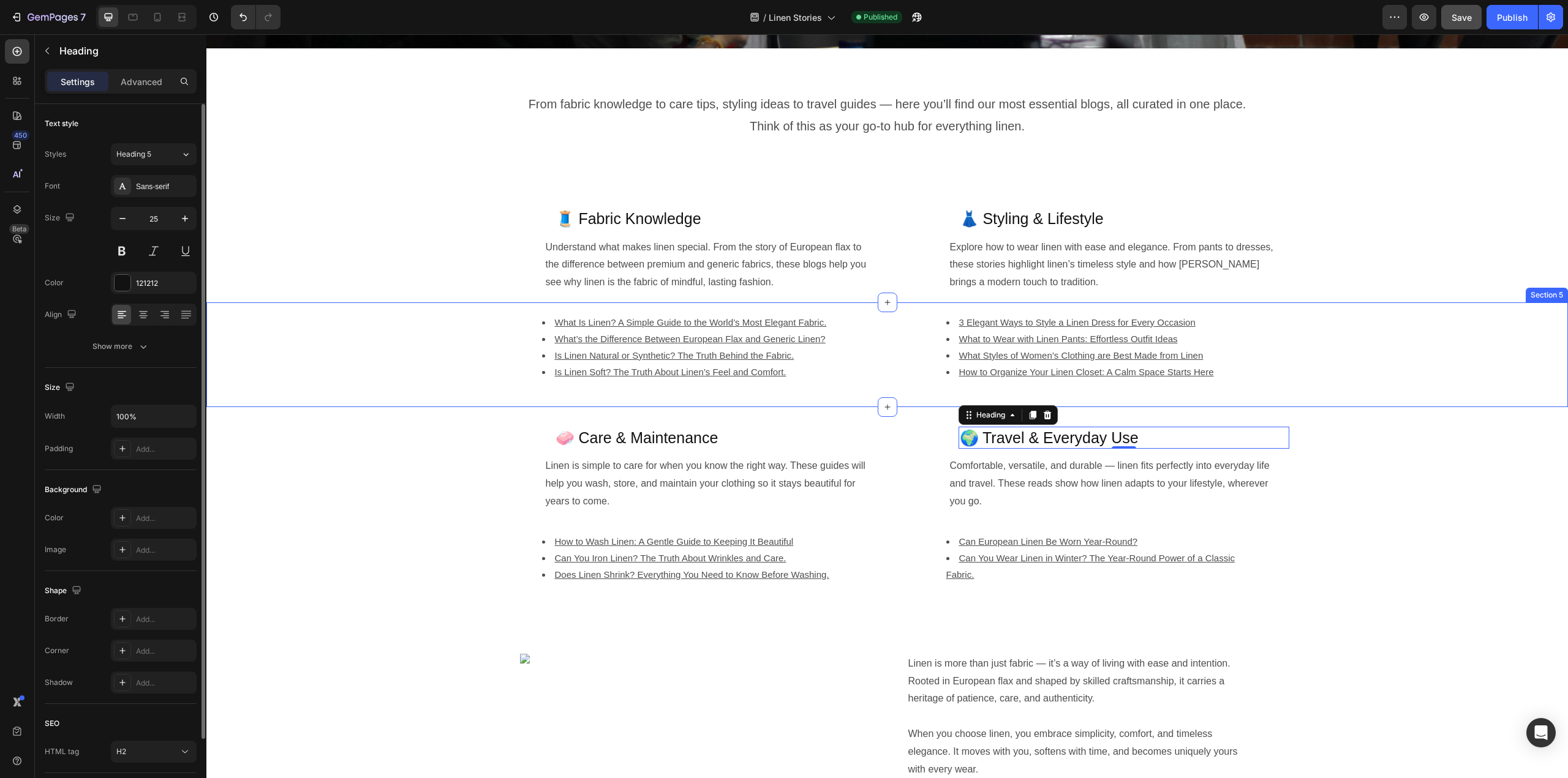
click at [1441, 376] on div "What Is Linen? A Simple Guide to the World’s Most Elegant Fabric. What’s the Di…" at bounding box center [884, 355] width 1355 height 102
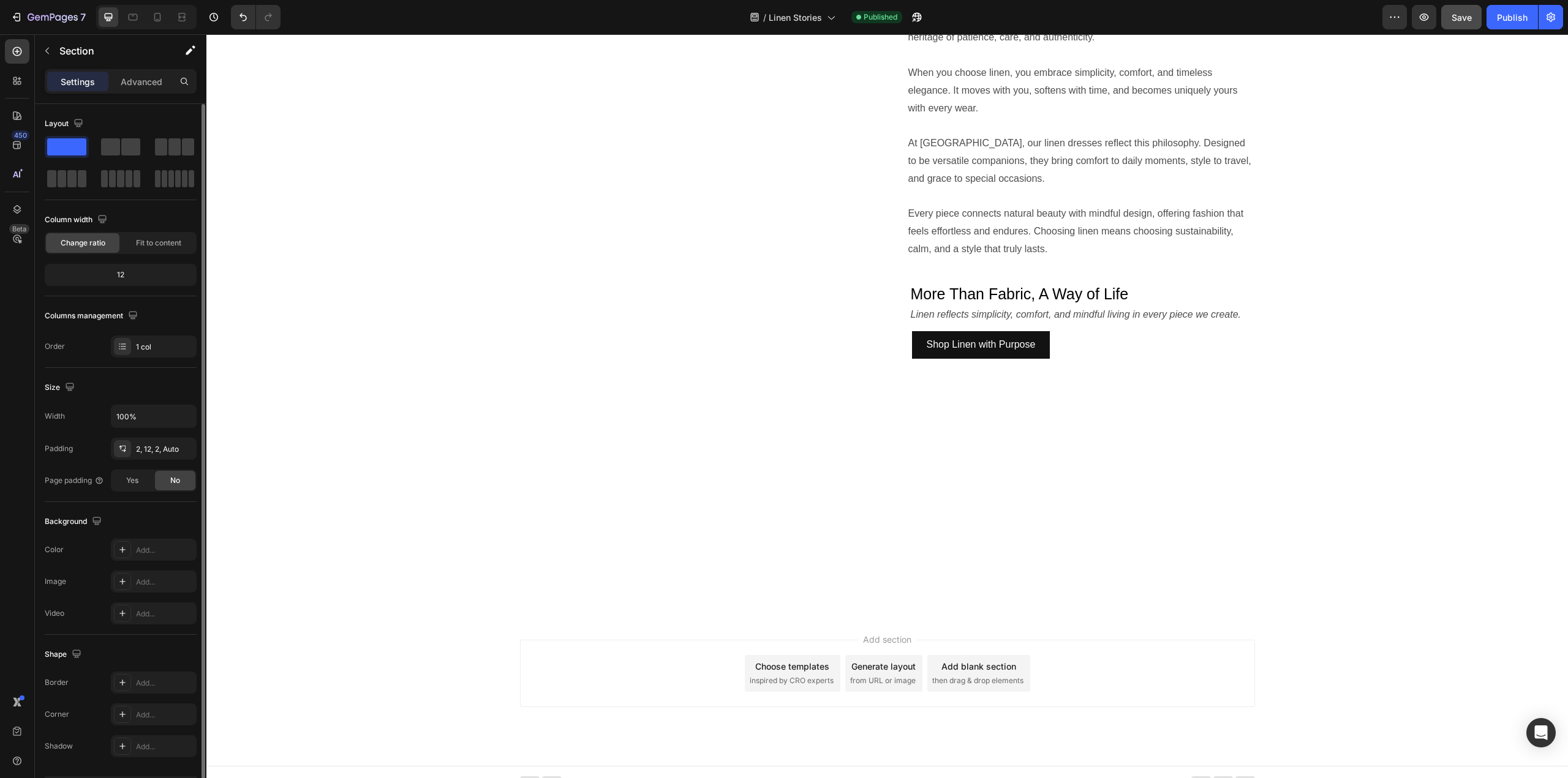
scroll to position [1041, 0]
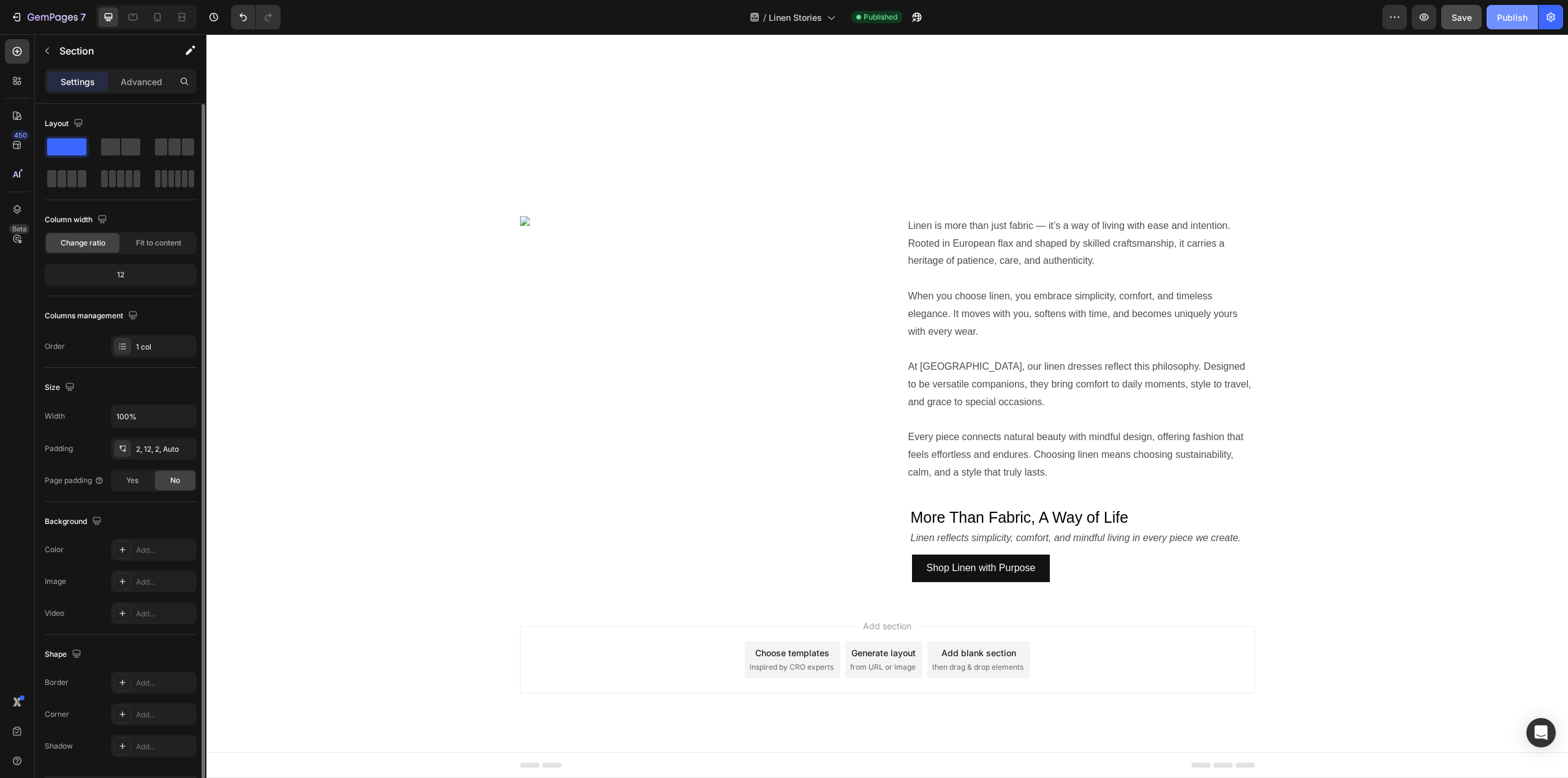
click at [1512, 19] on div "Publish" at bounding box center [1512, 17] width 30 height 13
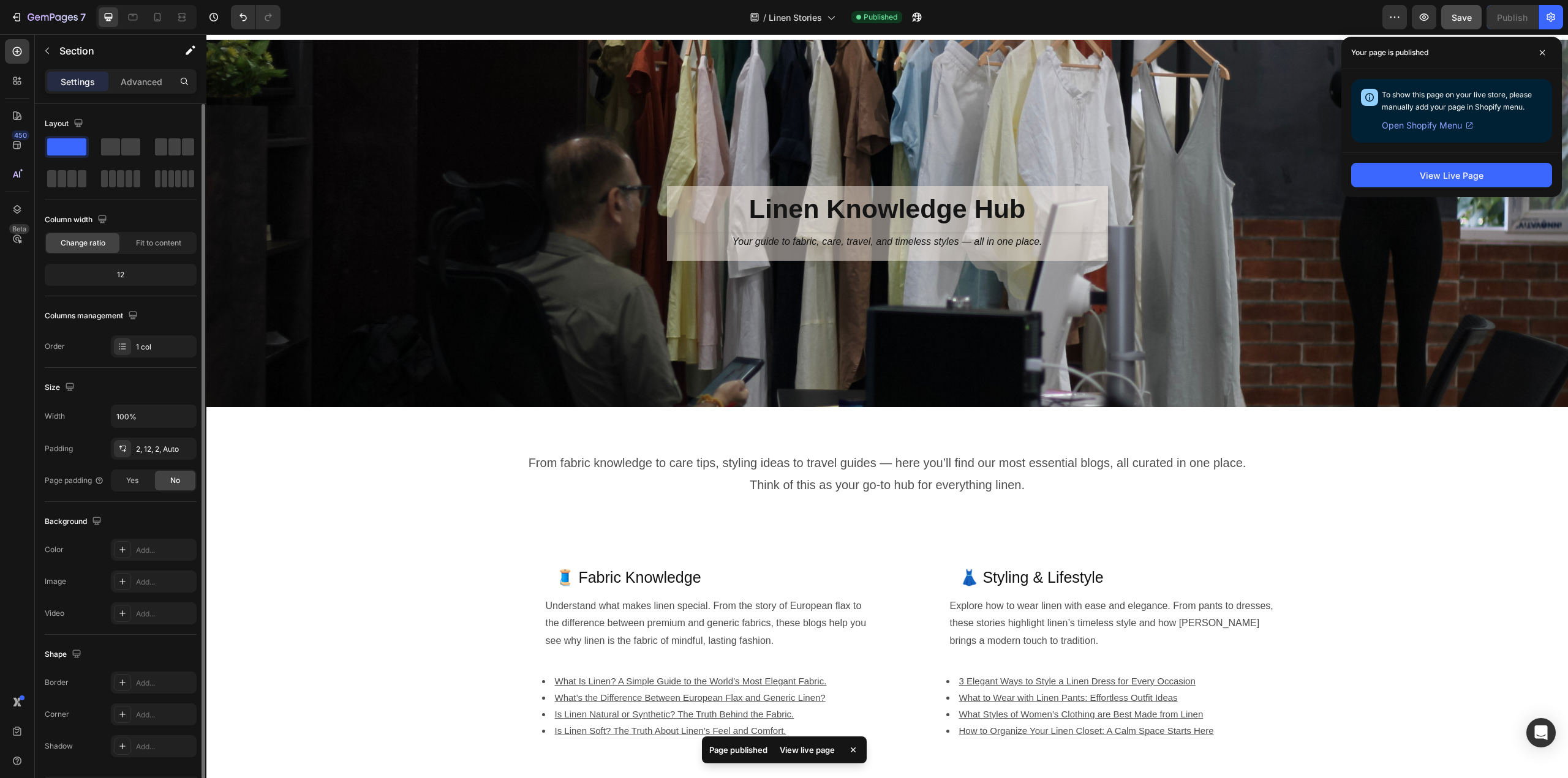
scroll to position [0, 0]
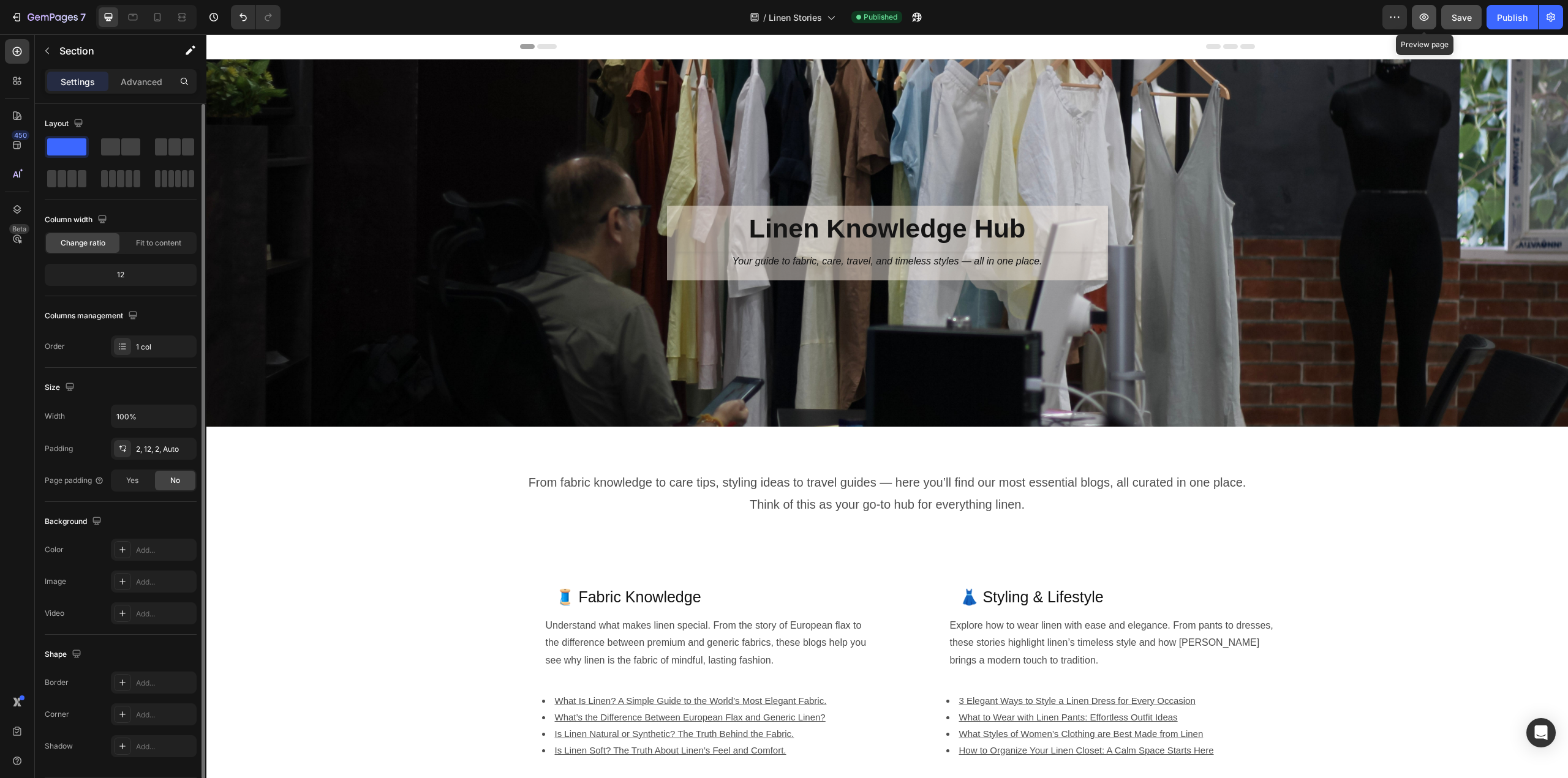
click at [1424, 20] on icon "button" at bounding box center [1425, 17] width 9 height 7
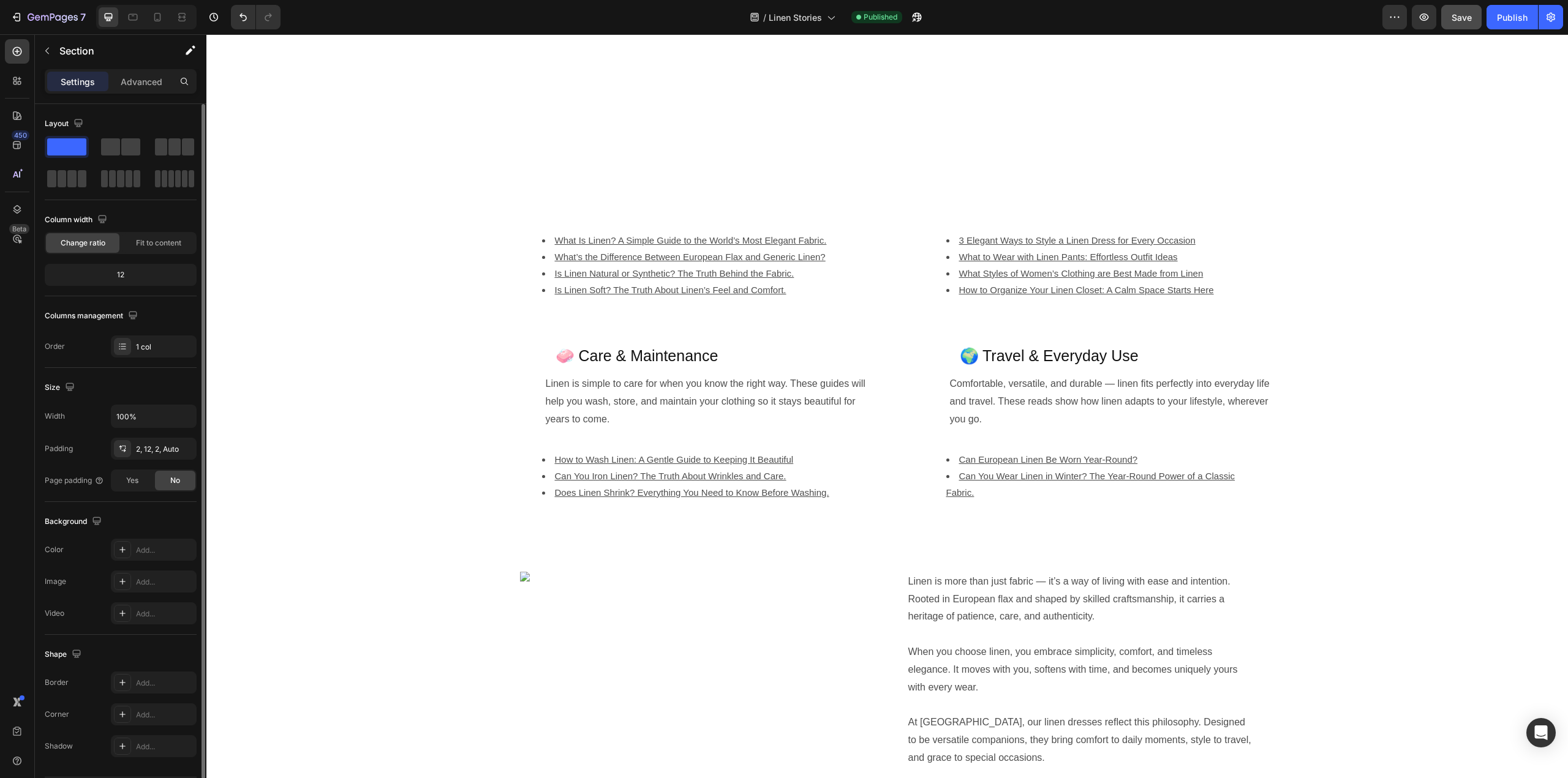
scroll to position [673, 0]
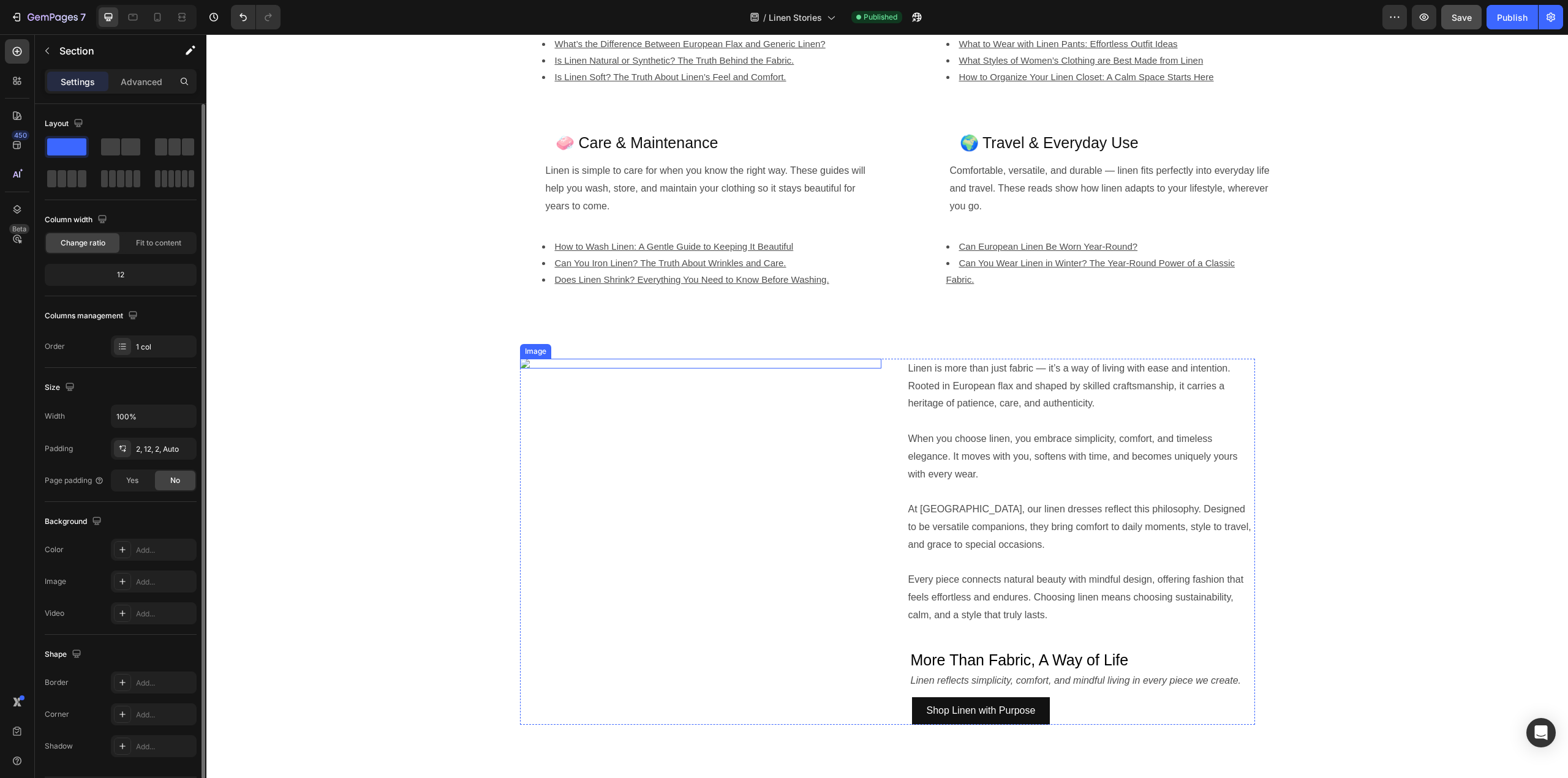
click at [659, 368] on img at bounding box center [700, 364] width 361 height 10
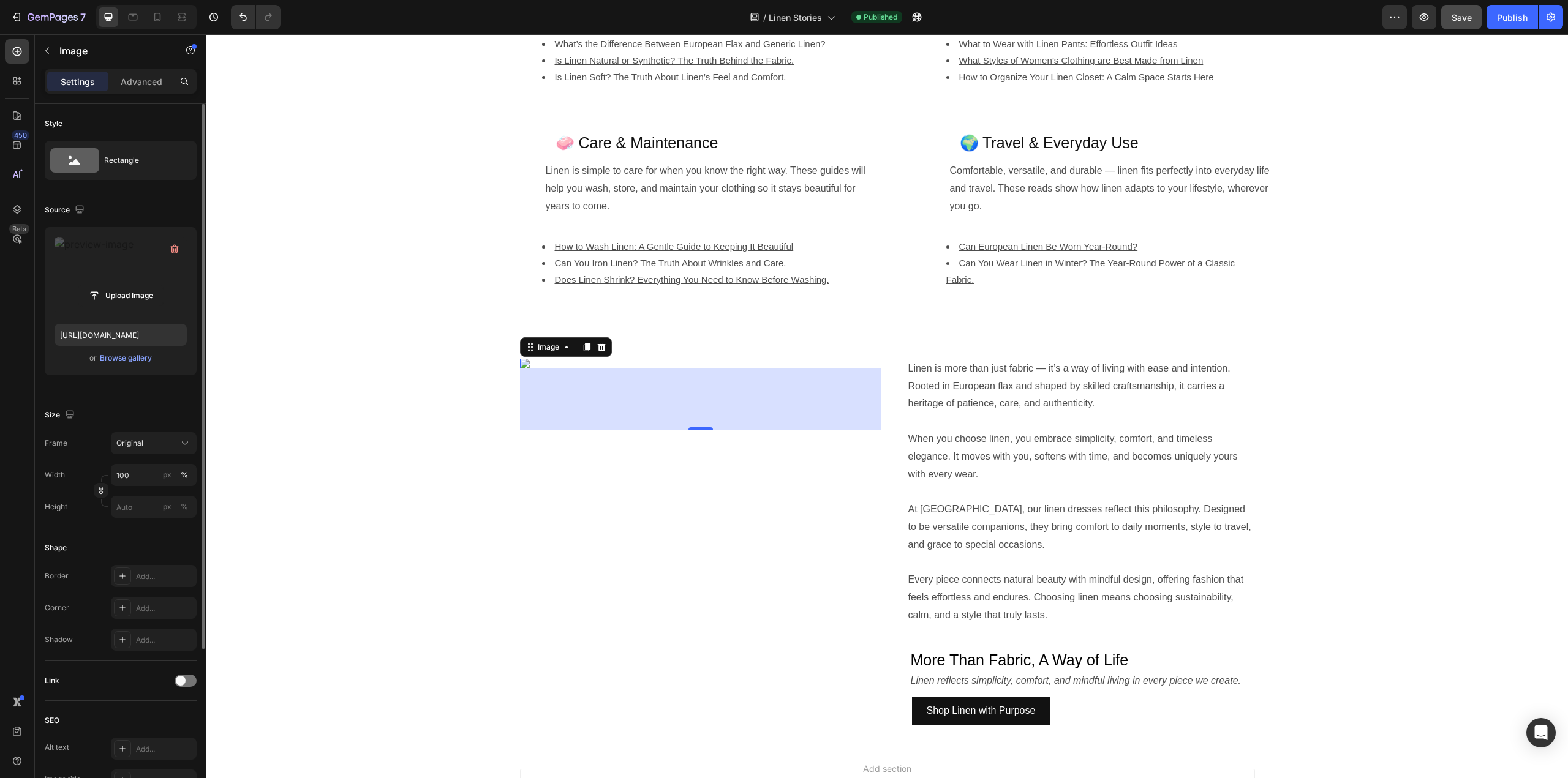
click at [111, 274] on label at bounding box center [120, 276] width 132 height 77
click at [111, 286] on input "file" at bounding box center [120, 296] width 85 height 21
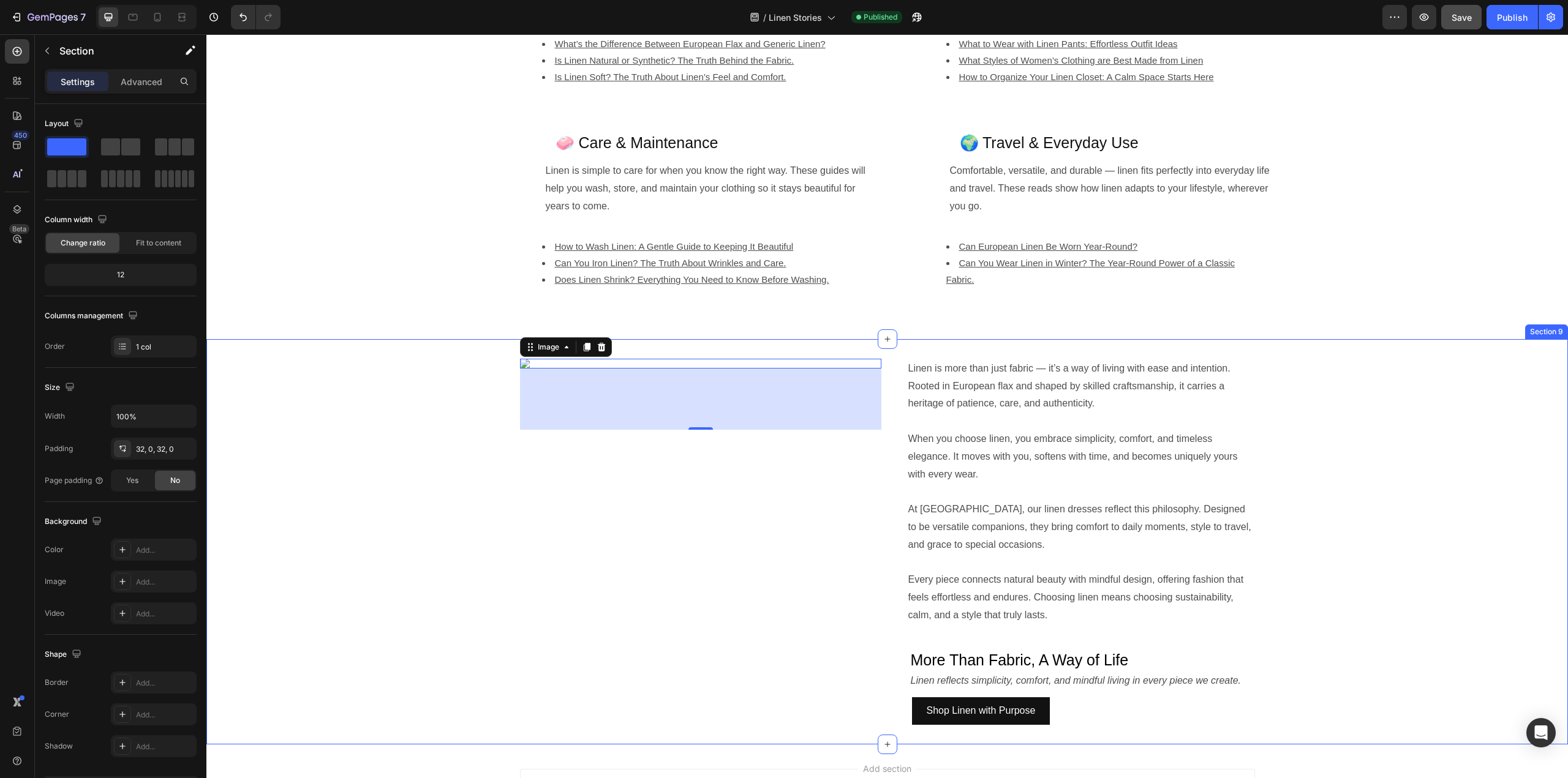
click at [1346, 416] on div "Image 100 Linen is more than just fabric — it’s a way of living with ease and i…" at bounding box center [888, 542] width 1362 height 366
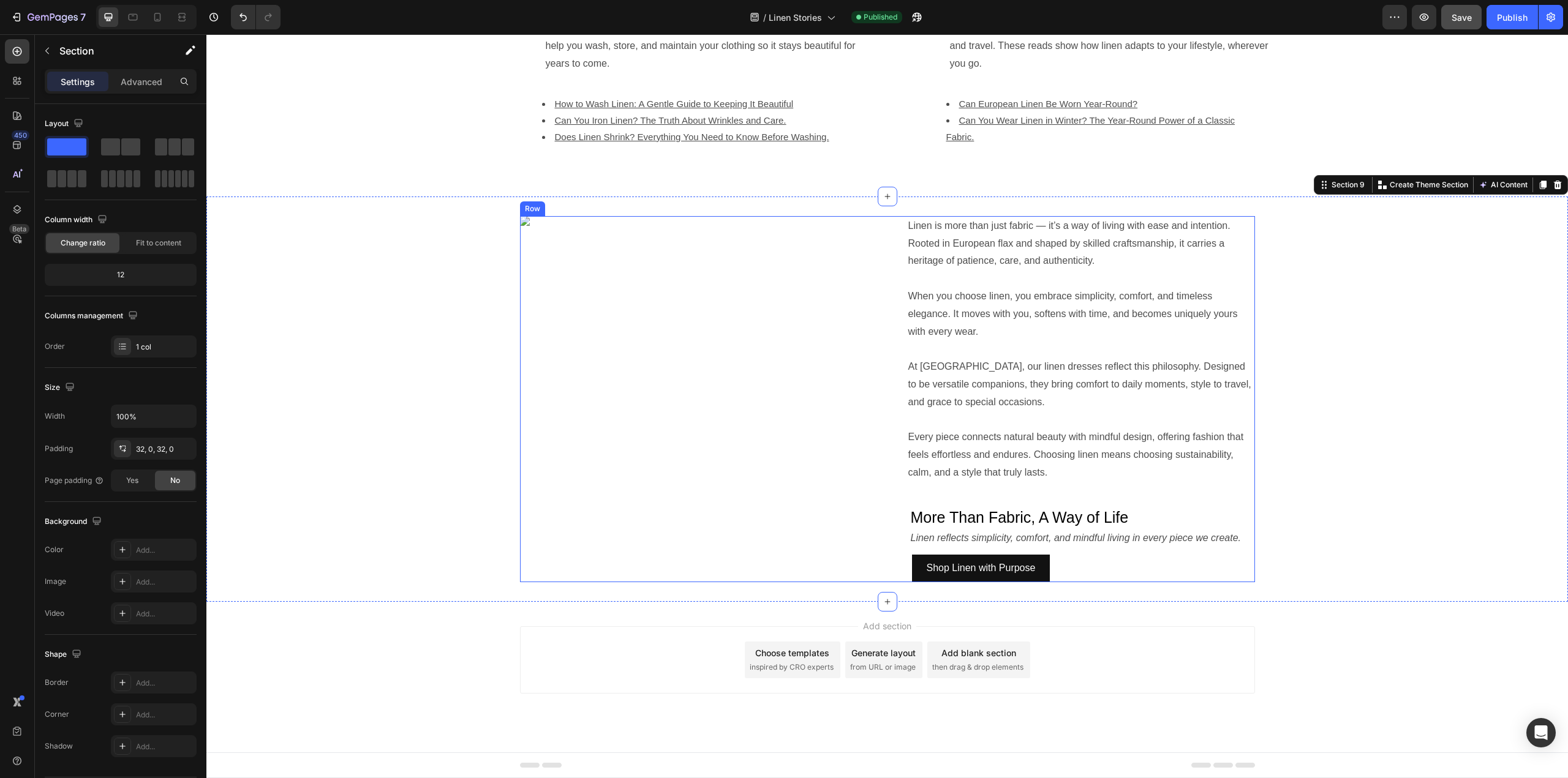
scroll to position [613, 0]
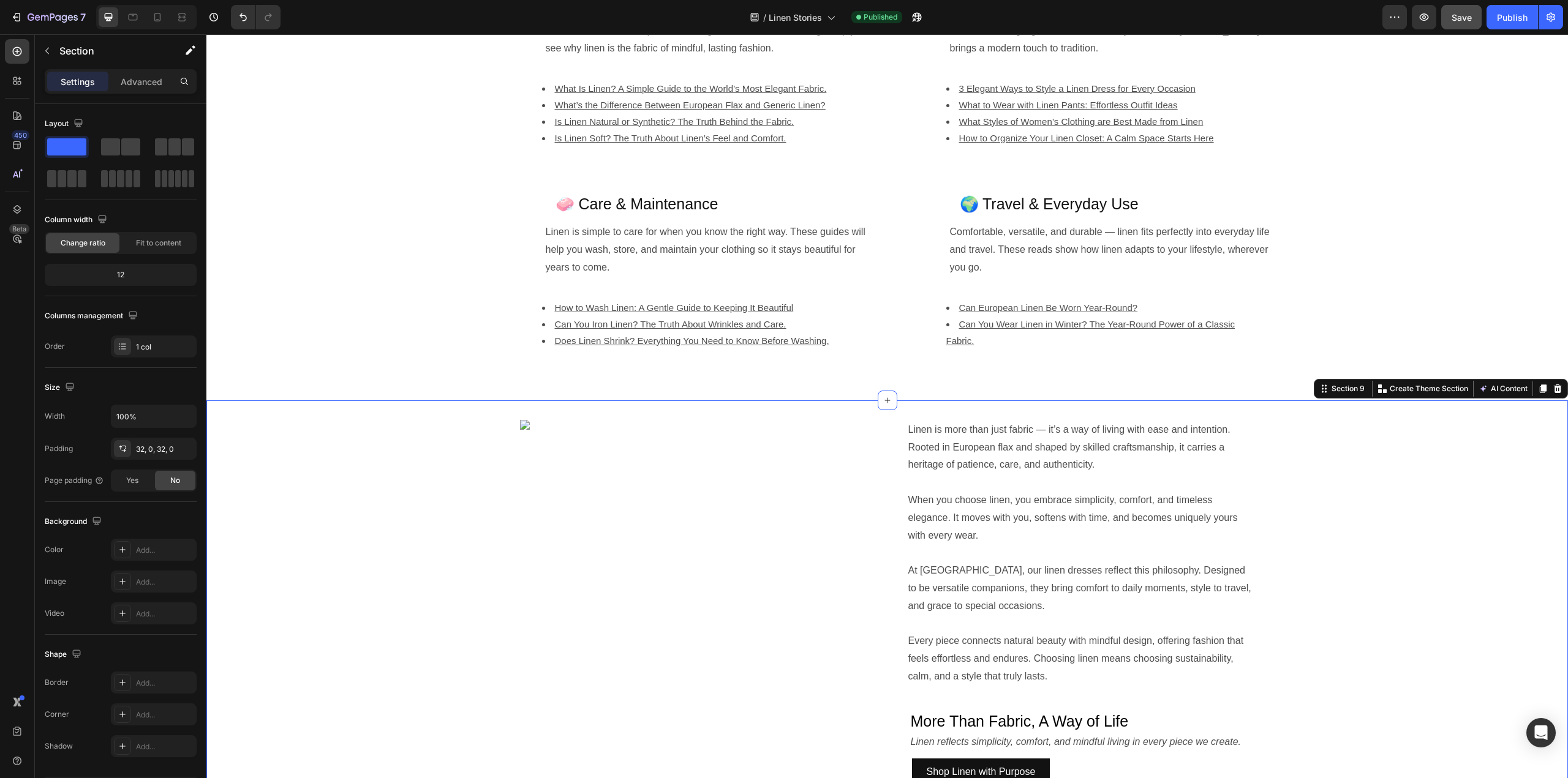
click at [475, 487] on div "Image Linen is more than just fabric — it’s a way of living with ease and inten…" at bounding box center [888, 603] width 1362 height 366
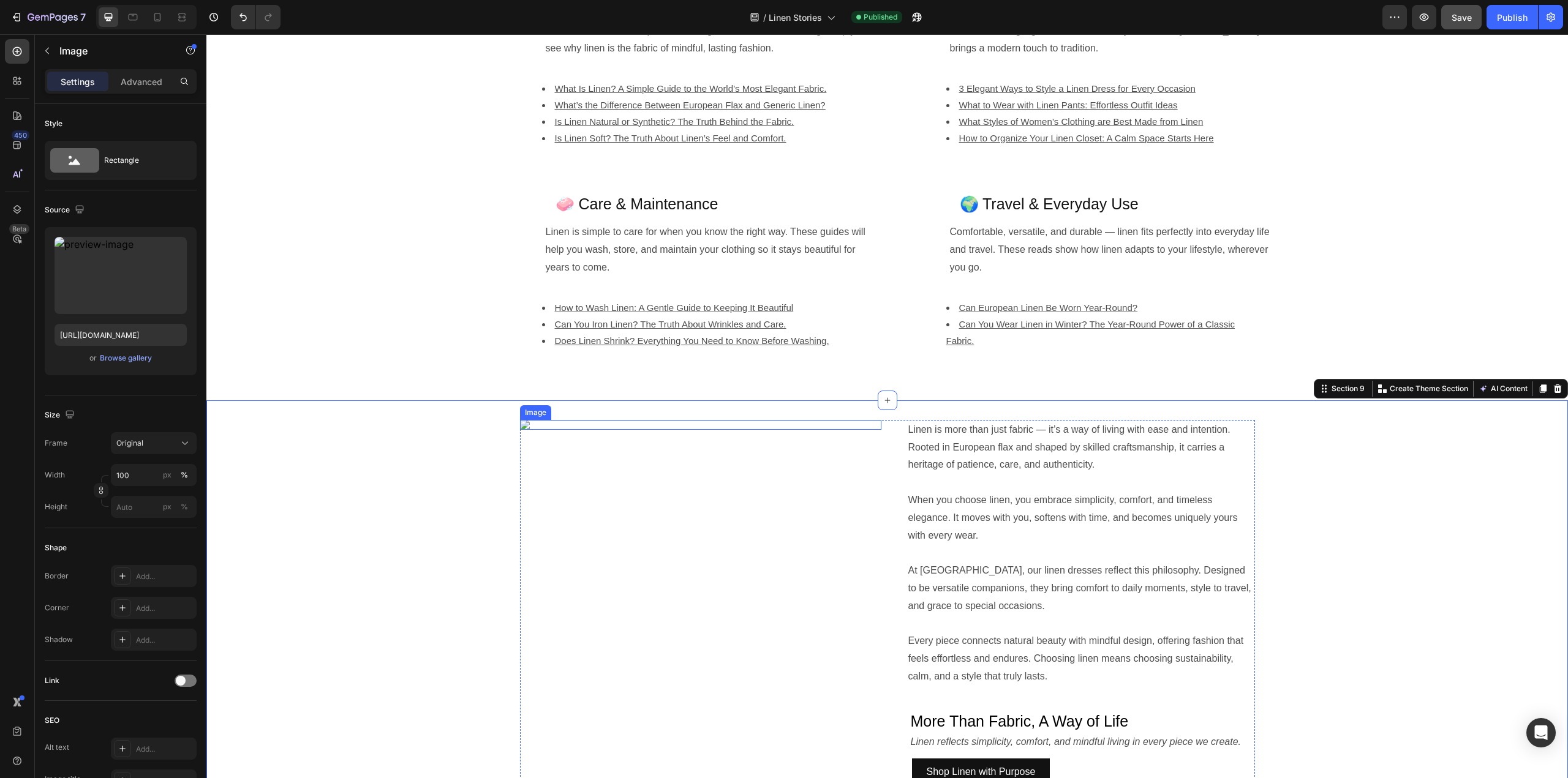
click at [520, 430] on img at bounding box center [700, 424] width 361 height 10
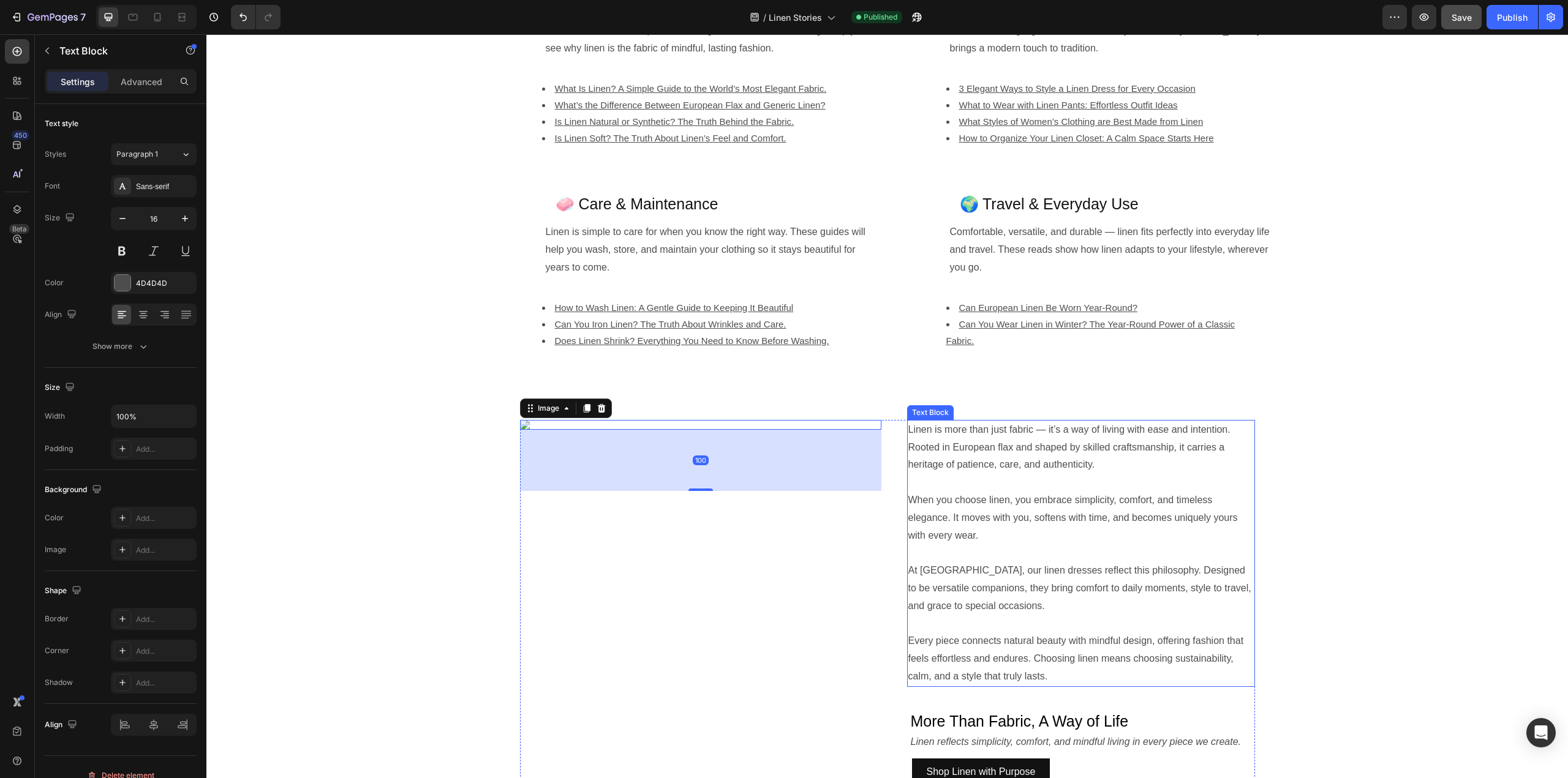
click at [1125, 512] on p "When you choose linen, you embrace simplicity, comfort, and timeless elegance. …" at bounding box center [1081, 517] width 346 height 52
click at [661, 430] on img at bounding box center [700, 424] width 361 height 10
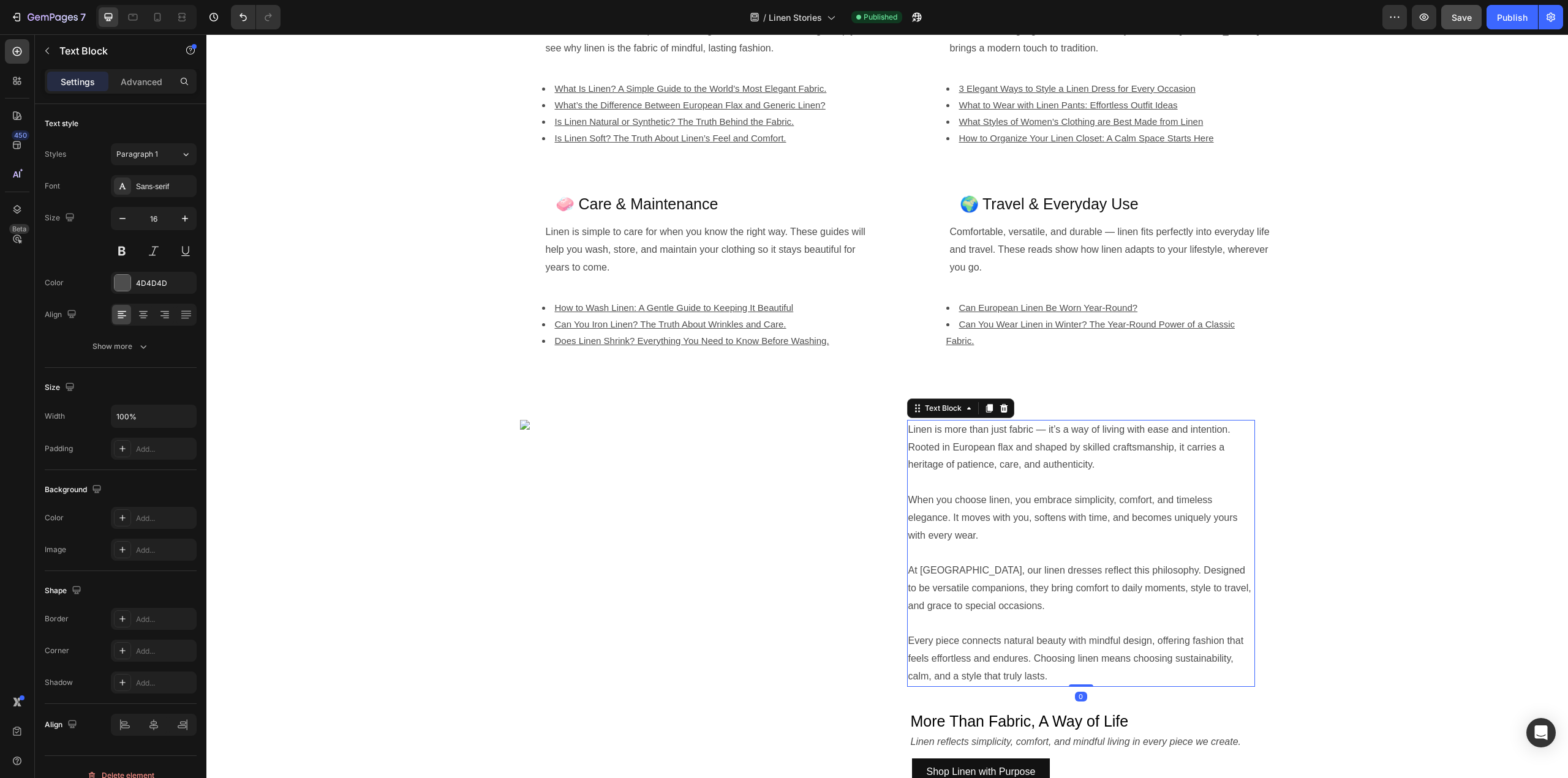
click at [1235, 477] on p at bounding box center [1081, 482] width 346 height 17
click at [1215, 501] on p "When you choose linen, you embrace simplicity, comfort, and timeless elegance. …" at bounding box center [1081, 517] width 346 height 52
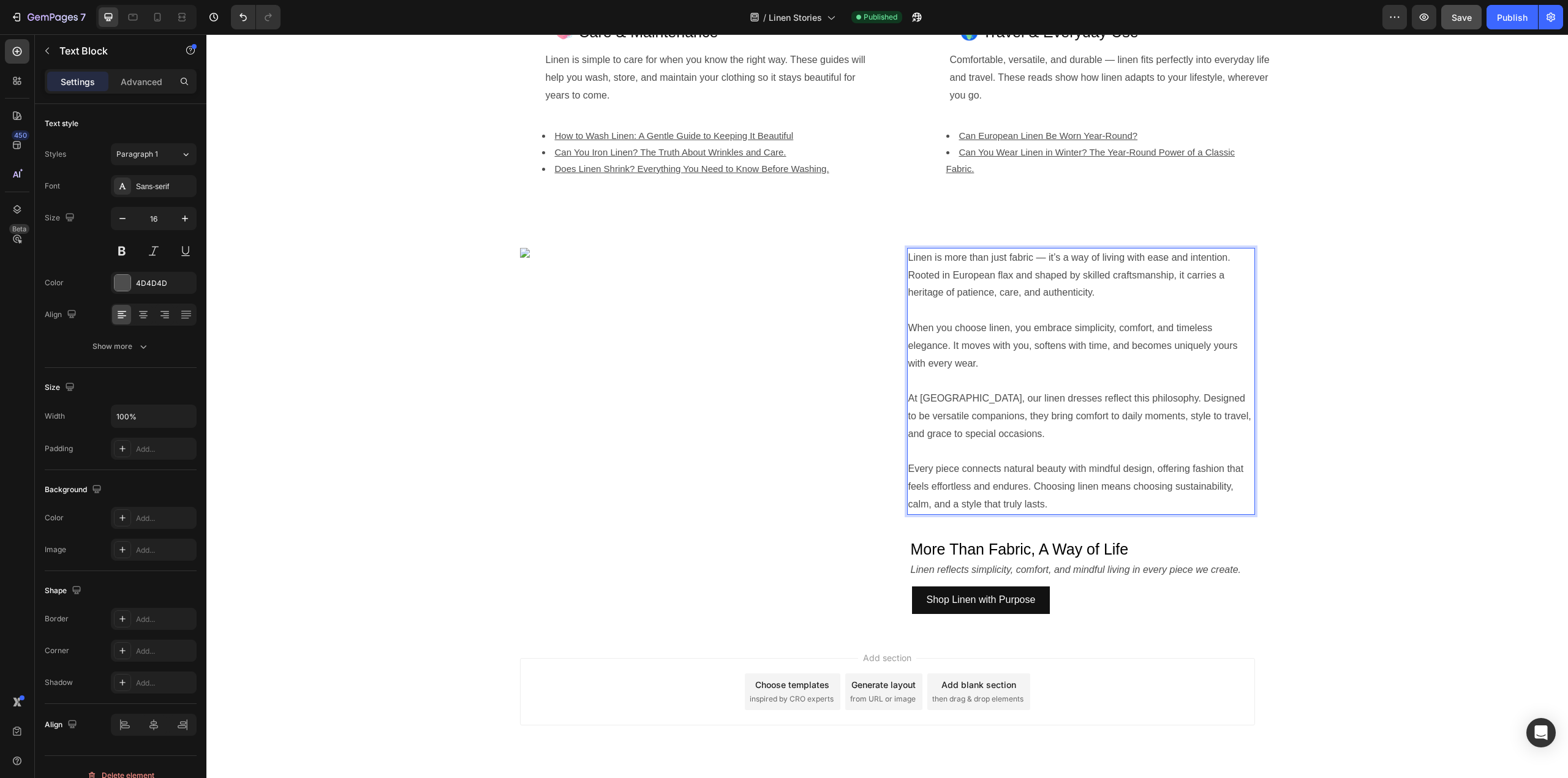
scroll to position [796, 0]
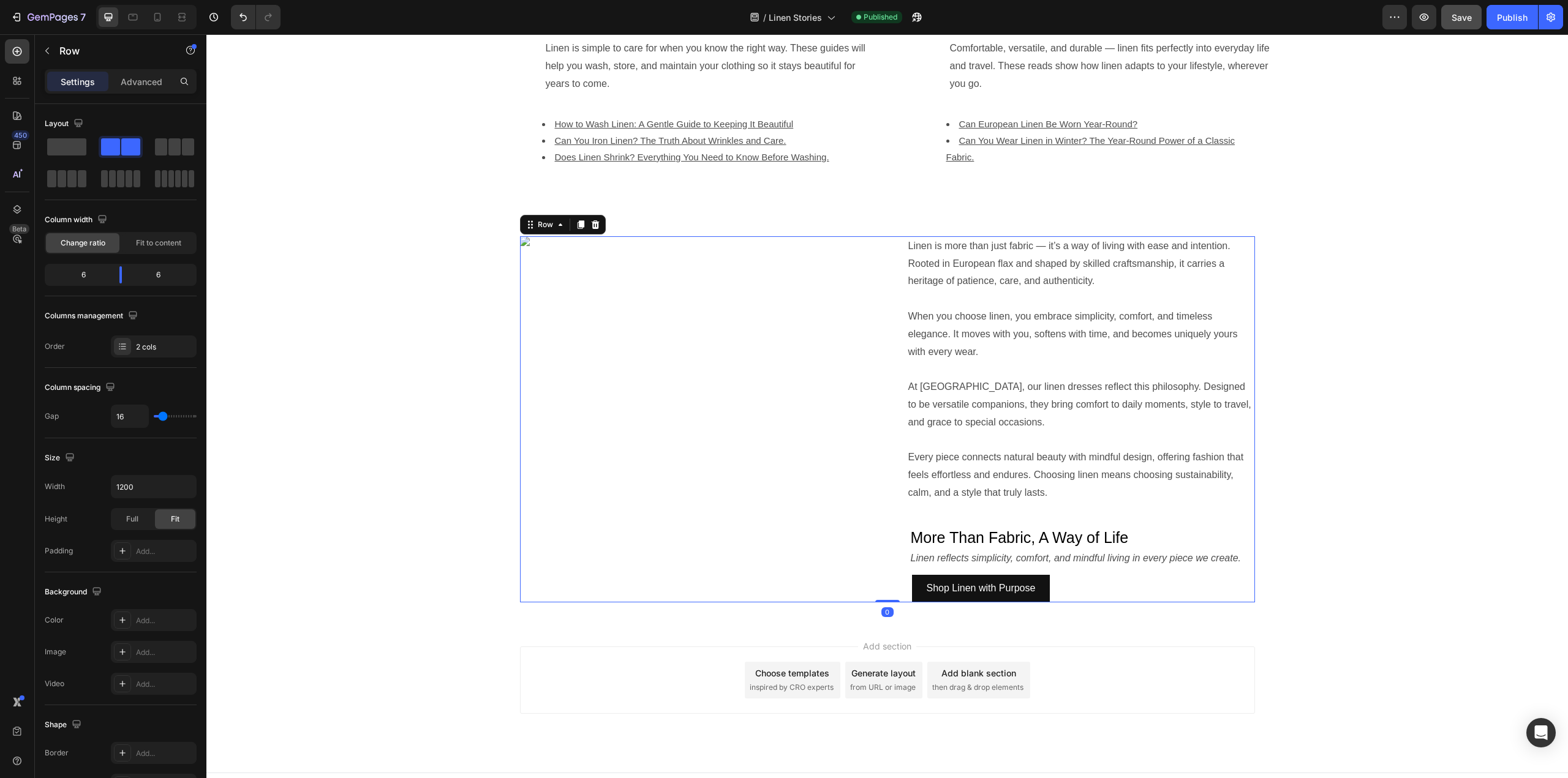
click at [1155, 603] on div "Linen is more than just fabric — it’s a way of living with ease and intention. …" at bounding box center [1074, 419] width 363 height 366
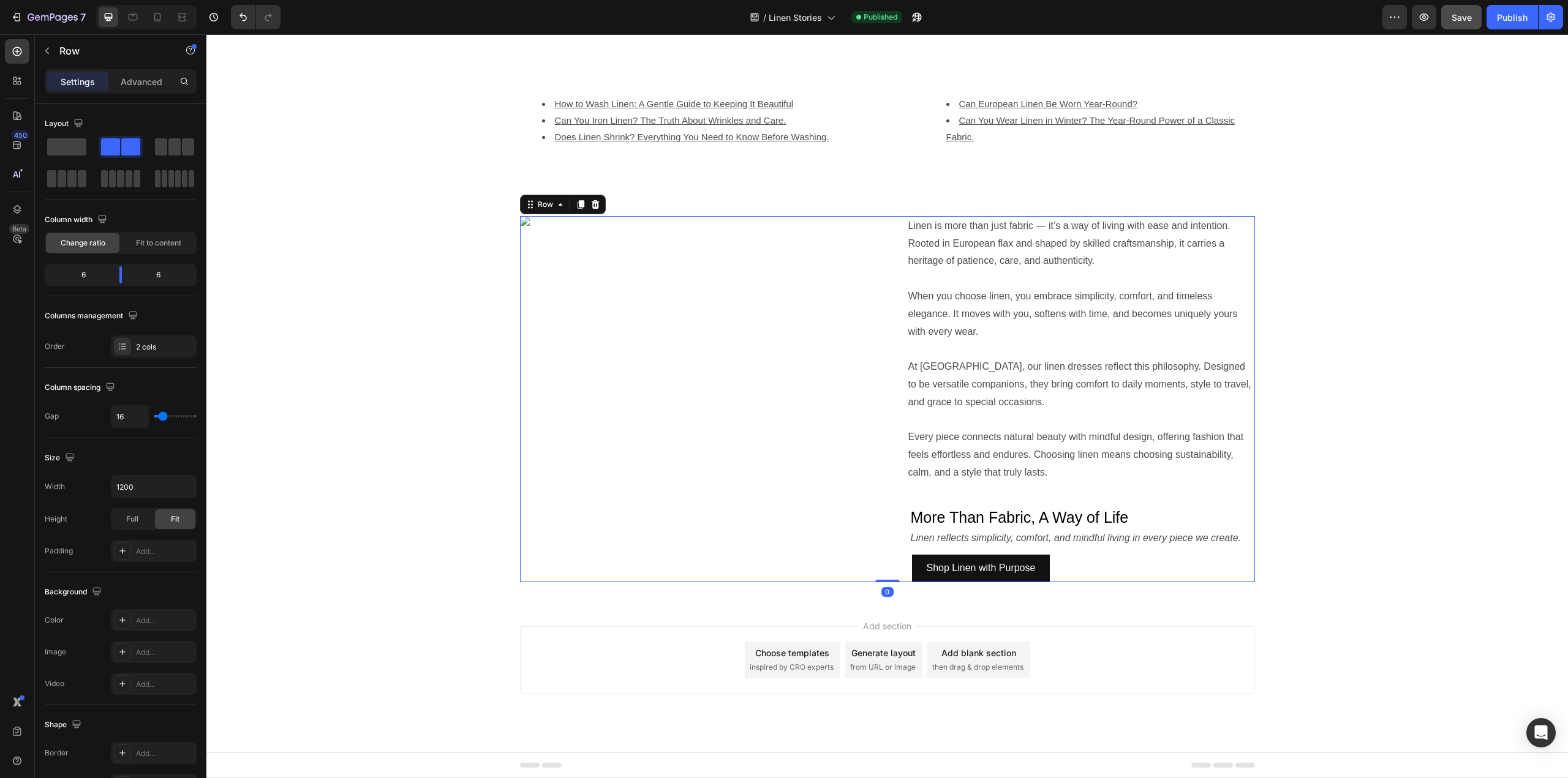
scroll to position [919, 0]
click at [853, 226] on img at bounding box center [700, 220] width 361 height 10
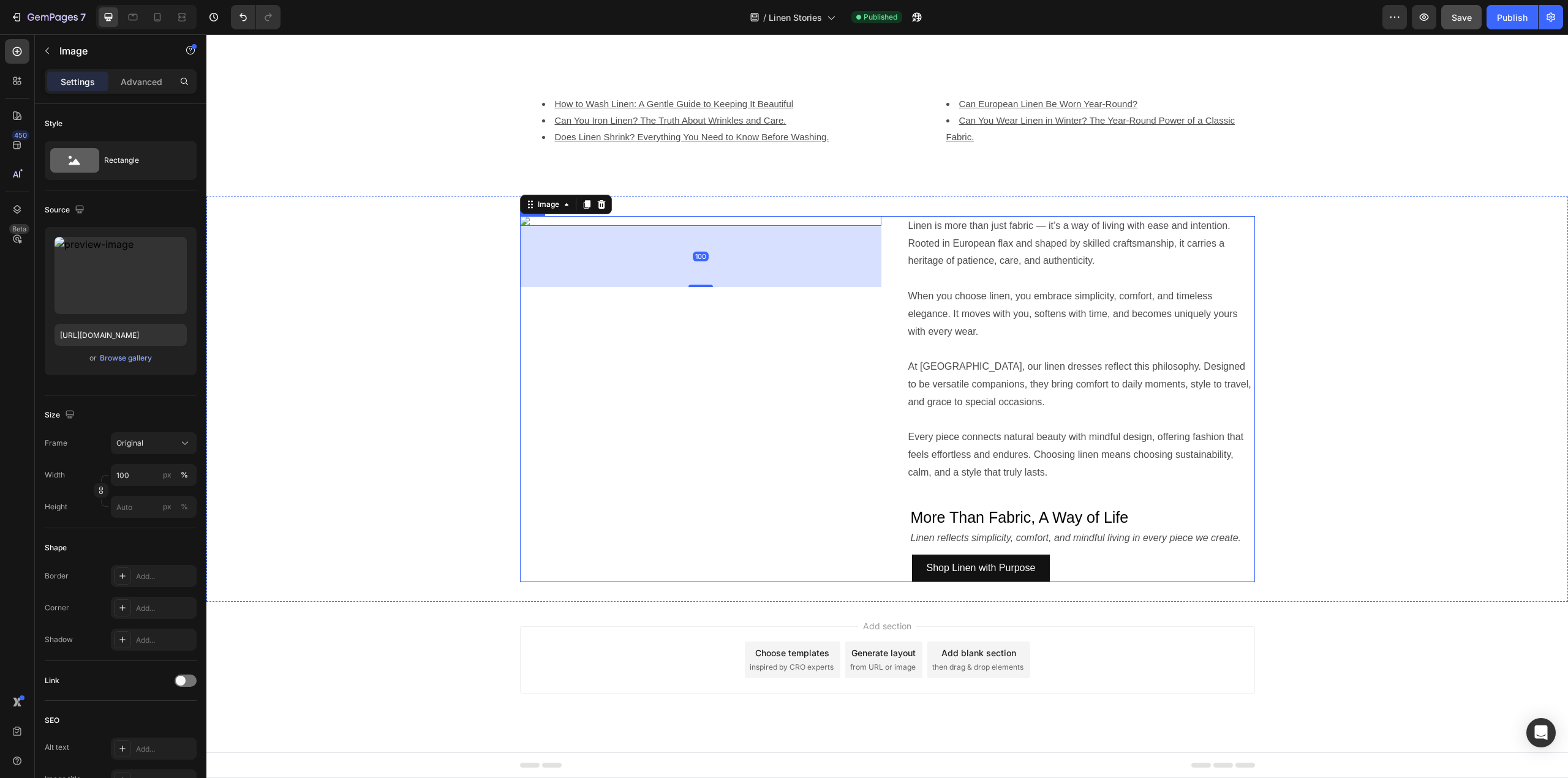
click at [893, 541] on div "Linen is more than just fabric — it’s a way of living with ease and intention. …" at bounding box center [1074, 399] width 363 height 366
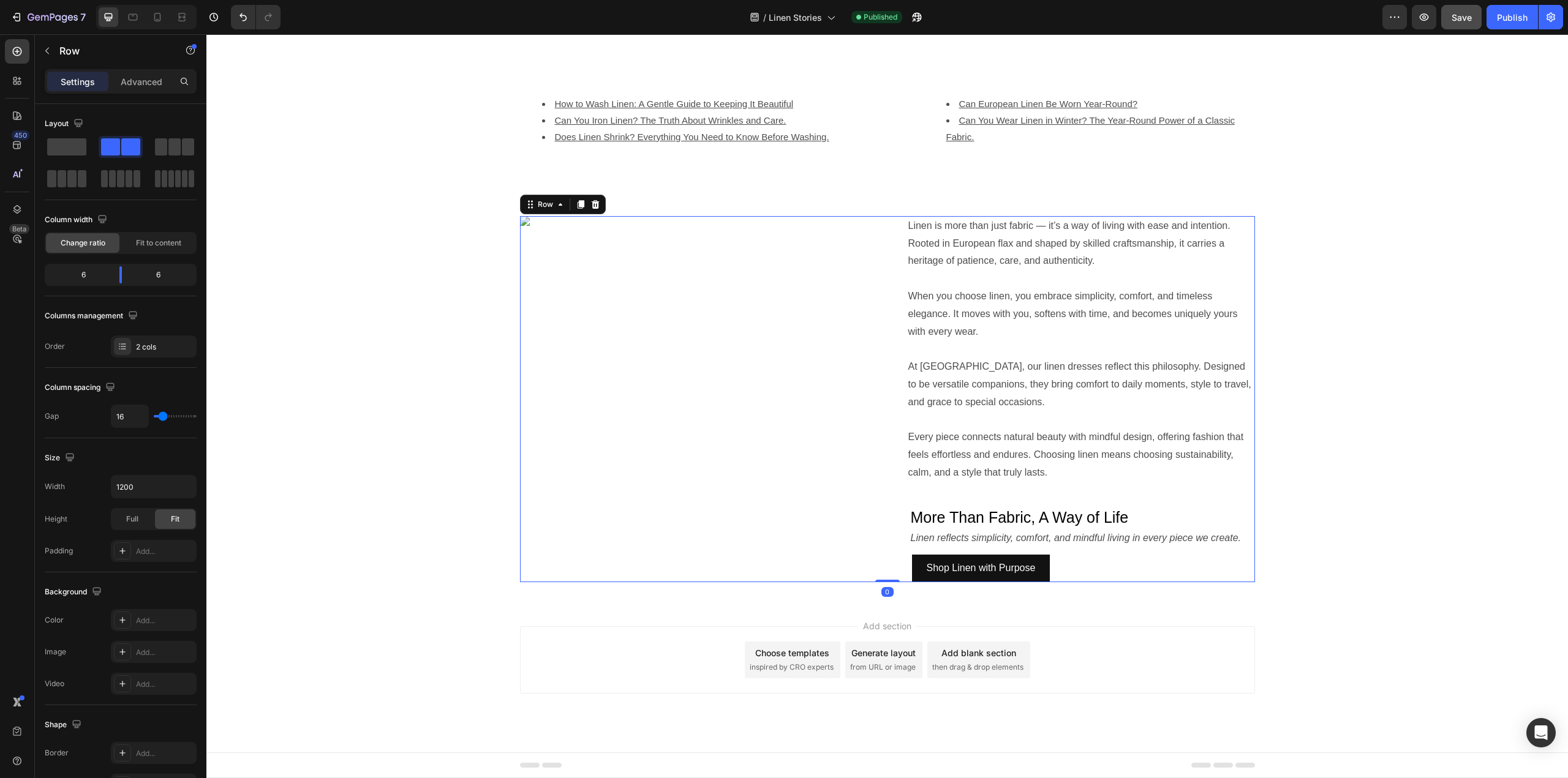
click at [903, 524] on div "Linen is more than just fabric — it’s a way of living with ease and intention. …" at bounding box center [1074, 399] width 363 height 366
drag, startPoint x: 887, startPoint y: 716, endPoint x: 891, endPoint y: 694, distance: 22.4
click at [890, 582] on div "Image Linen is more than just fabric — it’s a way of living with ease and inten…" at bounding box center [888, 399] width 735 height 366
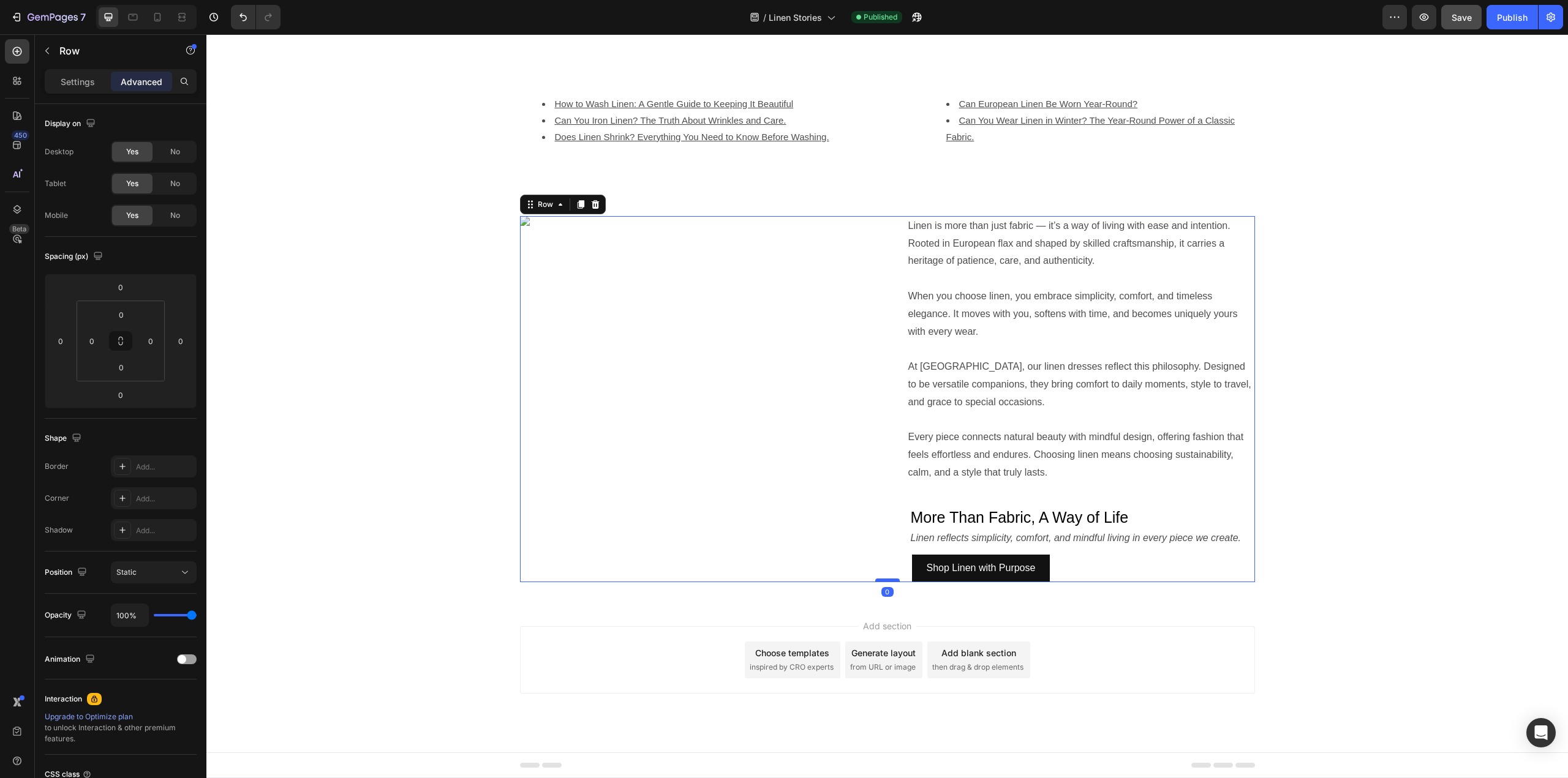
click at [883, 582] on div at bounding box center [887, 581] width 25 height 4
drag, startPoint x: 883, startPoint y: 716, endPoint x: 888, endPoint y: 678, distance: 38.3
click at [886, 582] on div "Image Linen is more than just fabric — it’s a way of living with ease and inten…" at bounding box center [888, 399] width 735 height 366
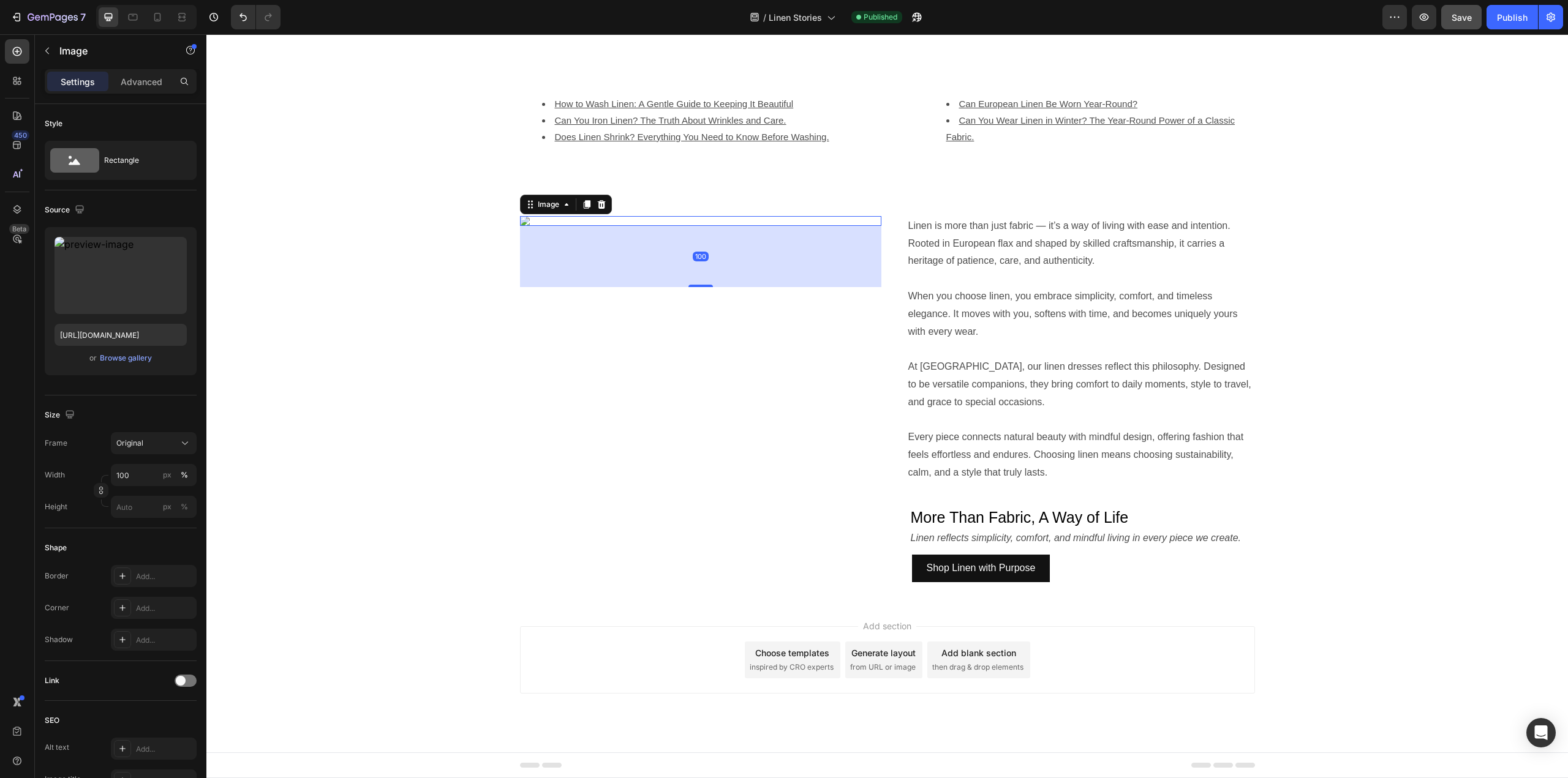
click at [853, 226] on div "Image 100" at bounding box center [700, 220] width 361 height 10
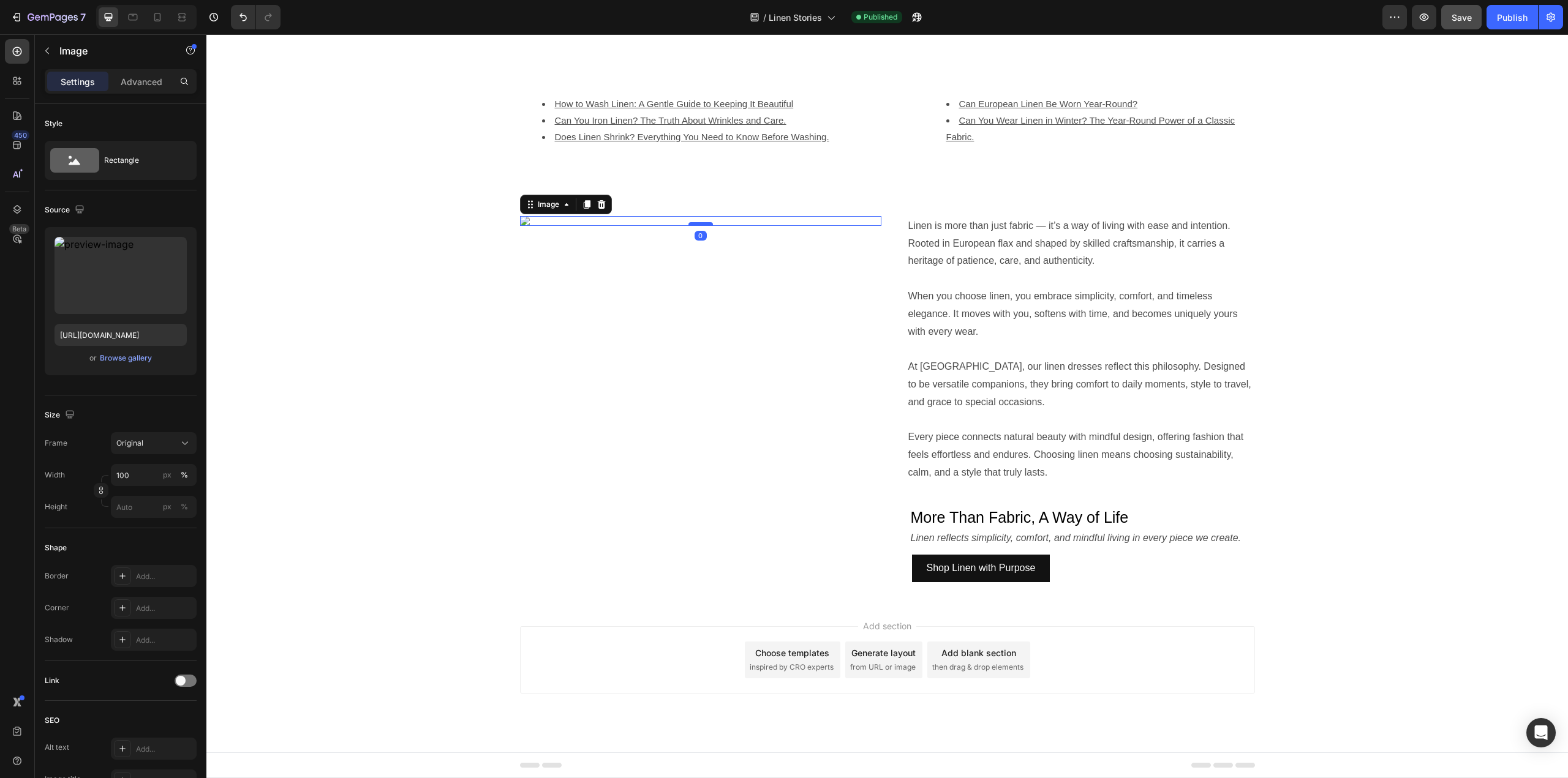
drag, startPoint x: 696, startPoint y: 716, endPoint x: 700, endPoint y: 653, distance: 63.1
click at [700, 226] on div at bounding box center [700, 224] width 25 height 4
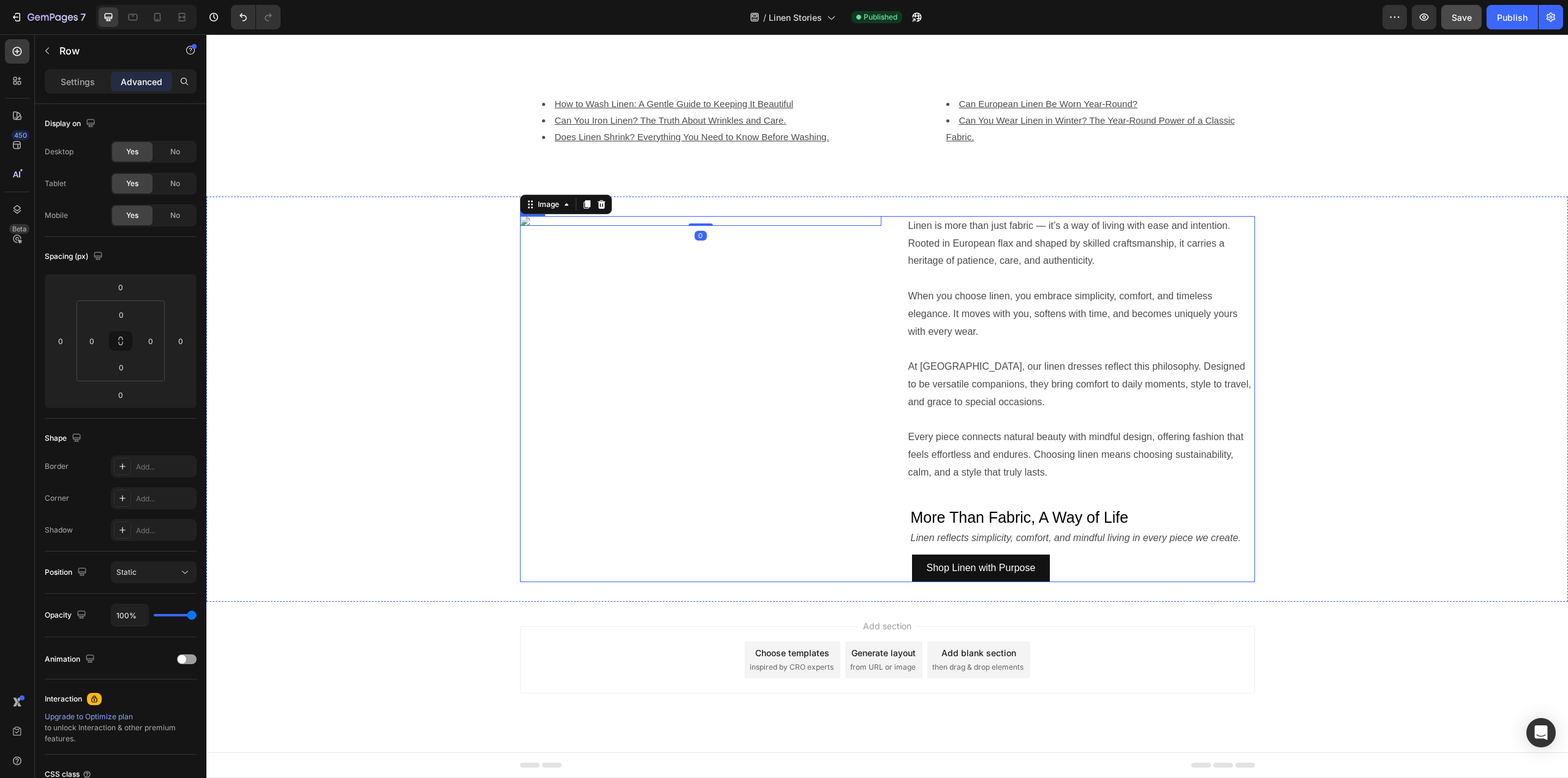
click at [991, 582] on div "Linen is more than just fabric — it’s a way of living with ease and intention. …" at bounding box center [1074, 399] width 363 height 366
click at [939, 582] on div "Linen is more than just fabric — it’s a way of living with ease and intention. …" at bounding box center [1074, 399] width 363 height 366
drag, startPoint x: 884, startPoint y: 653, endPoint x: 887, endPoint y: 614, distance: 39.1
click at [887, 582] on div "Image Linen is more than just fabric — it’s a way of living with ease and inten…" at bounding box center [888, 399] width 735 height 366
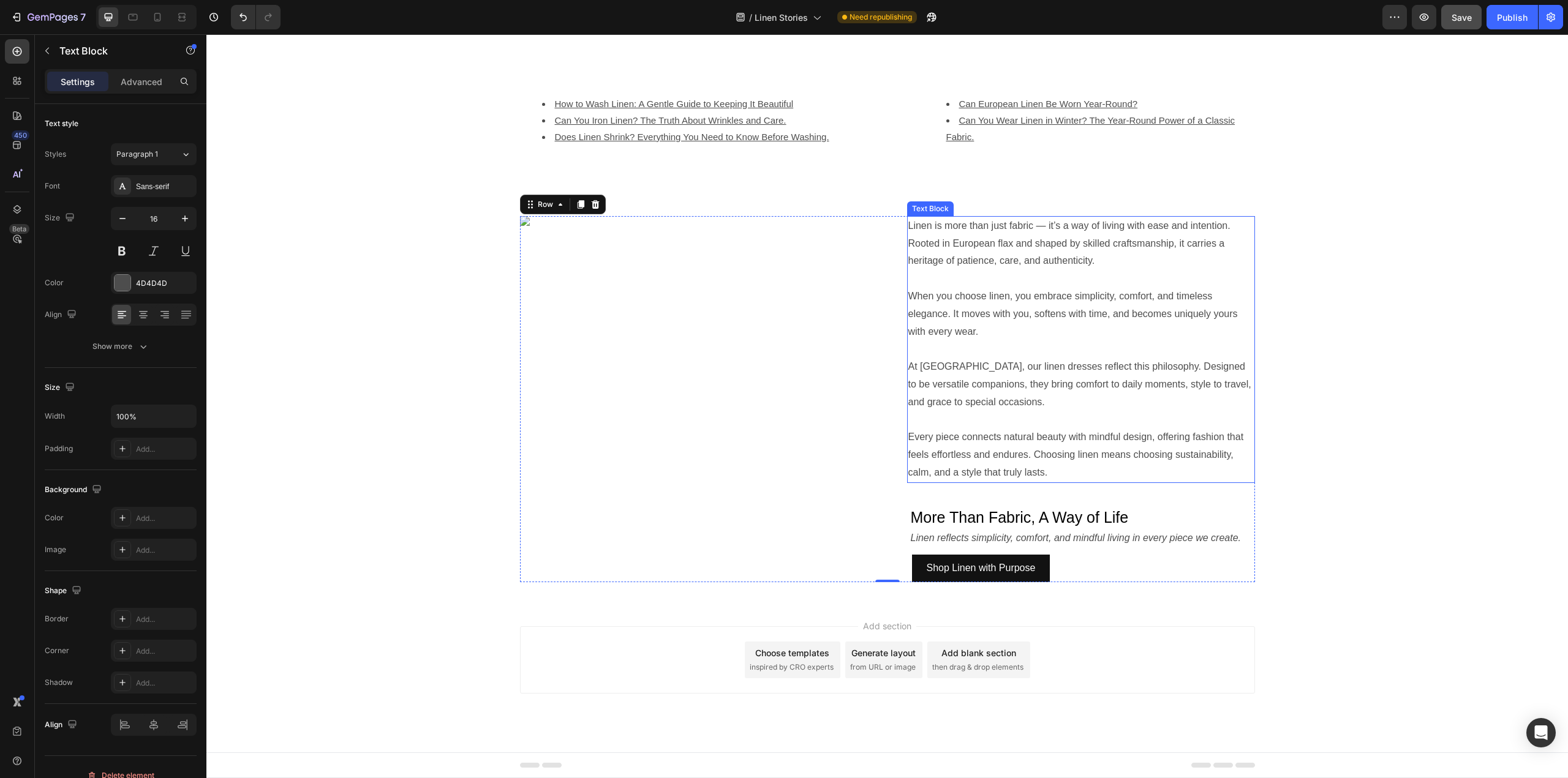
click at [908, 358] on p "At [GEOGRAPHIC_DATA], our linen dresses reflect this philosophy. Designed to be…" at bounding box center [1081, 384] width 346 height 52
click at [1030, 545] on div "Linen is more than just fabric — it’s a way of living with ease and intention. …" at bounding box center [1074, 399] width 363 height 366
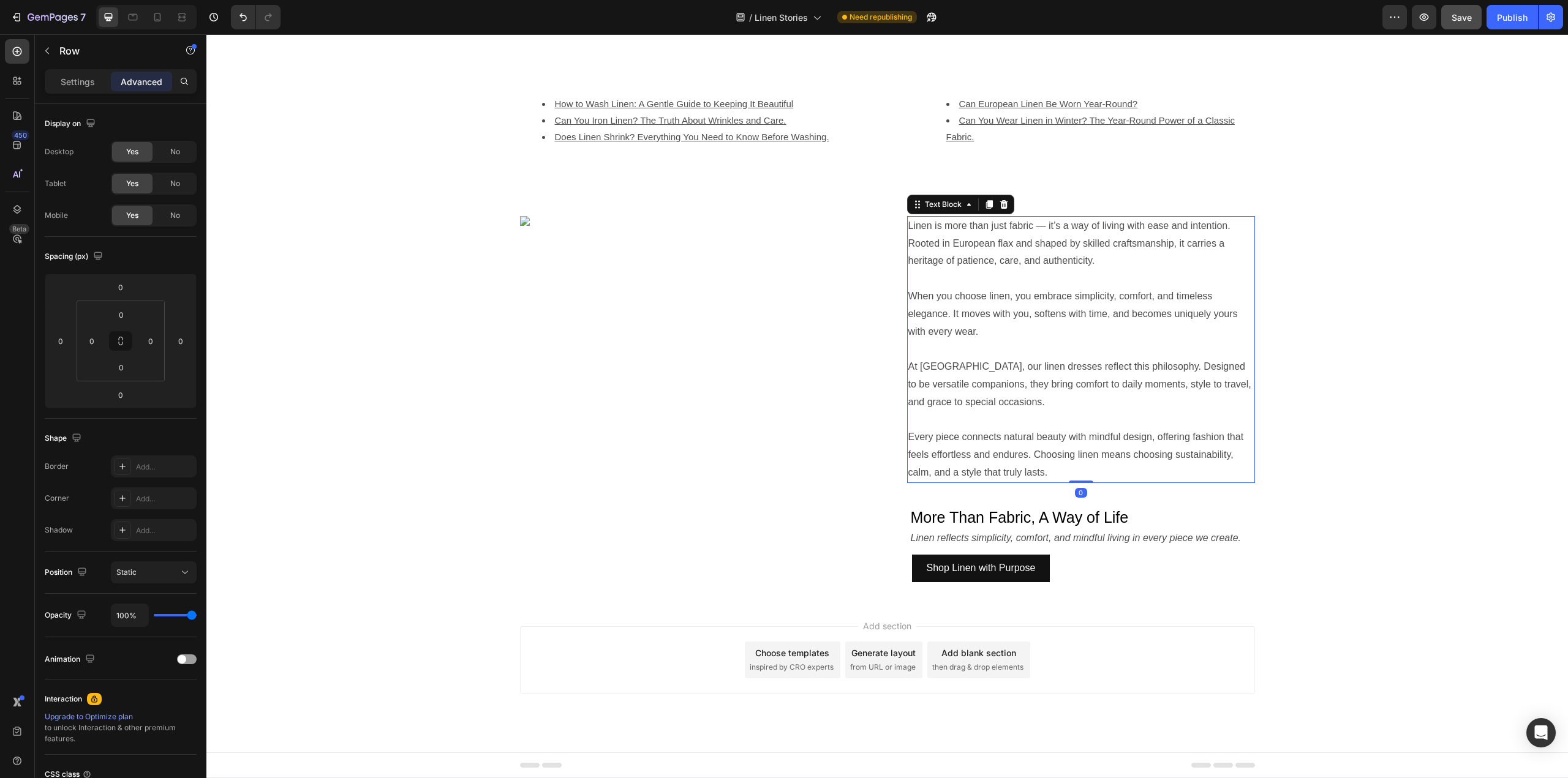
click at [1081, 429] on p "Every piece connects natural beauty with mindful design, offering fashion that …" at bounding box center [1081, 455] width 346 height 52
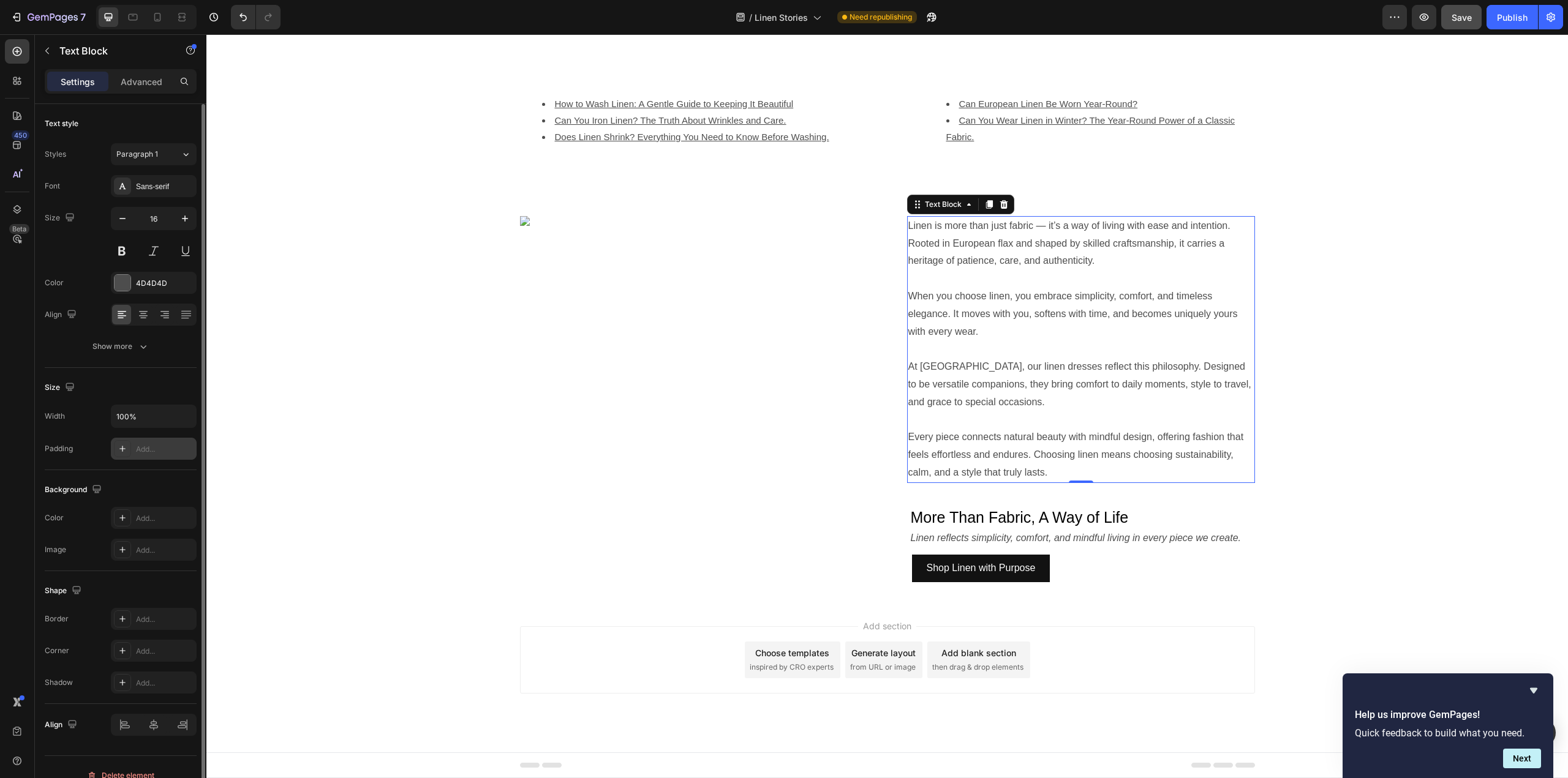
click at [144, 449] on div "Add..." at bounding box center [165, 449] width 58 height 11
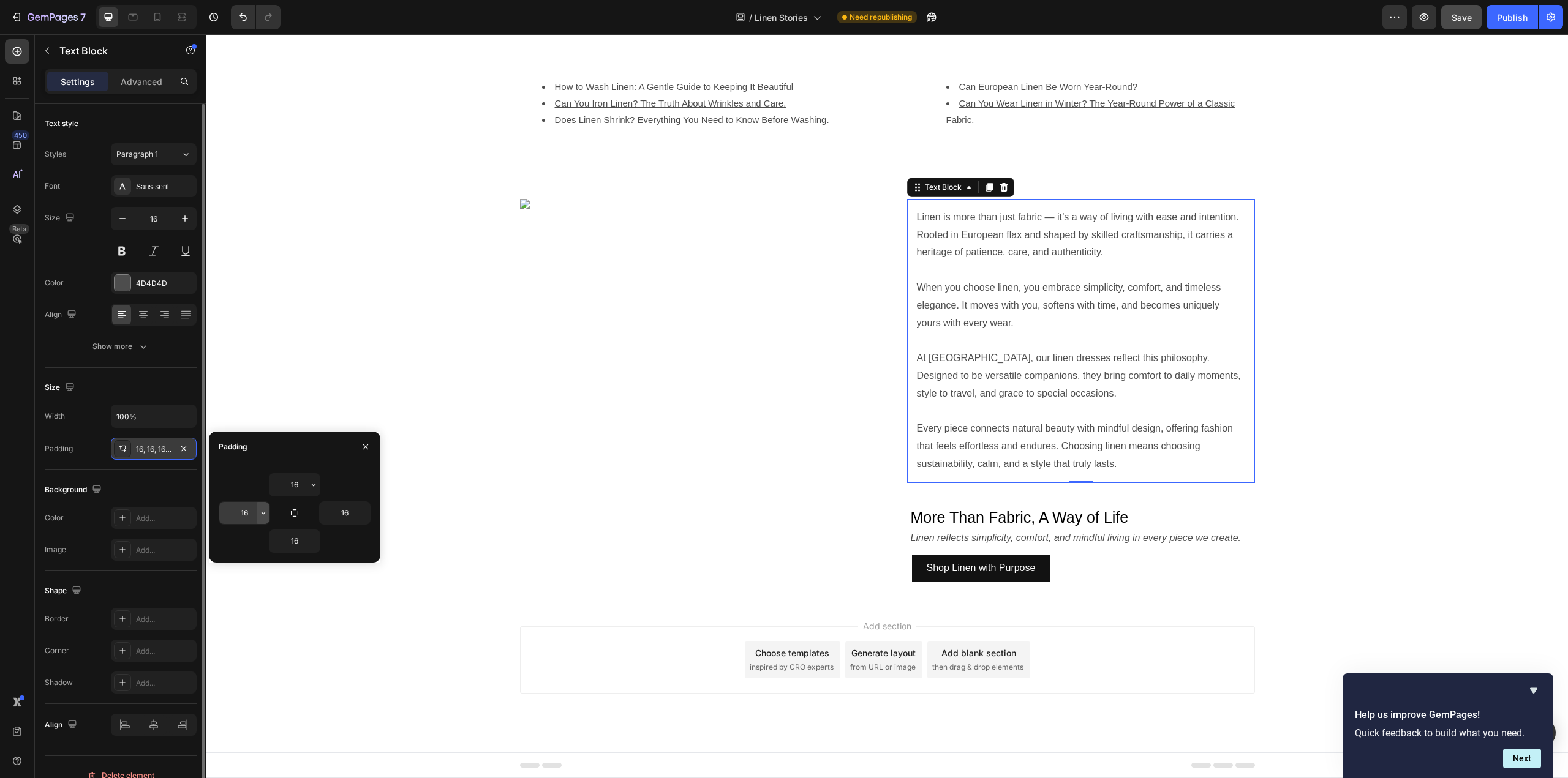
click at [262, 514] on icon "button" at bounding box center [263, 513] width 10 height 10
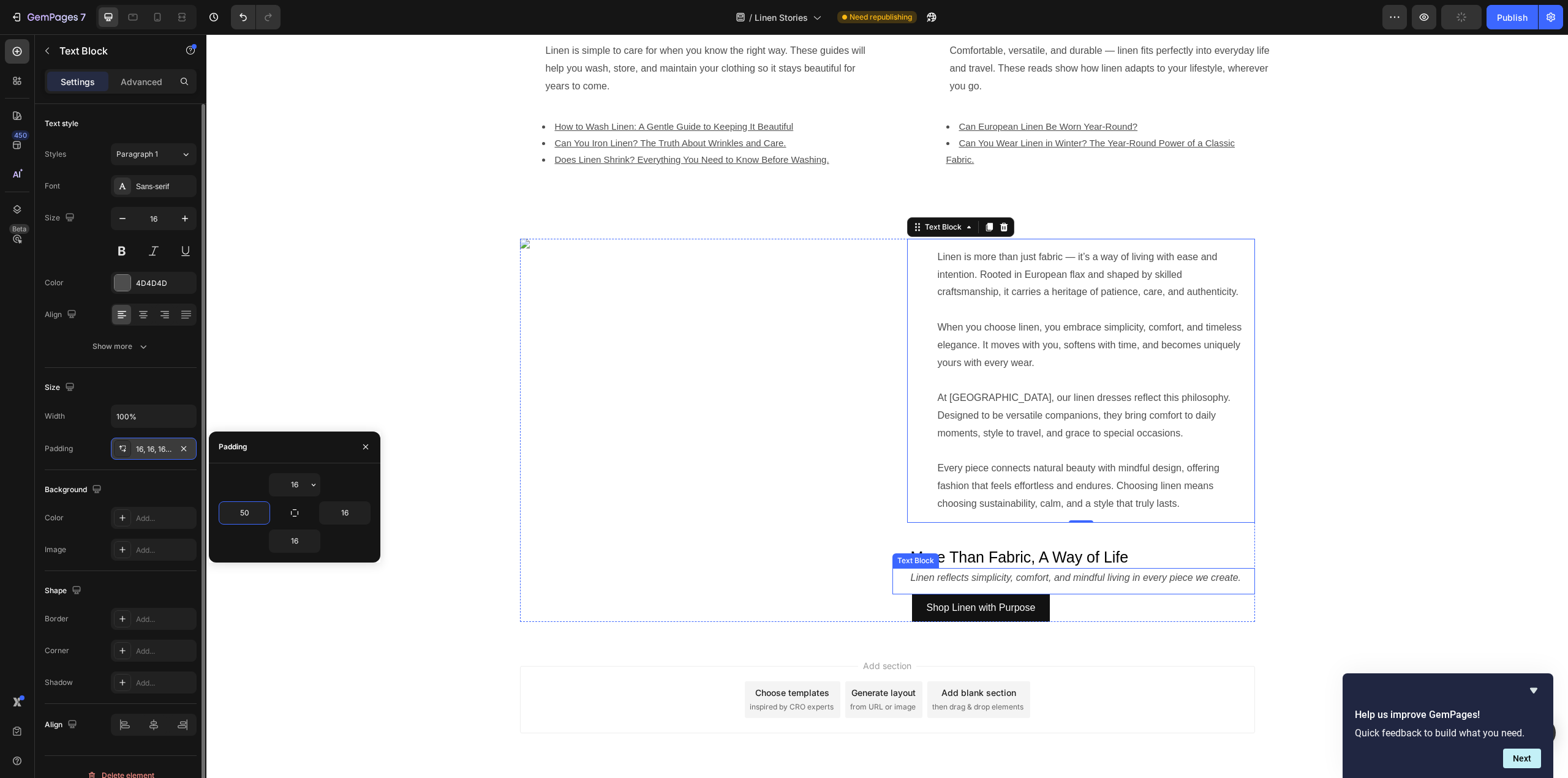
scroll to position [735, 0]
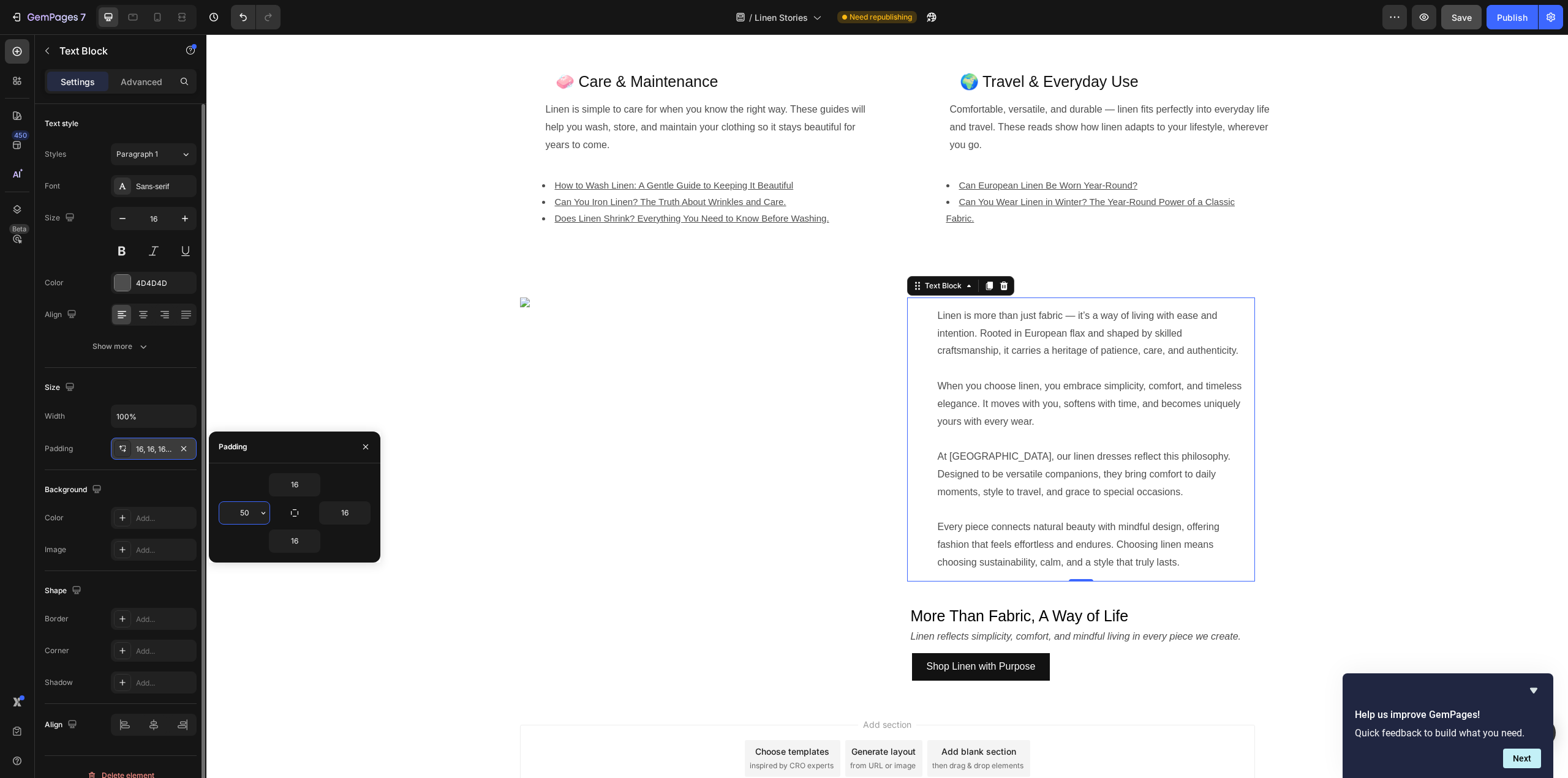
drag, startPoint x: 249, startPoint y: 510, endPoint x: 235, endPoint y: 512, distance: 14.1
click at [235, 512] on input "50" at bounding box center [244, 513] width 51 height 22
type input "16"
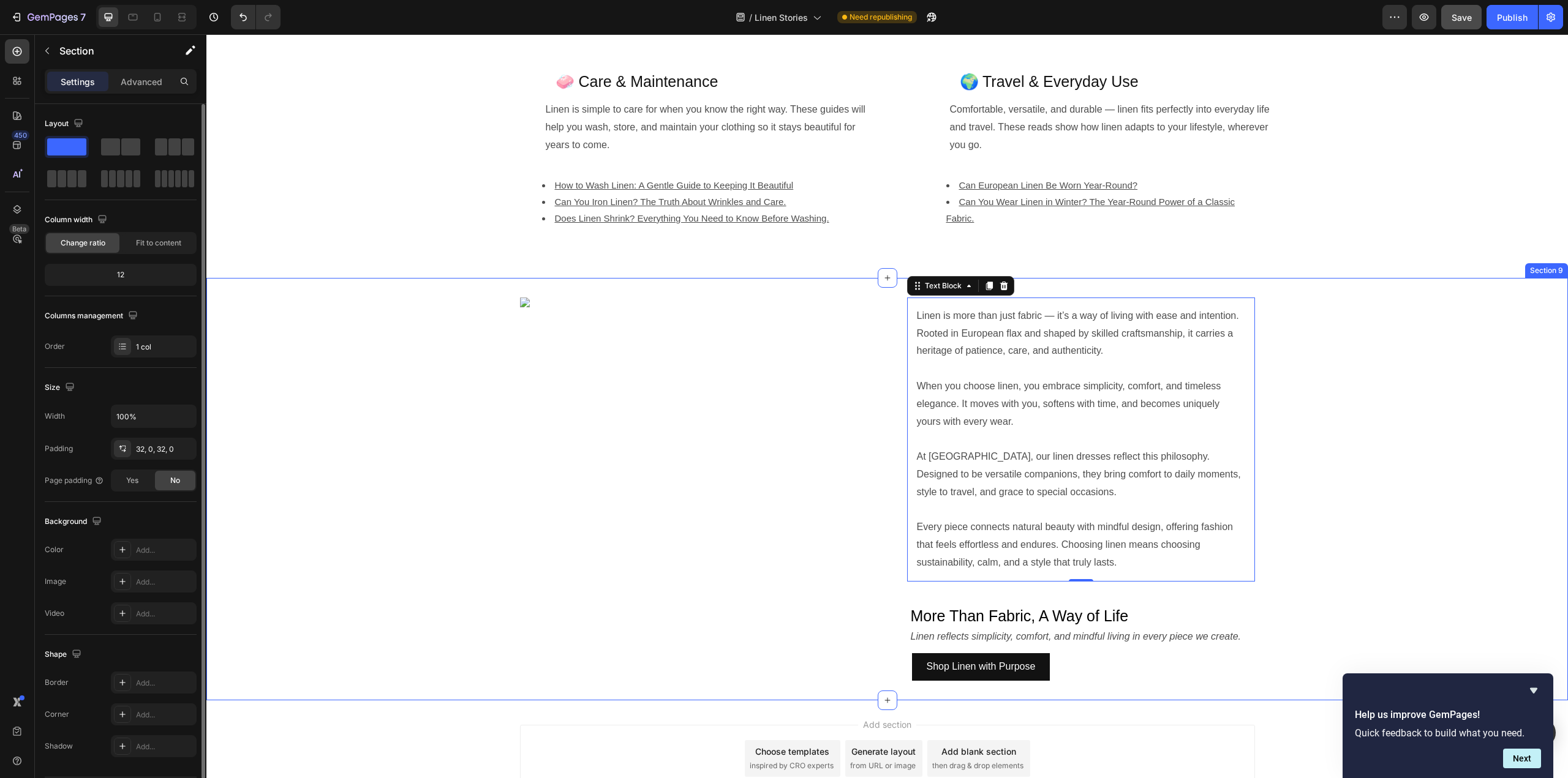
click at [1299, 471] on div "Image Linen is more than just fabric — it’s a way of living with ease and inten…" at bounding box center [888, 489] width 1362 height 383
click at [1184, 445] on p "Rich Text Editor. Editing area: main" at bounding box center [1081, 439] width 328 height 17
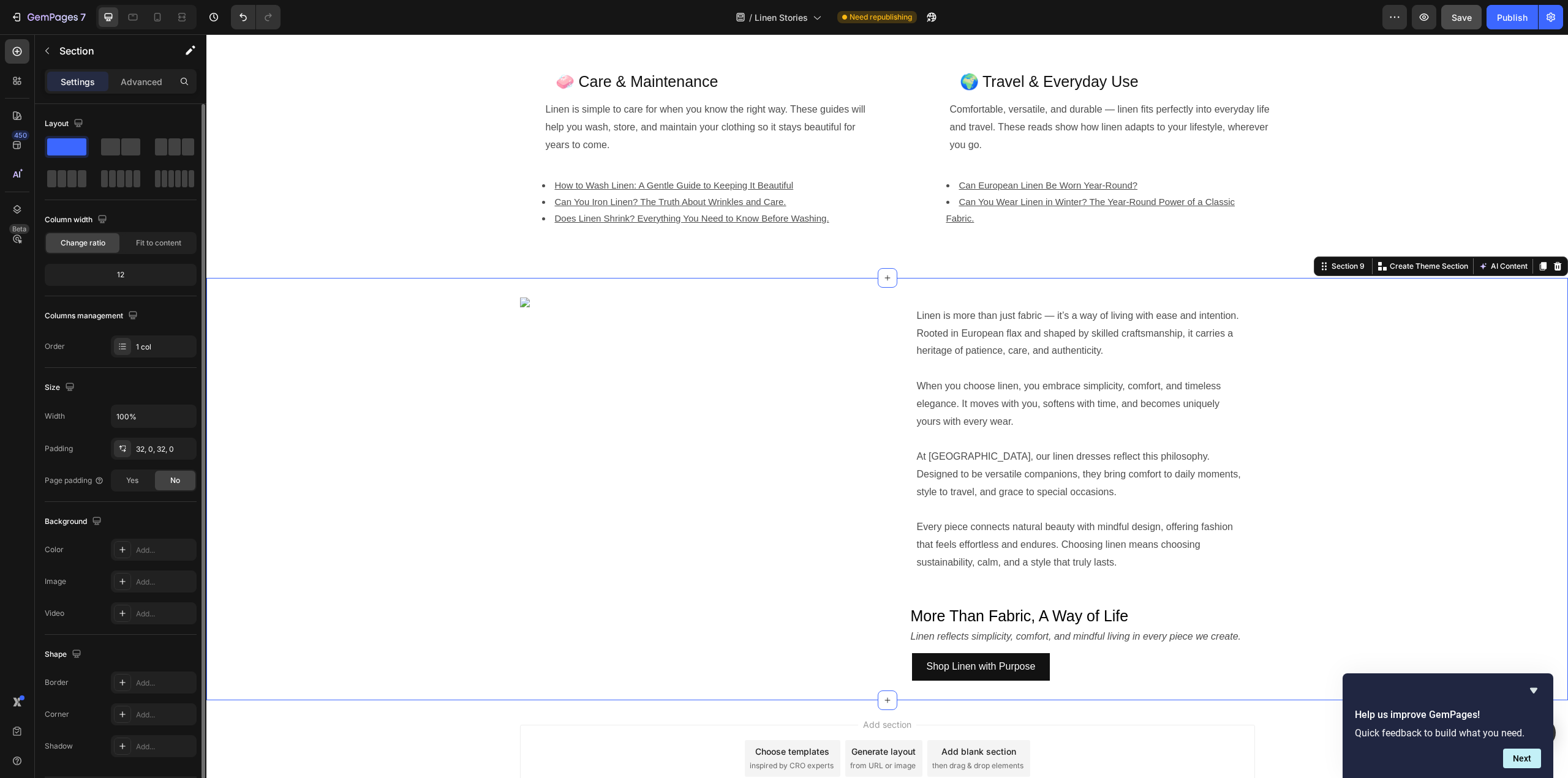
click at [488, 305] on div "Image Linen is more than just fabric — it’s a way of living with ease and inten…" at bounding box center [888, 489] width 1362 height 383
click at [460, 395] on div "Image Linen is more than just fabric — it’s a way of living with ease and inten…" at bounding box center [888, 489] width 1362 height 383
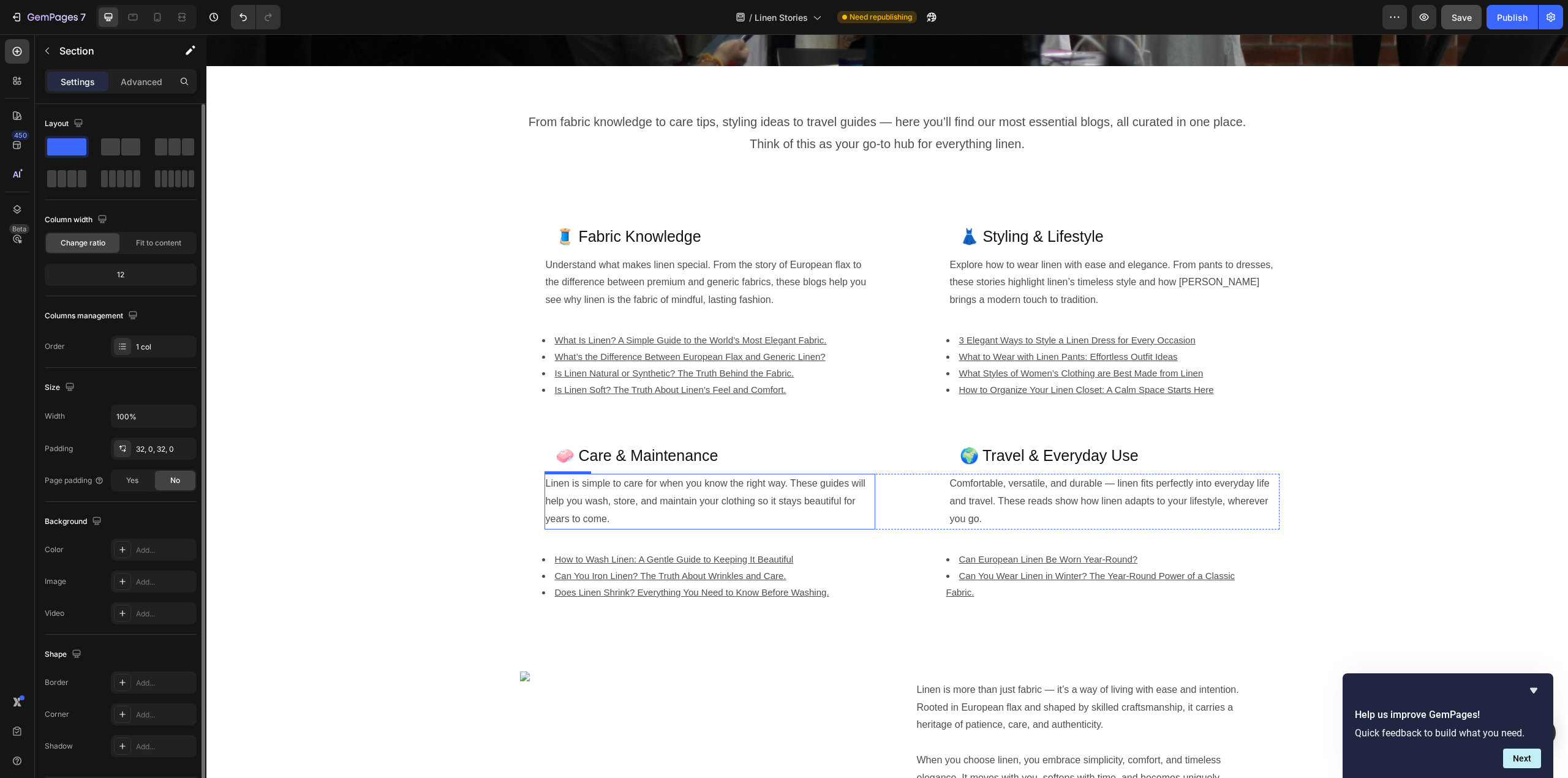
scroll to position [429, 0]
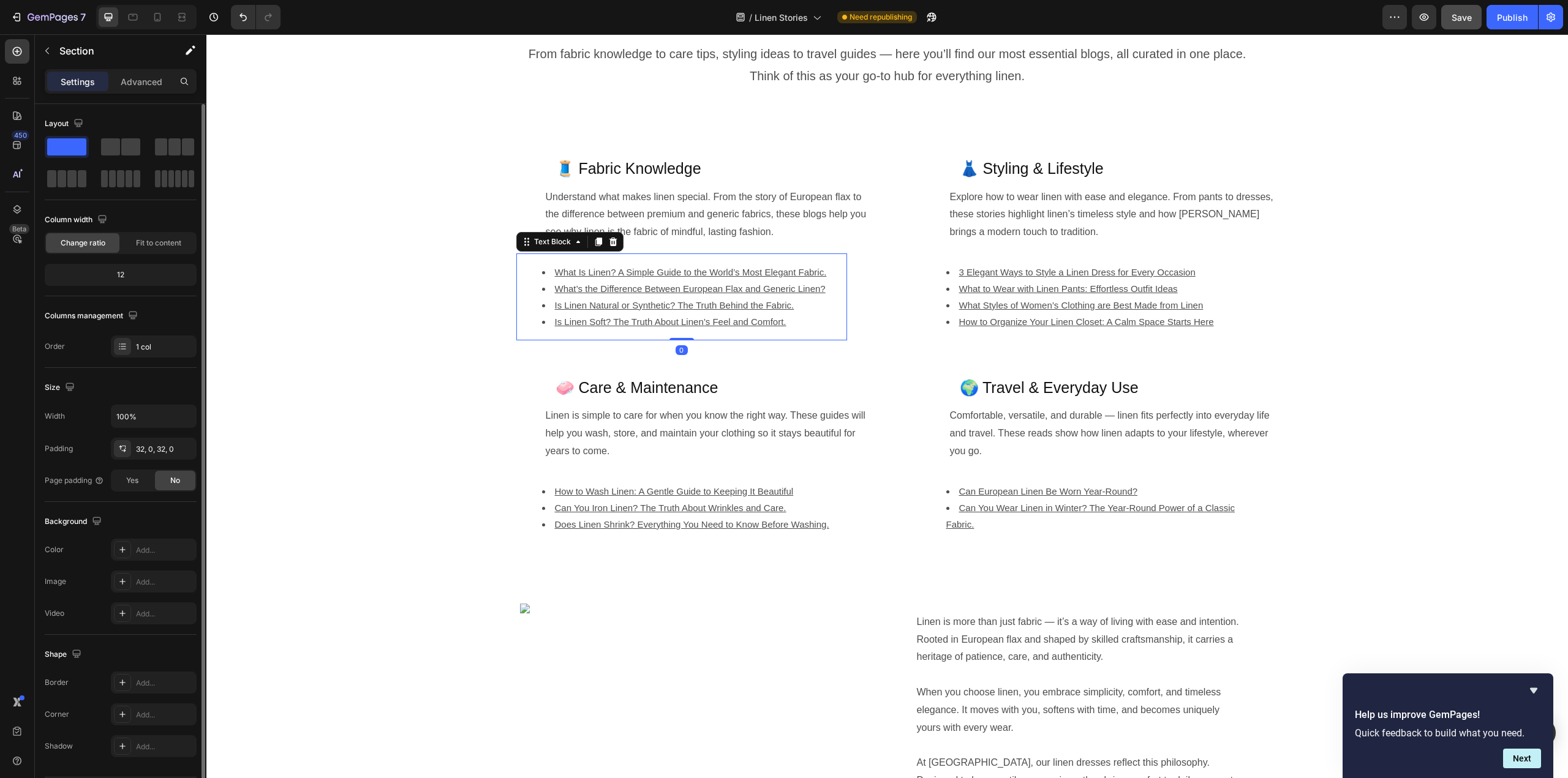
click at [595, 300] on u "Is Linen Natural or Synthetic? The Truth Behind the Fabric." at bounding box center [675, 305] width 240 height 10
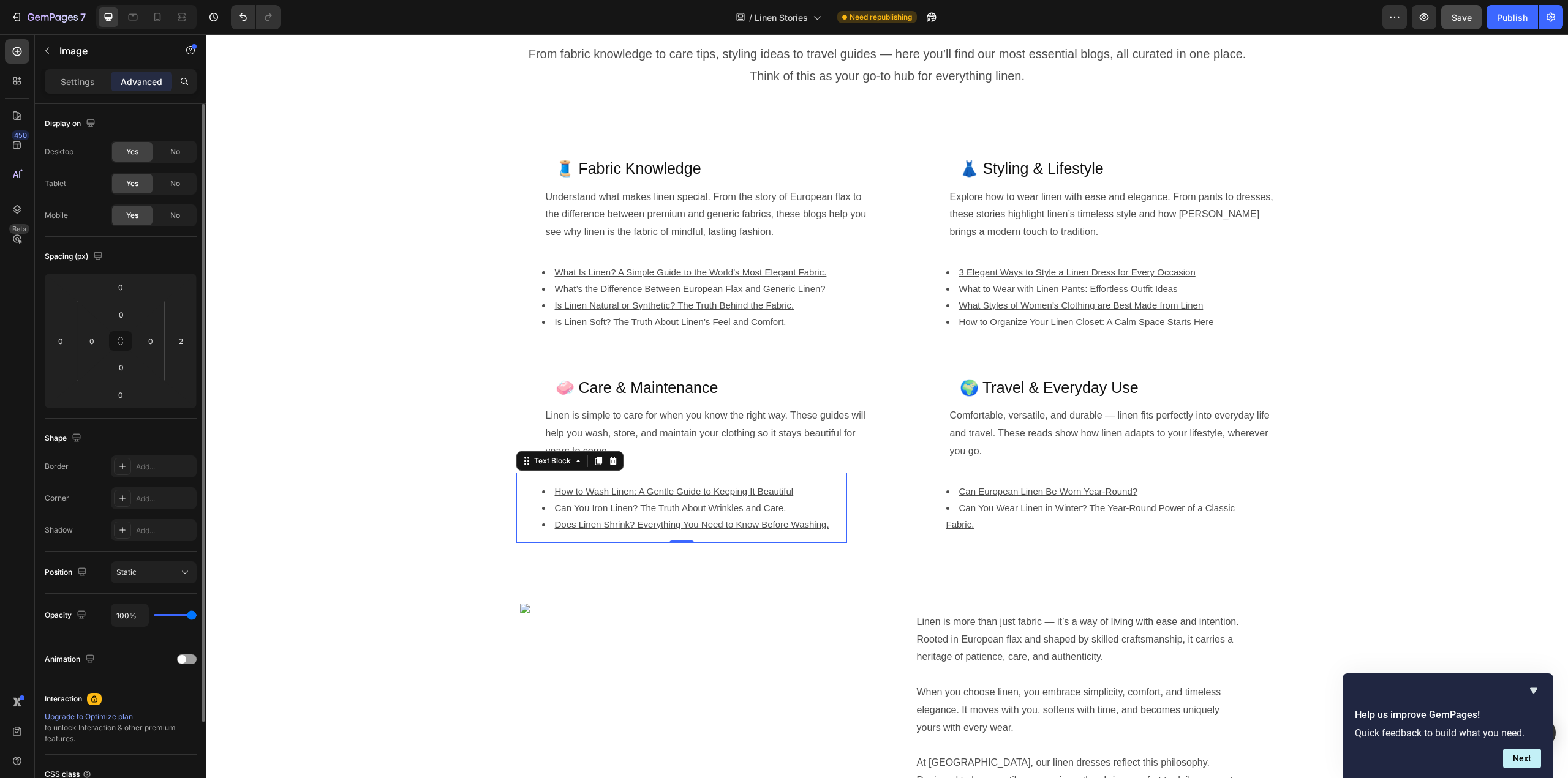
click at [588, 513] on li "Can You Iron Linen? The Truth About Wrinkles and Care." at bounding box center [694, 508] width 304 height 17
click at [585, 614] on img at bounding box center [700, 608] width 361 height 10
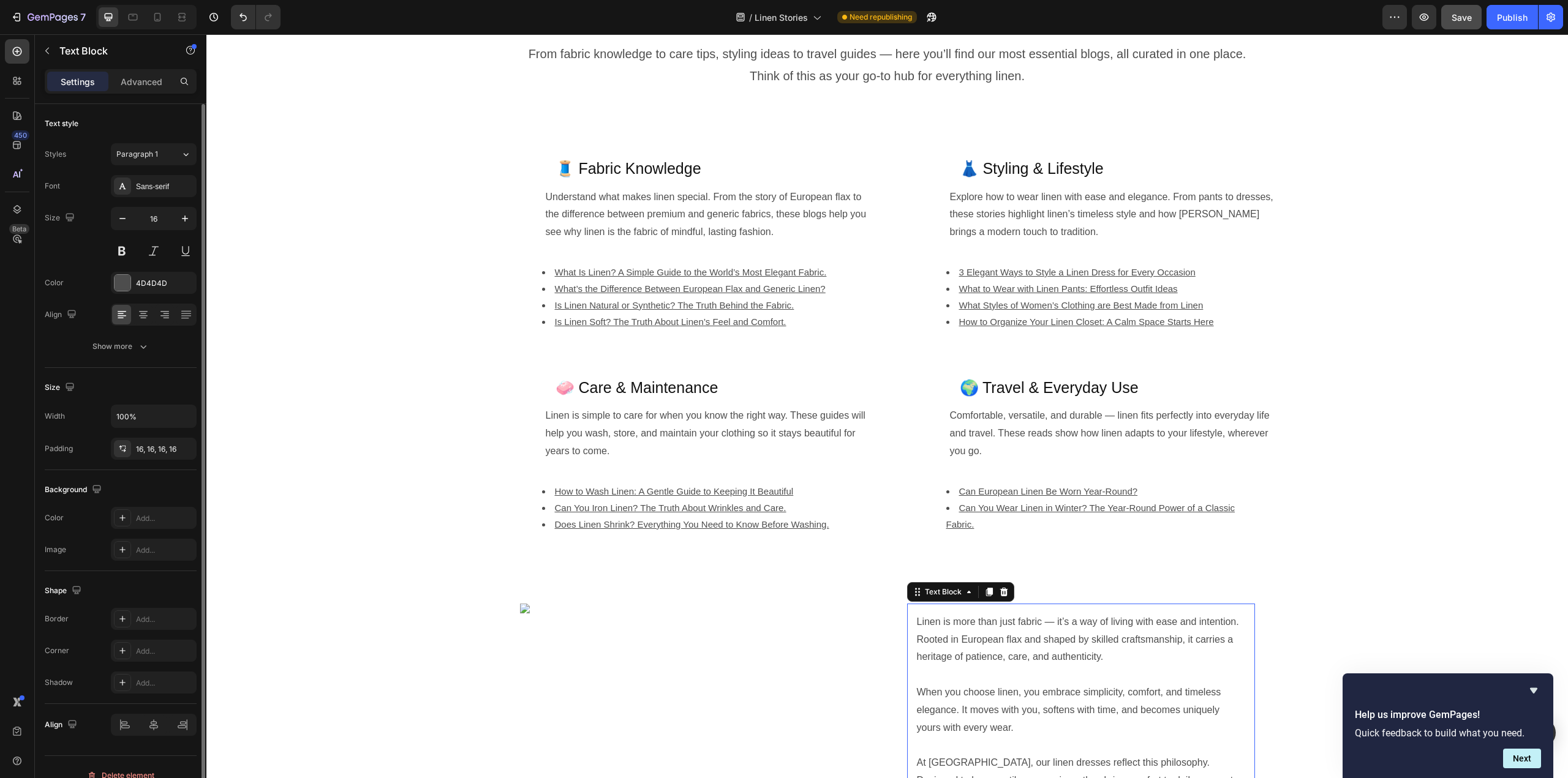
click at [1136, 670] on p at bounding box center [1081, 674] width 328 height 17
click at [1178, 451] on p "Comfortable, versatile, and durable — linen fits perfectly into everyday life a…" at bounding box center [1114, 433] width 328 height 52
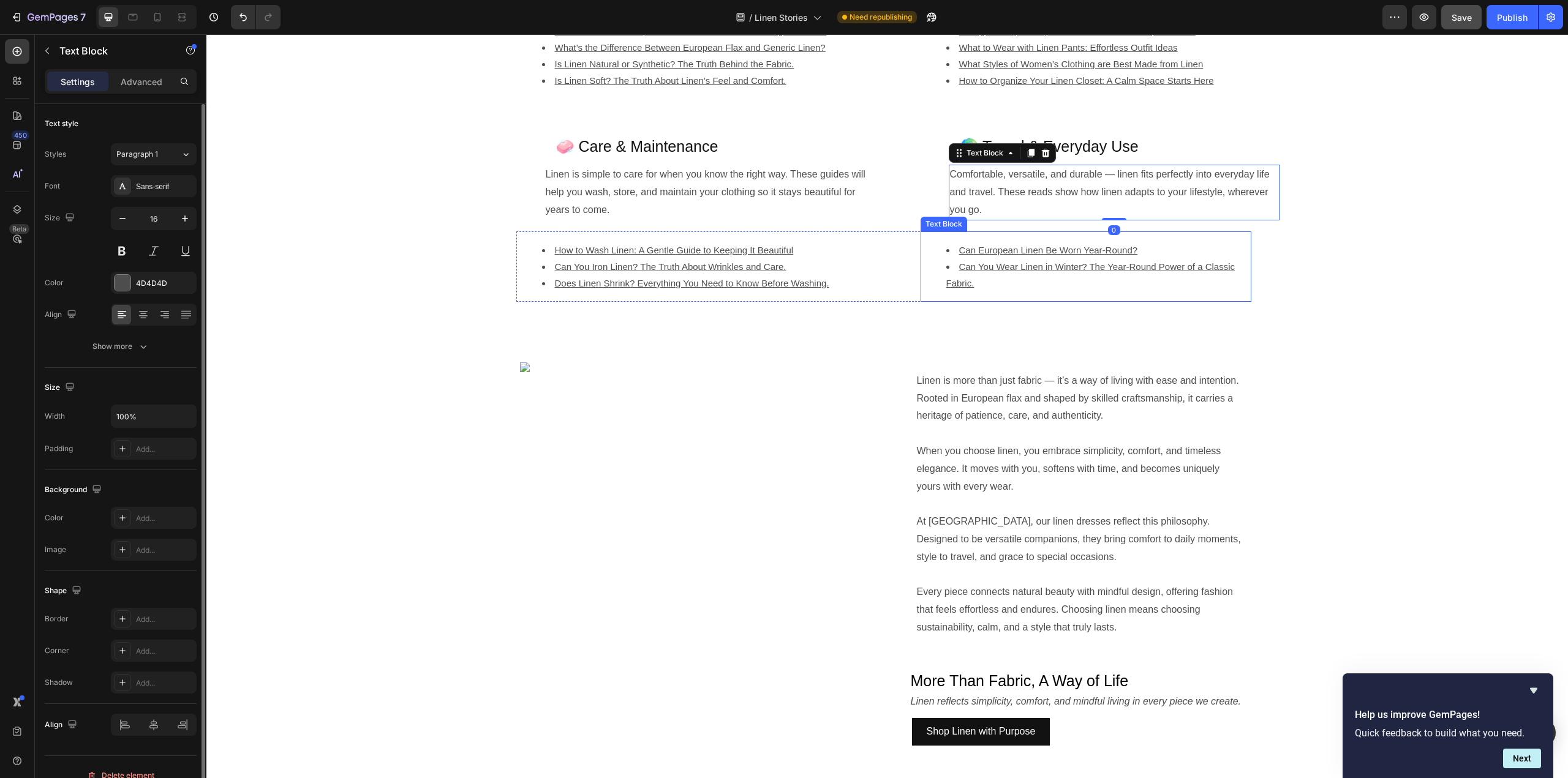
scroll to position [673, 0]
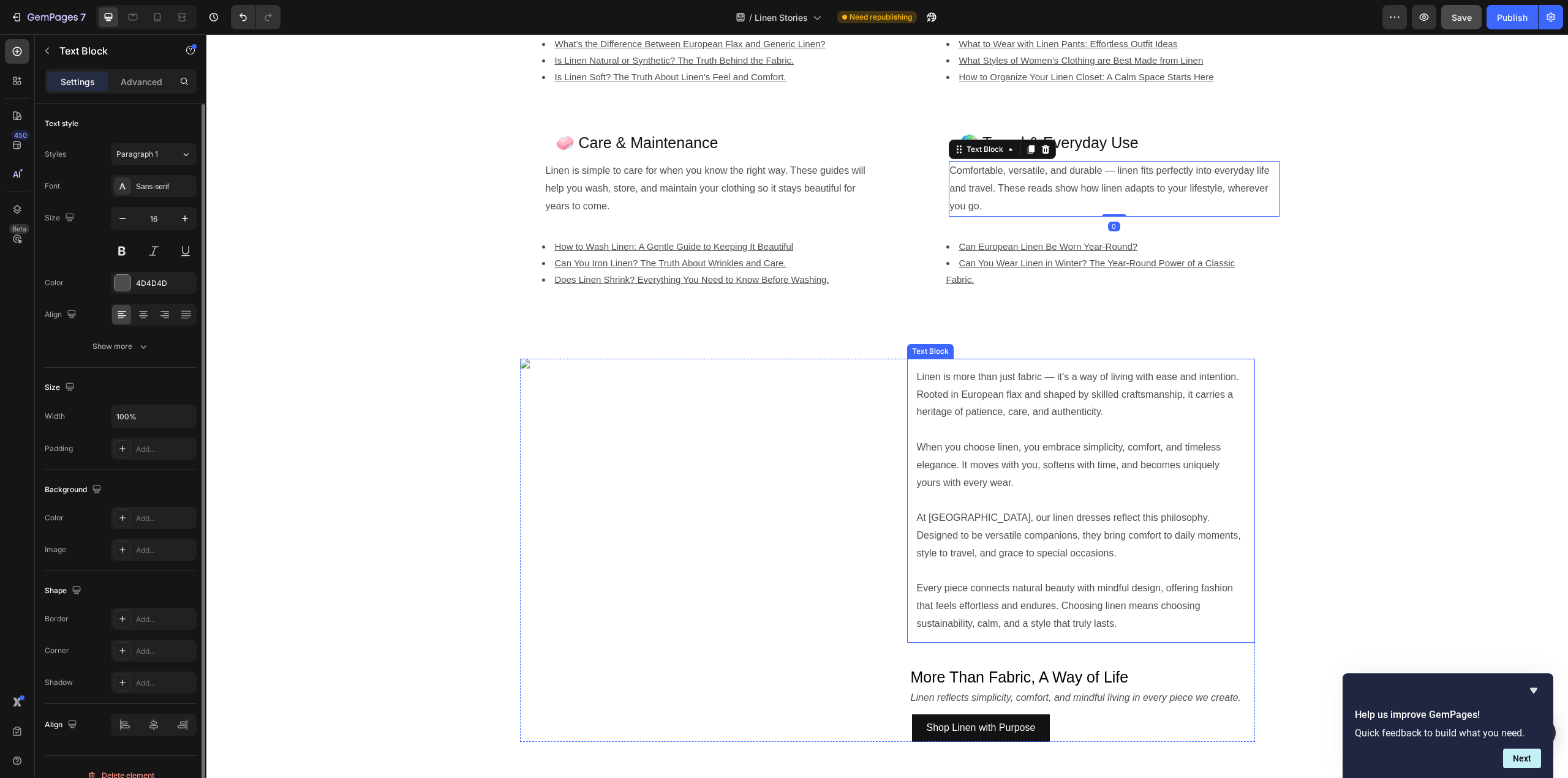
click at [1177, 454] on p "When you choose linen, you embrace simplicity, comfort, and timeless elegance. …" at bounding box center [1081, 465] width 328 height 52
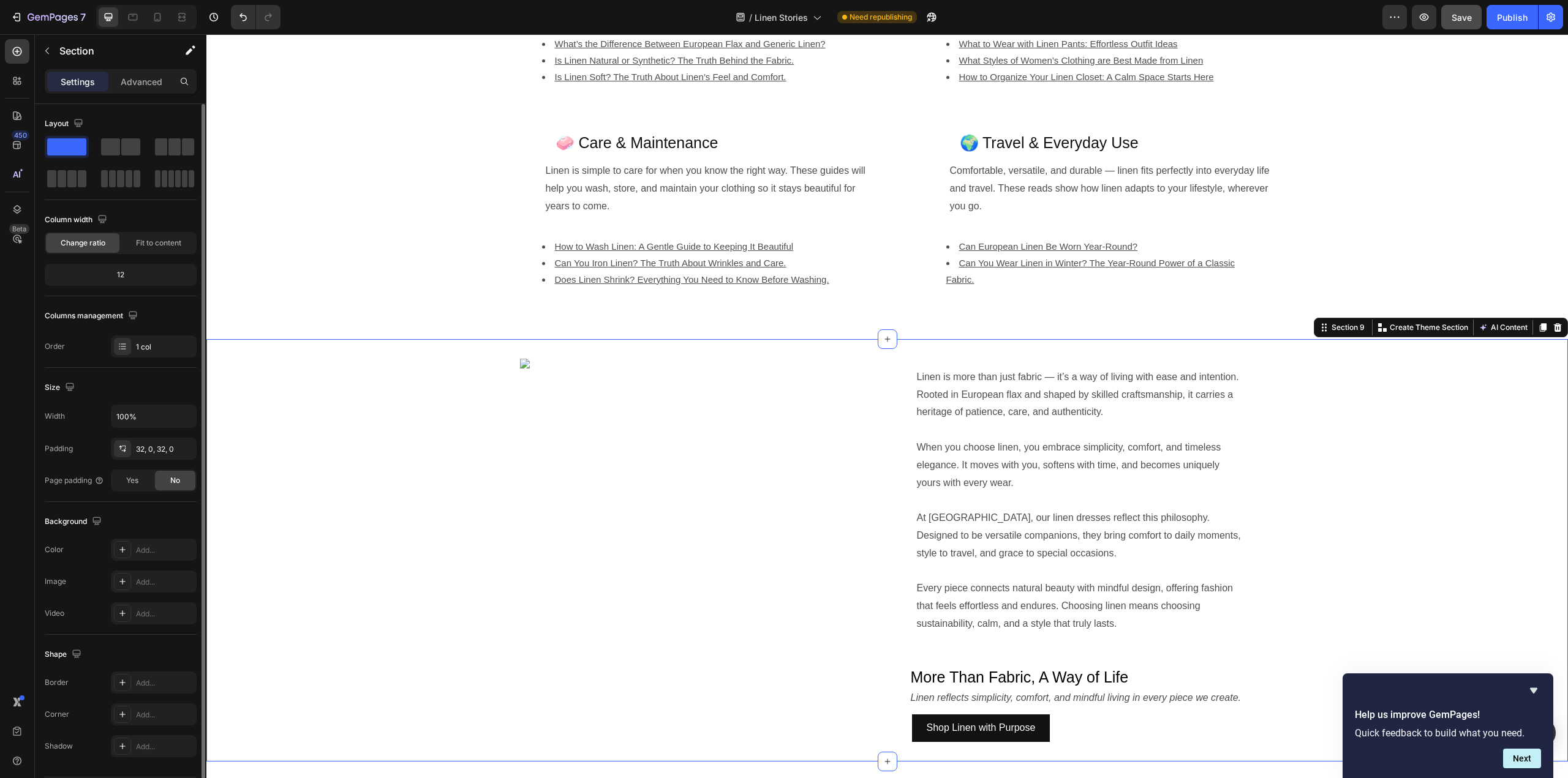
click at [1377, 460] on div "Image Linen is more than just fabric — it’s a way of living with ease and inten…" at bounding box center [888, 550] width 1362 height 383
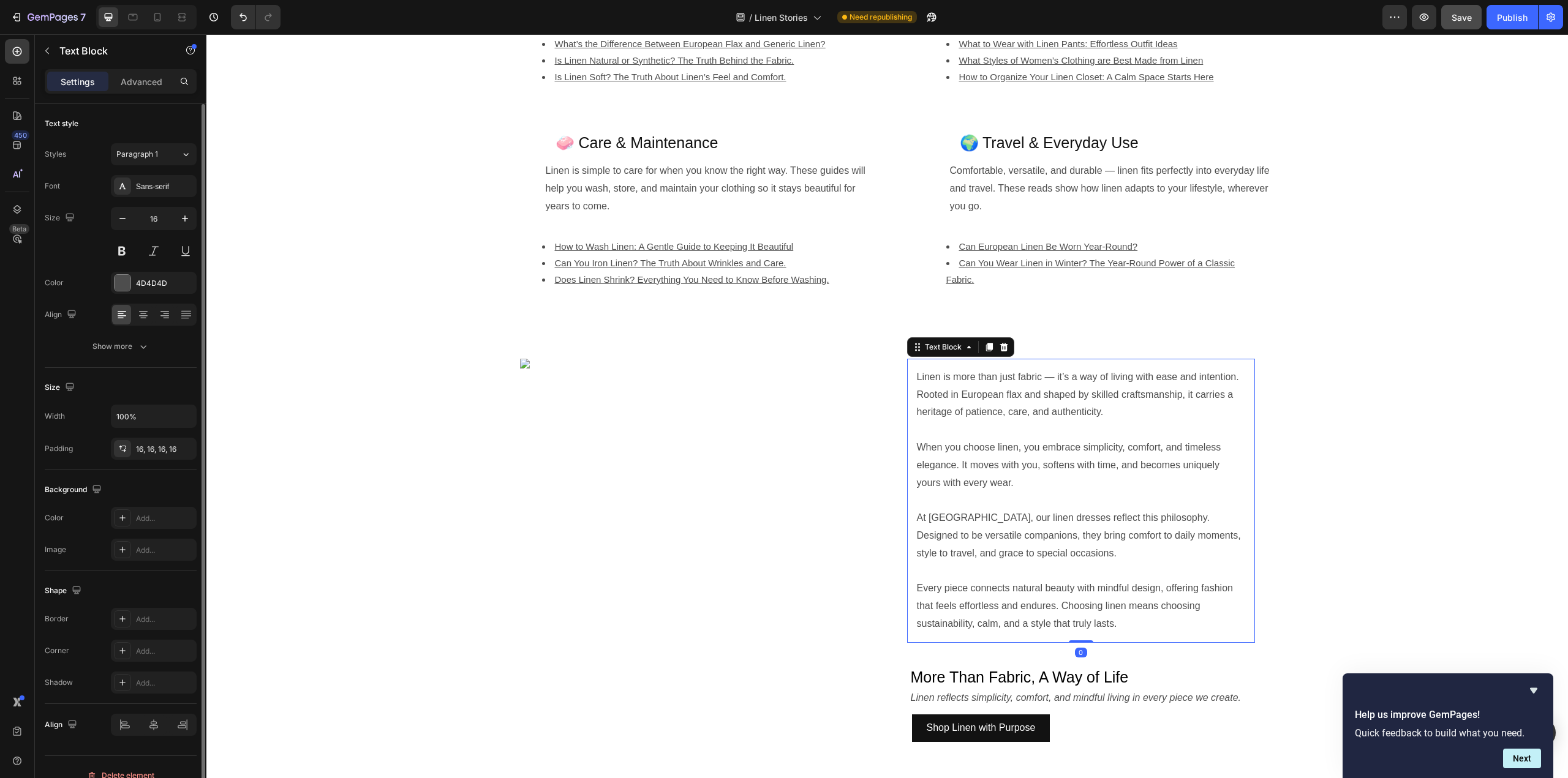
click at [1180, 464] on p "When you choose linen, you embrace simplicity, comfort, and timeless elegance. …" at bounding box center [1081, 465] width 328 height 52
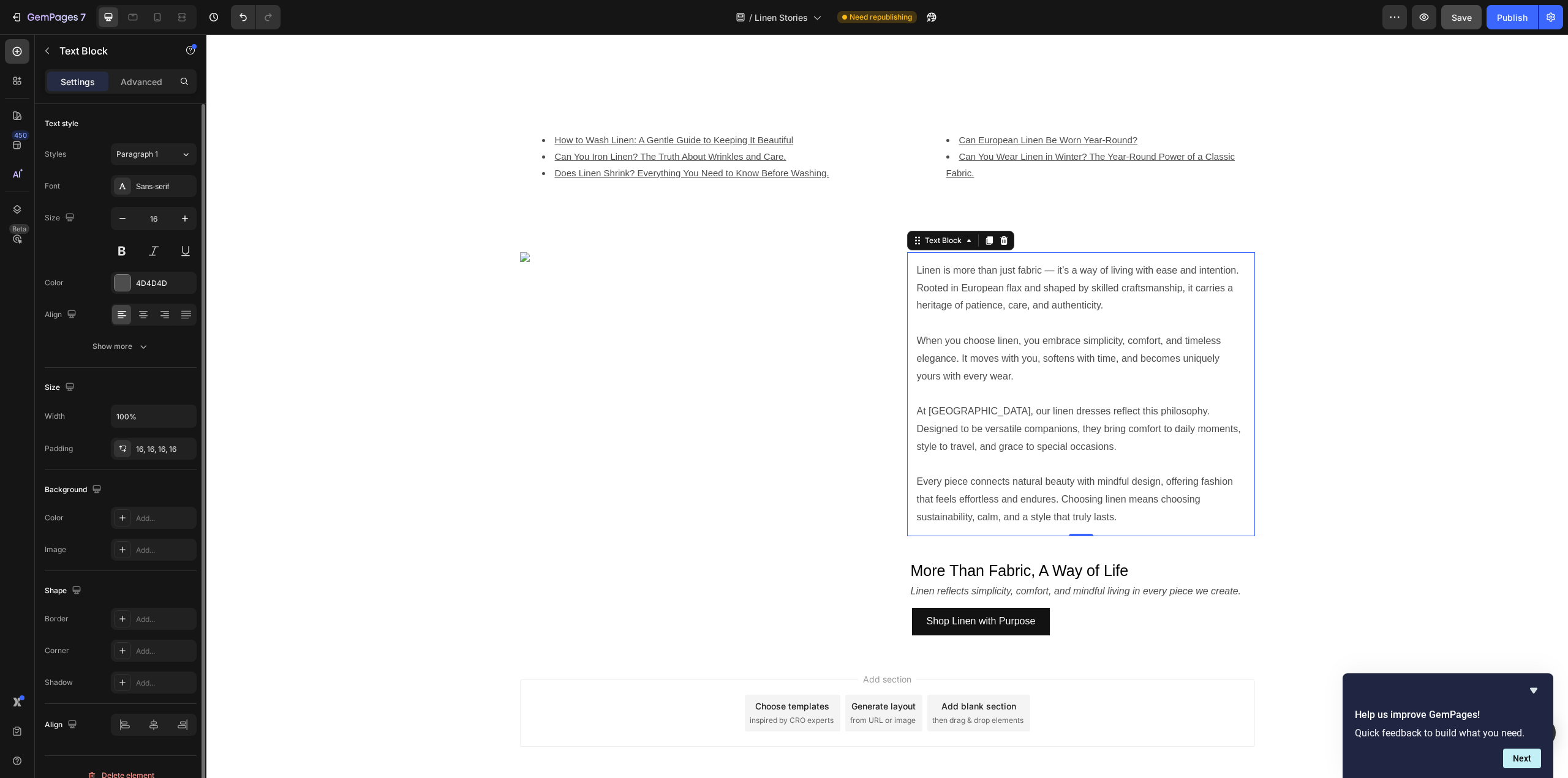
scroll to position [919, 0]
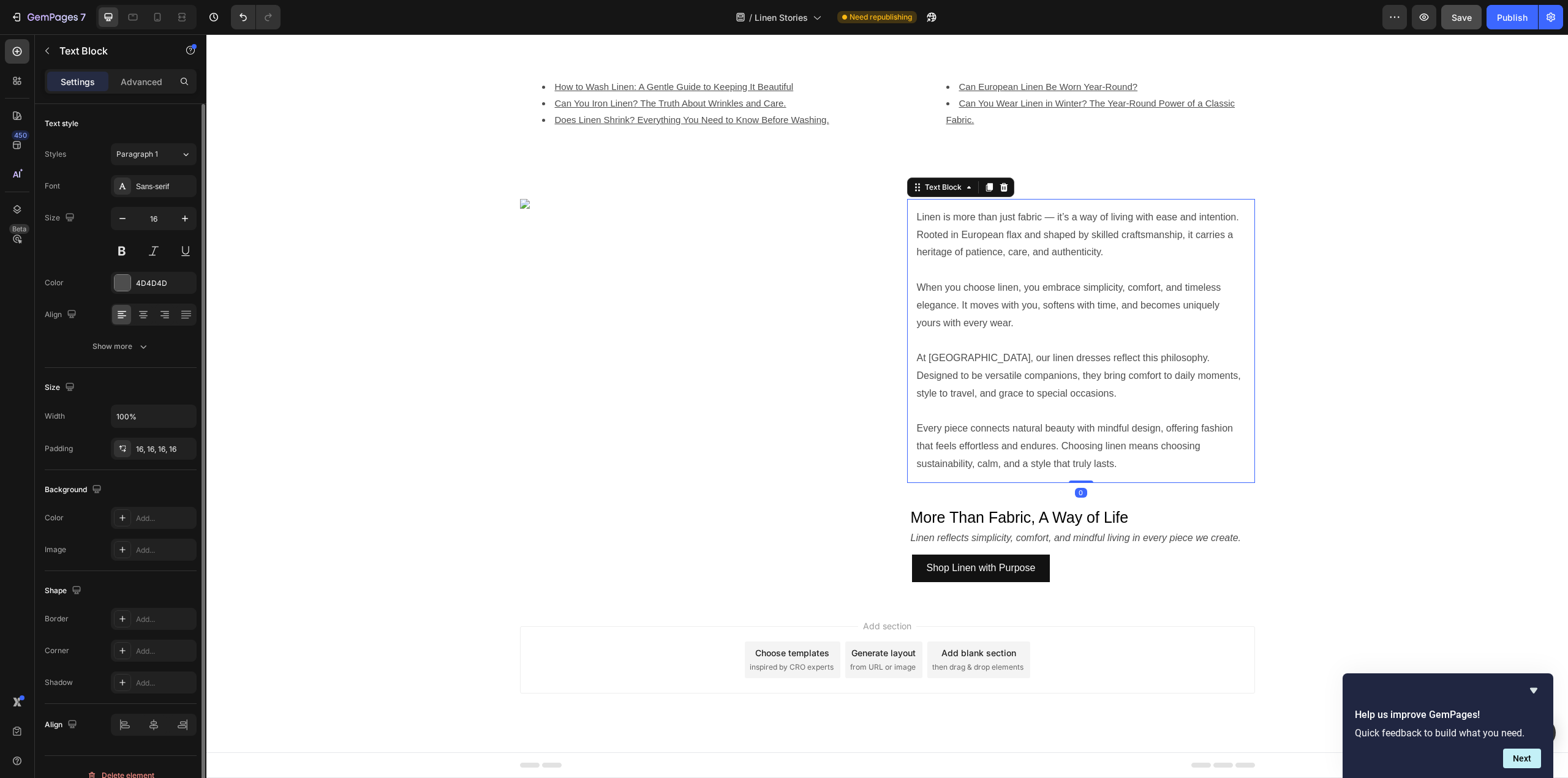
click at [1078, 370] on div "Linen is more than just fabric — it’s a way of living with ease and intention. …" at bounding box center [1081, 341] width 348 height 284
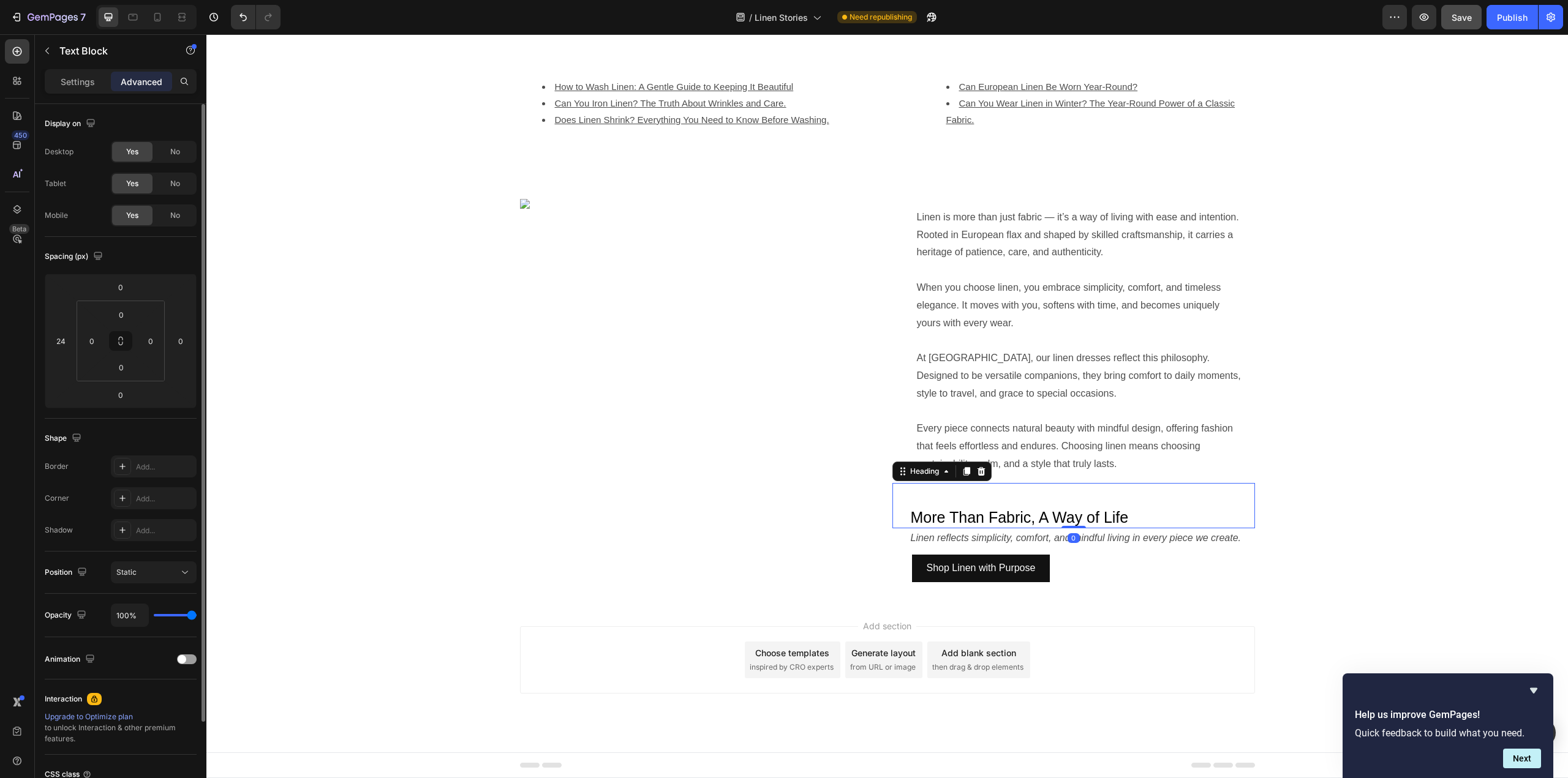
click at [1070, 498] on h2 "More Than Fabric, A Way of Life" at bounding box center [1074, 513] width 363 height 31
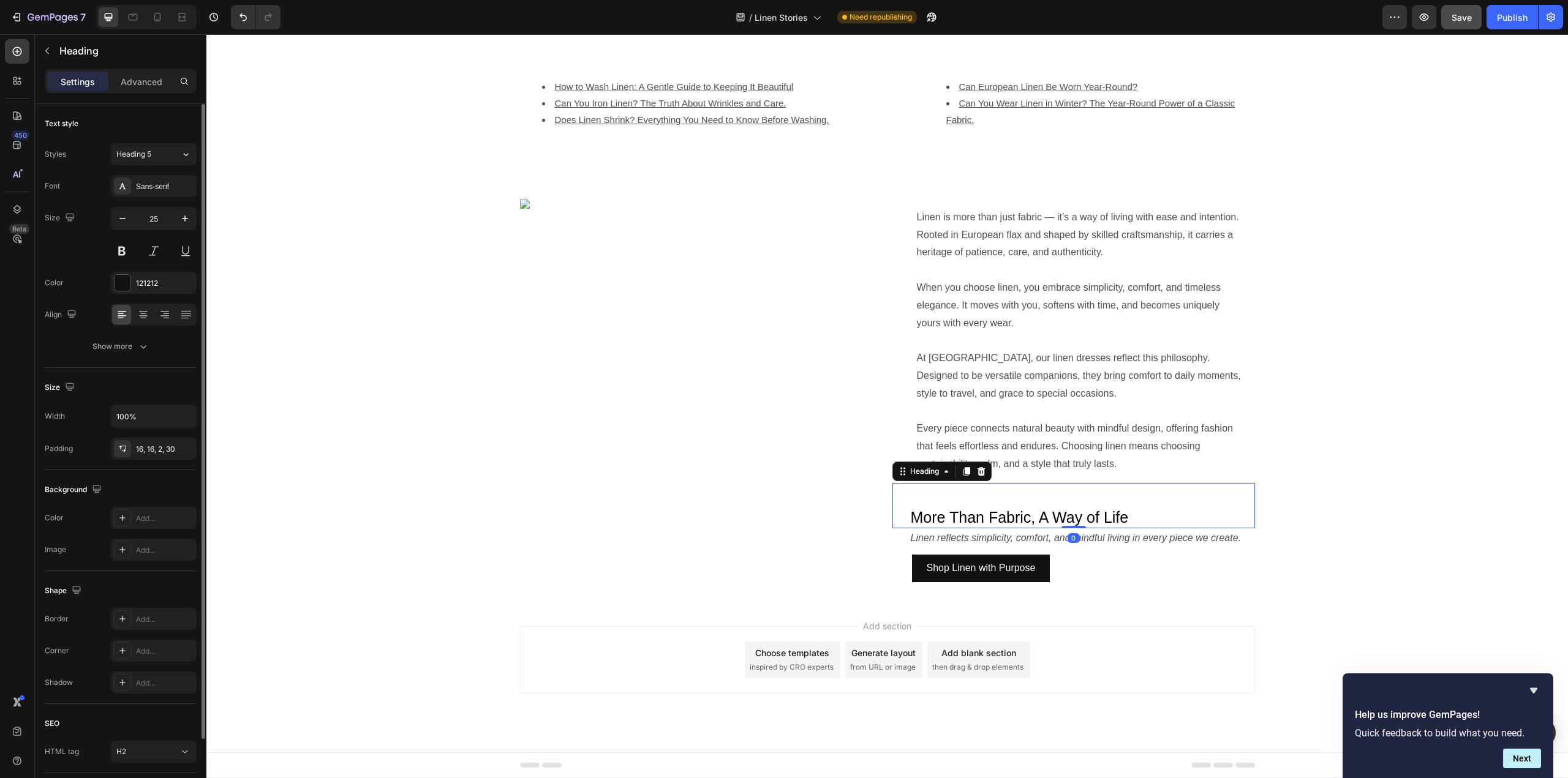
drag, startPoint x: 1074, startPoint y: 440, endPoint x: 1081, endPoint y: 407, distance: 33.7
click at [1081, 483] on div "More Than Fabric, A Way of Life Heading 0" at bounding box center [1074, 506] width 363 height 46
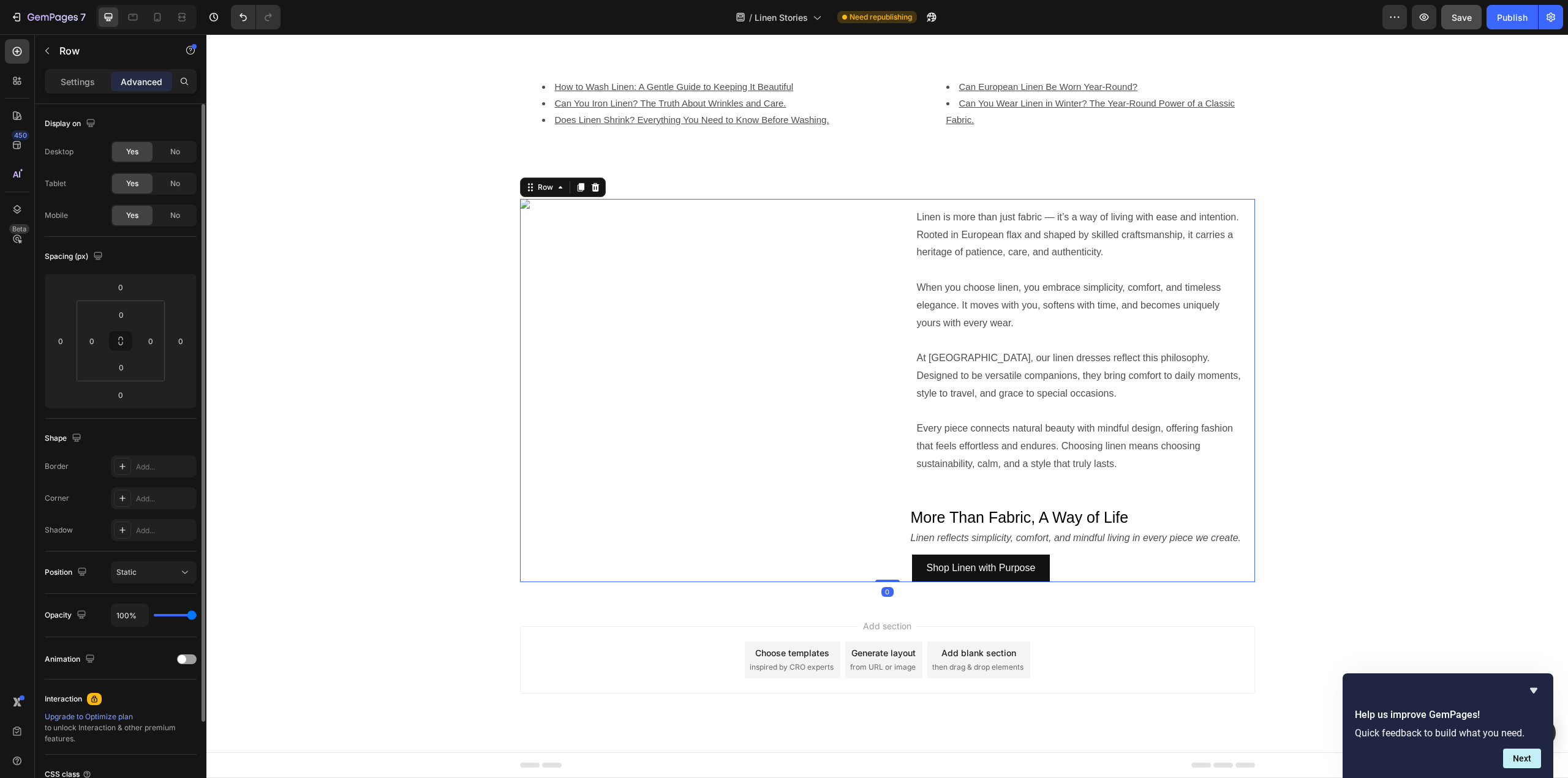
click at [1089, 506] on div "Linen is more than just fabric — it’s a way of living with ease and intention. …" at bounding box center [1074, 390] width 363 height 383
click at [1038, 557] on div "Linen is more than just fabric — it’s a way of living with ease and intention. …" at bounding box center [1074, 390] width 363 height 383
click at [1468, 19] on span "Save" at bounding box center [1462, 17] width 20 height 10
click at [37, 20] on icon "button" at bounding box center [38, 17] width 6 height 6
